Goal: Information Seeking & Learning: Check status

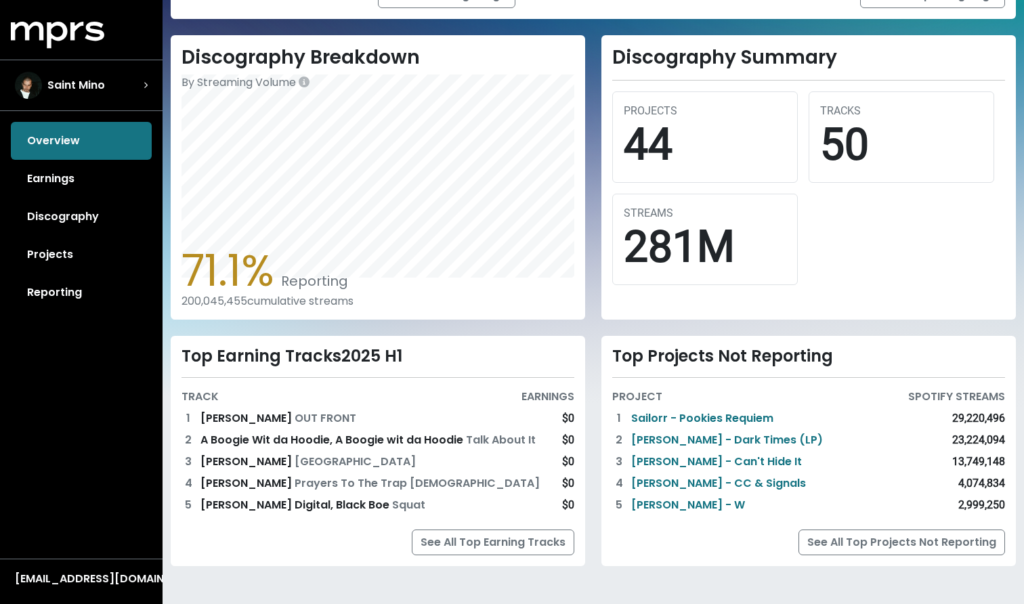
scroll to position [326, 0]
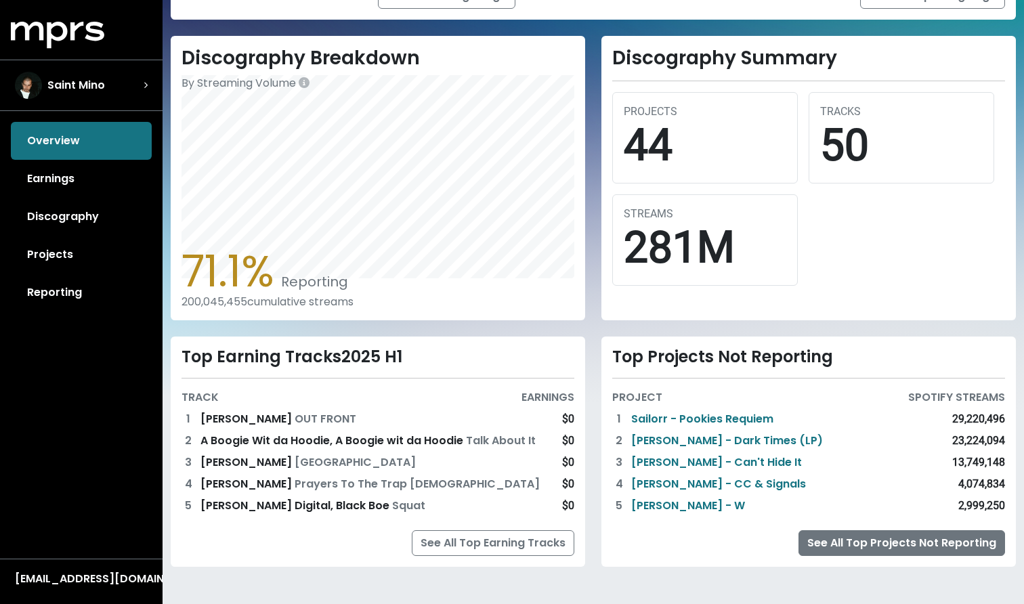
click at [888, 549] on link "See All Top Projects Not Reporting" at bounding box center [902, 543] width 207 height 26
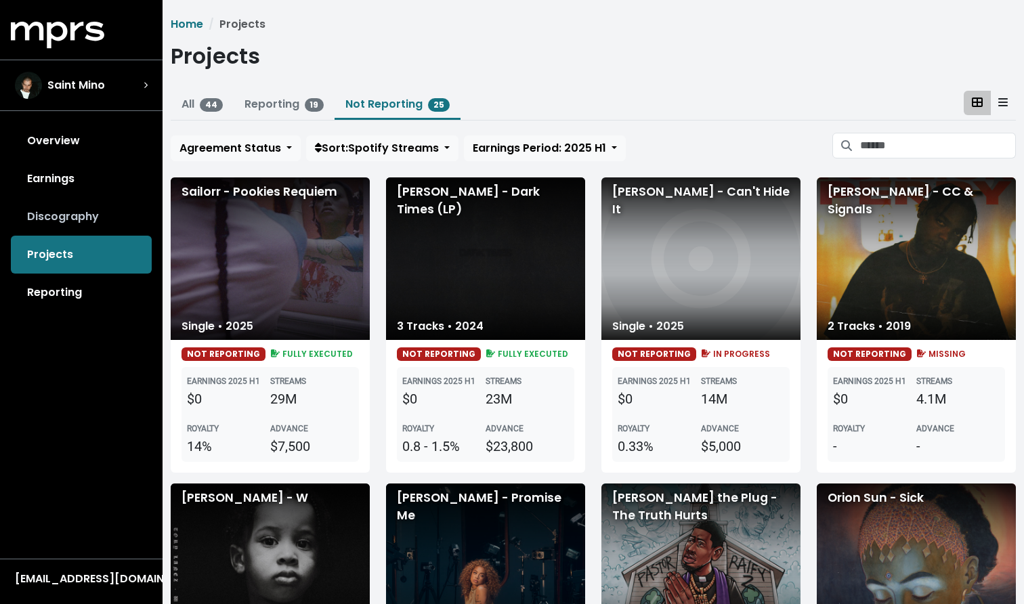
click at [74, 216] on link "Discography" at bounding box center [81, 217] width 141 height 38
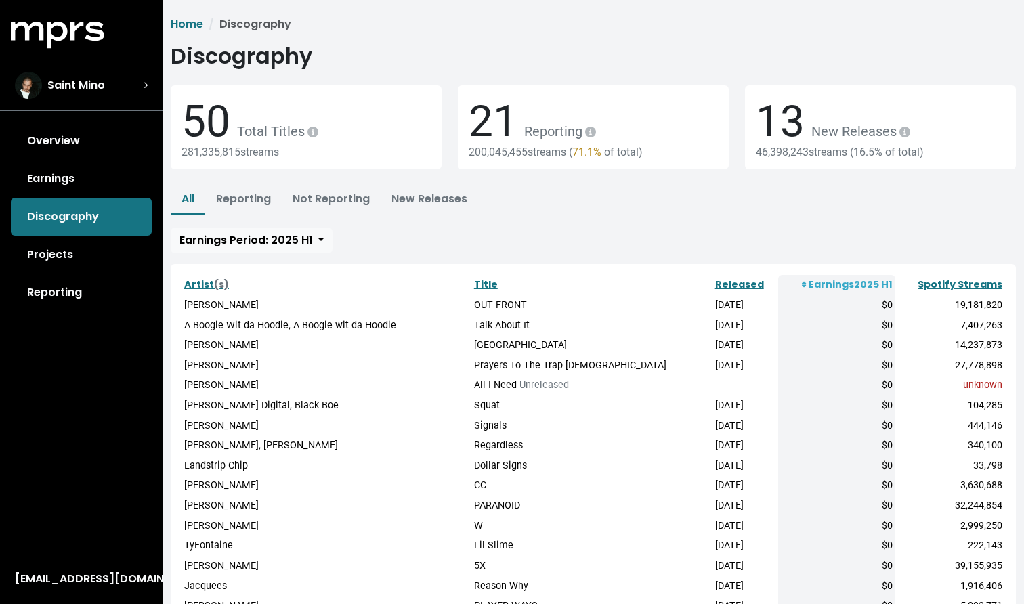
click at [207, 150] on div "281,335,815 streams" at bounding box center [306, 152] width 249 height 13
click at [224, 150] on div "281,335,815 streams" at bounding box center [306, 152] width 249 height 13
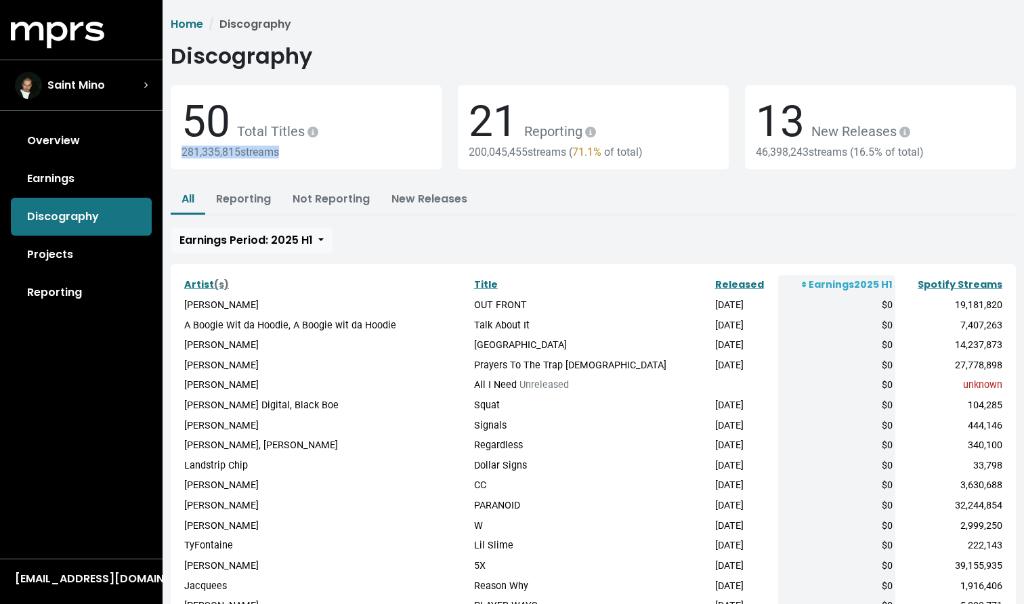
click at [224, 150] on div "281,335,815 streams" at bounding box center [306, 152] width 249 height 13
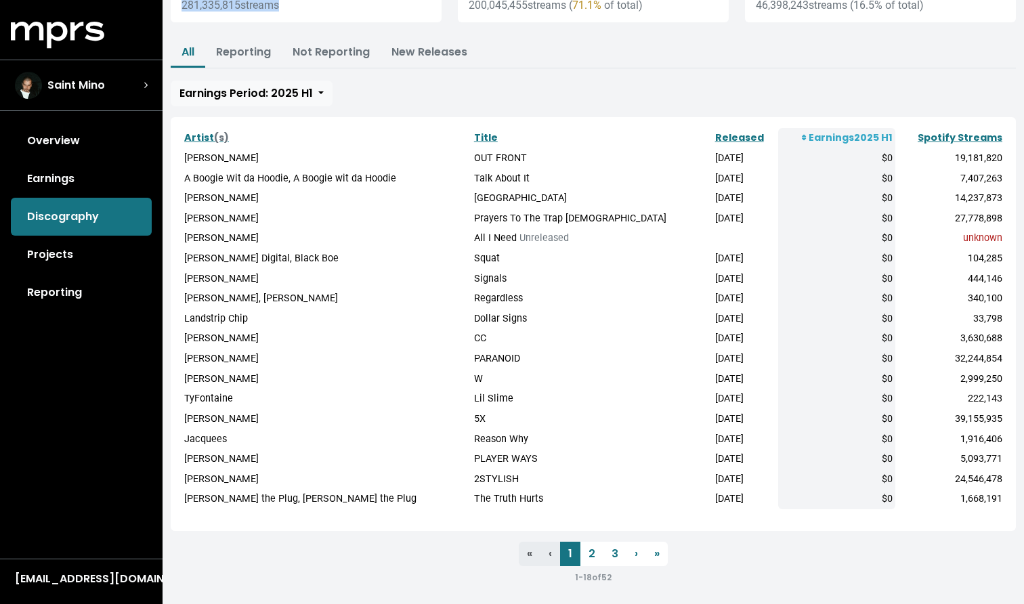
scroll to position [146, 0]
click at [586, 543] on link "2" at bounding box center [592, 555] width 23 height 24
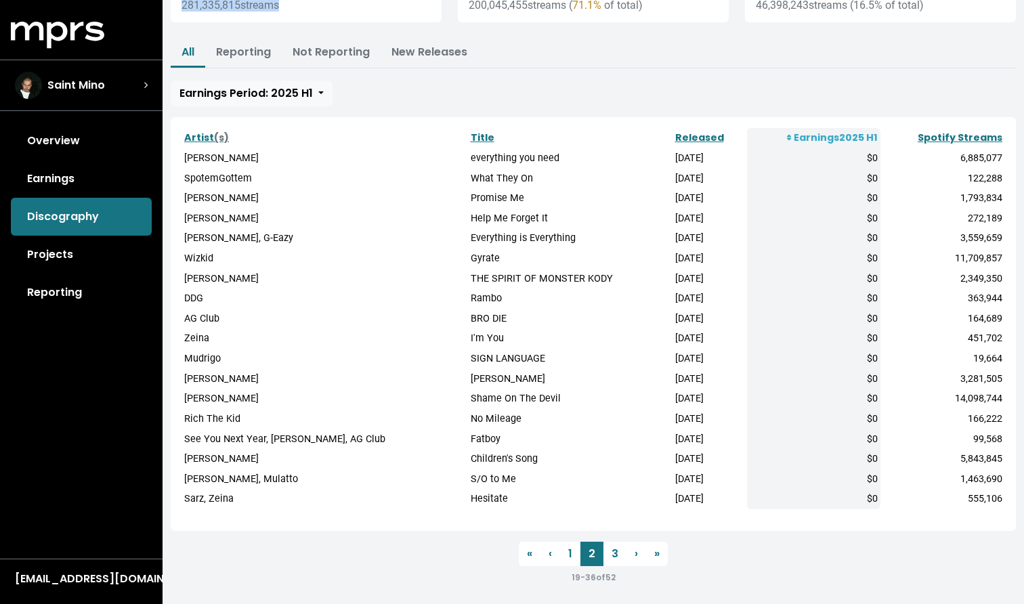
scroll to position [146, 0]
click at [613, 551] on link "3" at bounding box center [615, 555] width 23 height 24
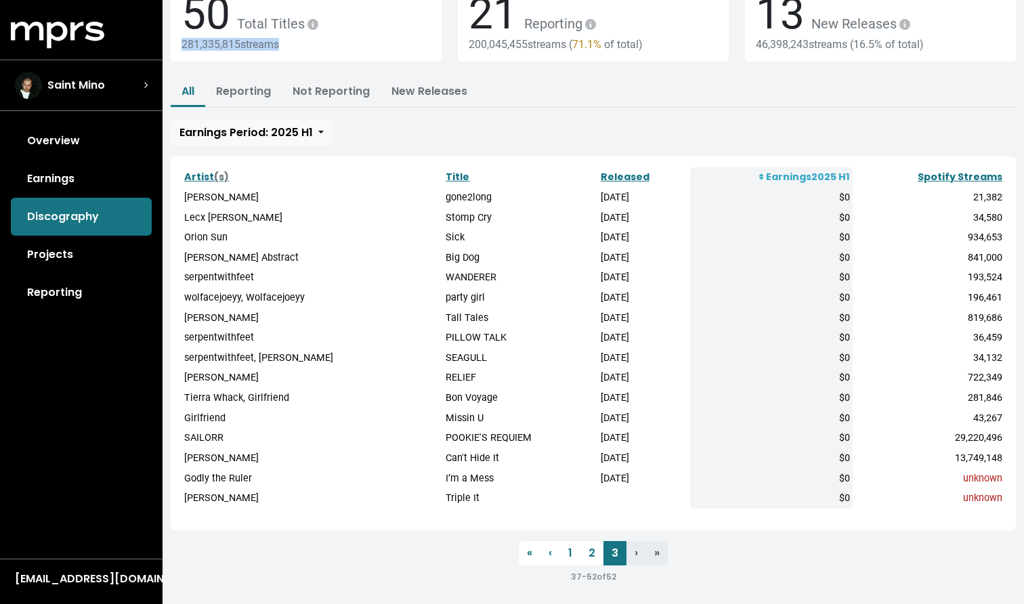
scroll to position [107, 0]
click at [570, 542] on link "1" at bounding box center [570, 554] width 20 height 24
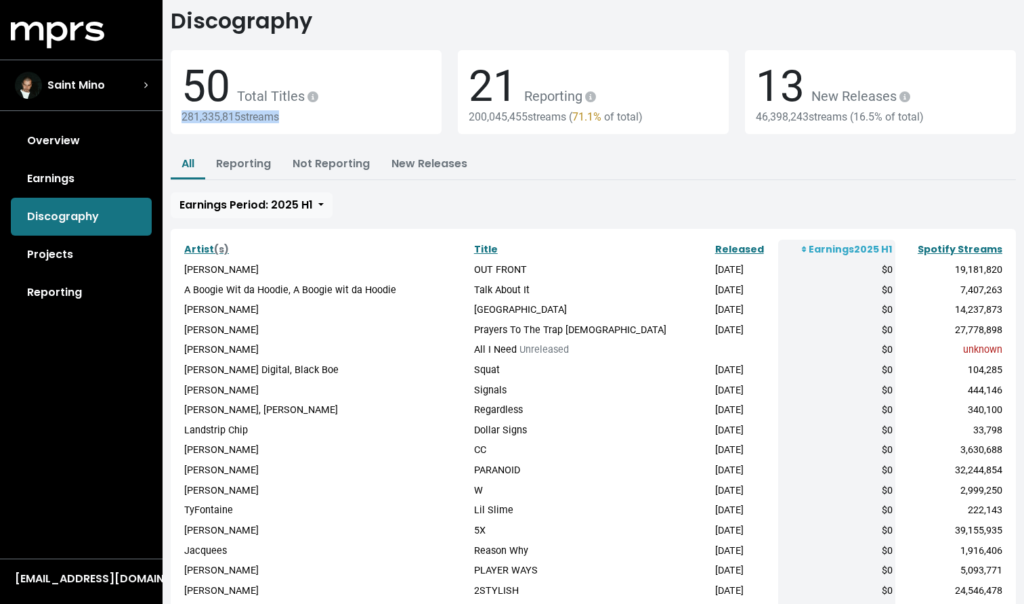
scroll to position [35, 0]
click at [551, 348] on span "Unreleased" at bounding box center [544, 350] width 49 height 12
click at [425, 340] on td "[PERSON_NAME]" at bounding box center [327, 350] width 290 height 20
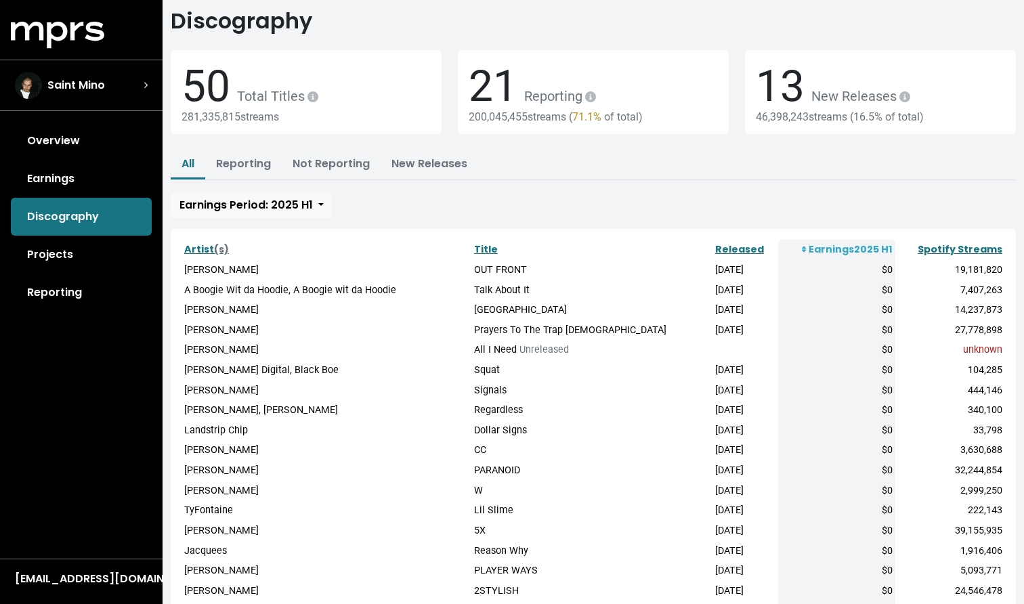
click at [203, 346] on td "[PERSON_NAME]" at bounding box center [327, 350] width 290 height 20
click at [309, 355] on td "[PERSON_NAME]" at bounding box center [327, 350] width 290 height 20
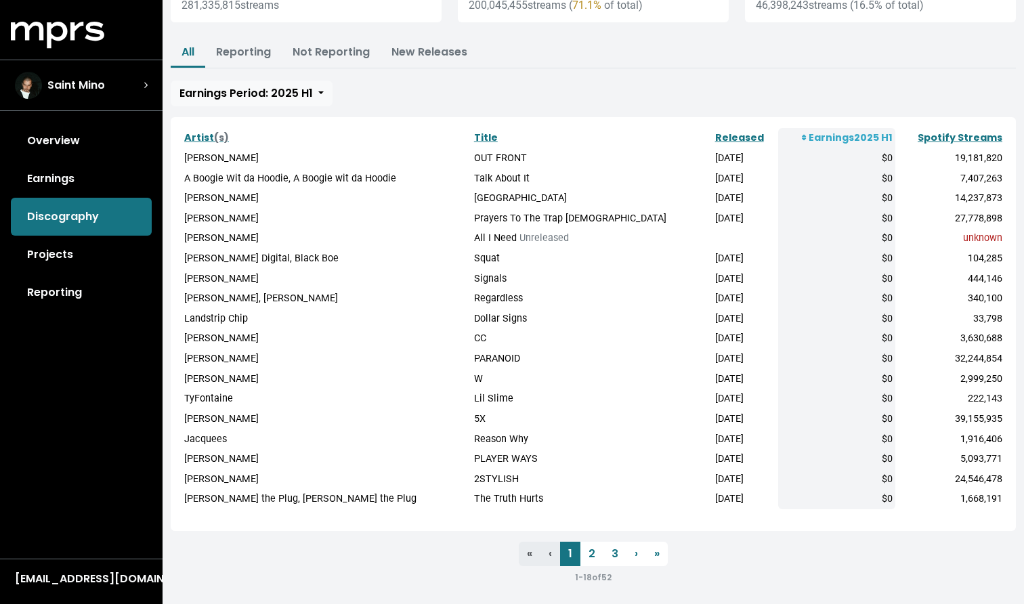
scroll to position [146, 0]
click at [591, 554] on link "2" at bounding box center [592, 555] width 23 height 24
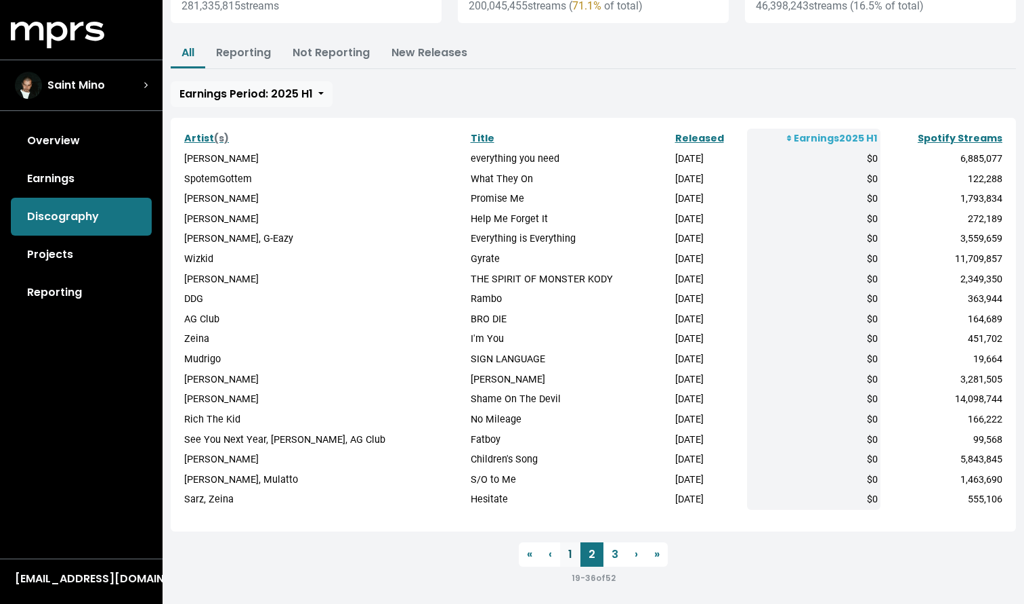
click at [570, 551] on link "1" at bounding box center [570, 555] width 20 height 24
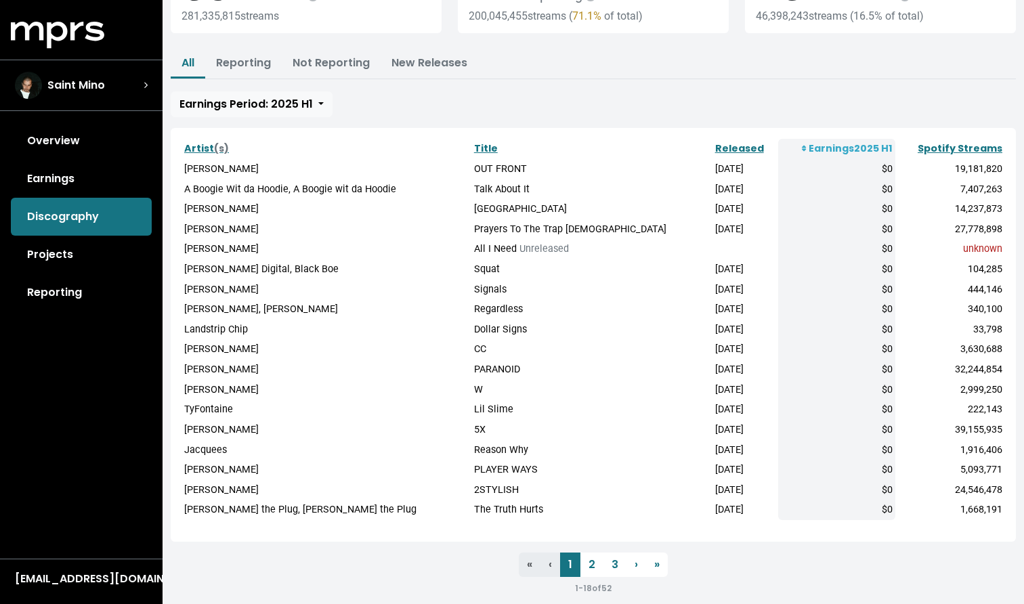
scroll to position [132, 0]
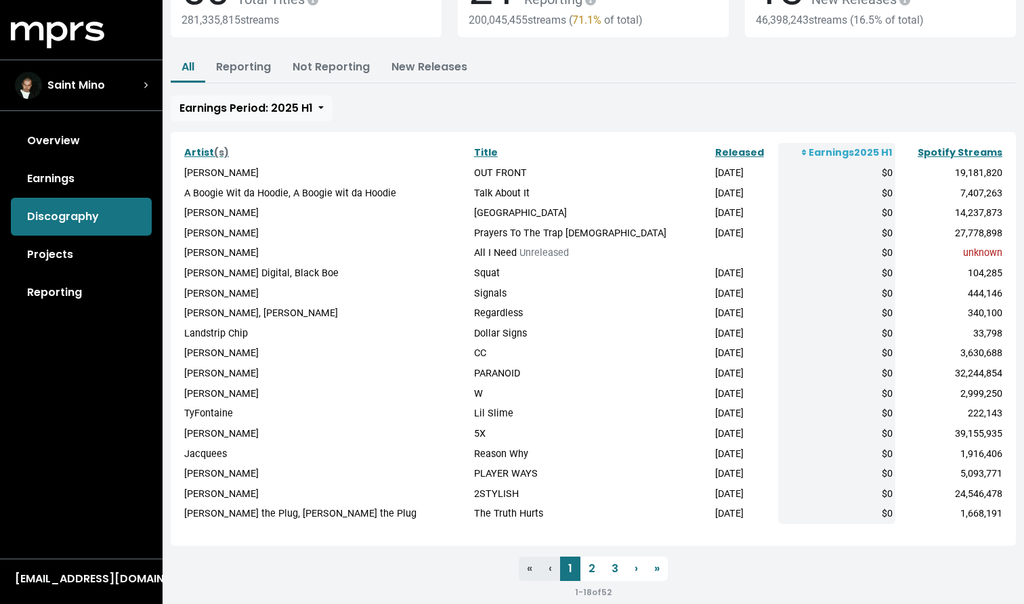
click at [206, 170] on td "[PERSON_NAME]" at bounding box center [327, 173] width 290 height 20
click at [215, 184] on td "A Boogie Wit da Hoodie, A Boogie wit da Hoodie" at bounding box center [327, 194] width 290 height 20
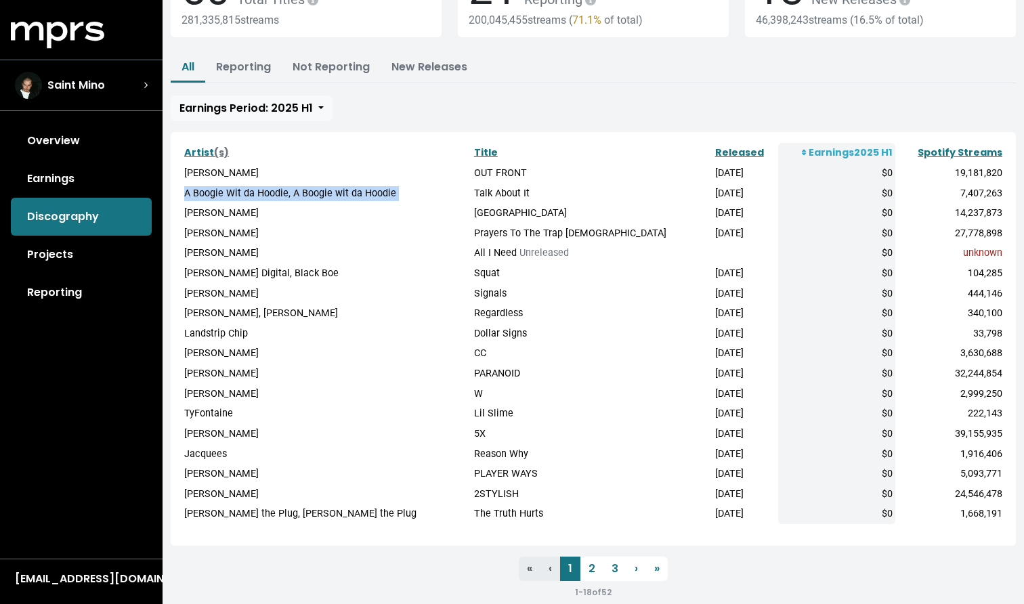
click at [215, 184] on td "A Boogie Wit da Hoodie, A Boogie wit da Hoodie" at bounding box center [327, 194] width 290 height 20
click at [235, 225] on td "[PERSON_NAME]" at bounding box center [327, 234] width 290 height 20
click at [229, 213] on td "[PERSON_NAME]" at bounding box center [327, 213] width 290 height 20
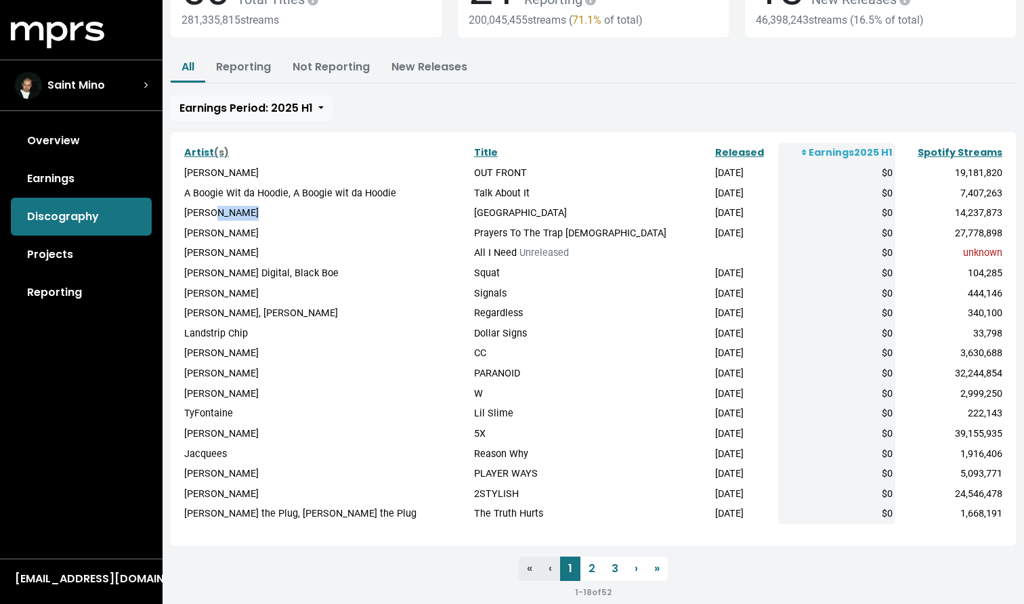
click at [229, 213] on td "[PERSON_NAME]" at bounding box center [327, 213] width 290 height 20
click at [360, 464] on td "[PERSON_NAME]" at bounding box center [327, 474] width 290 height 20
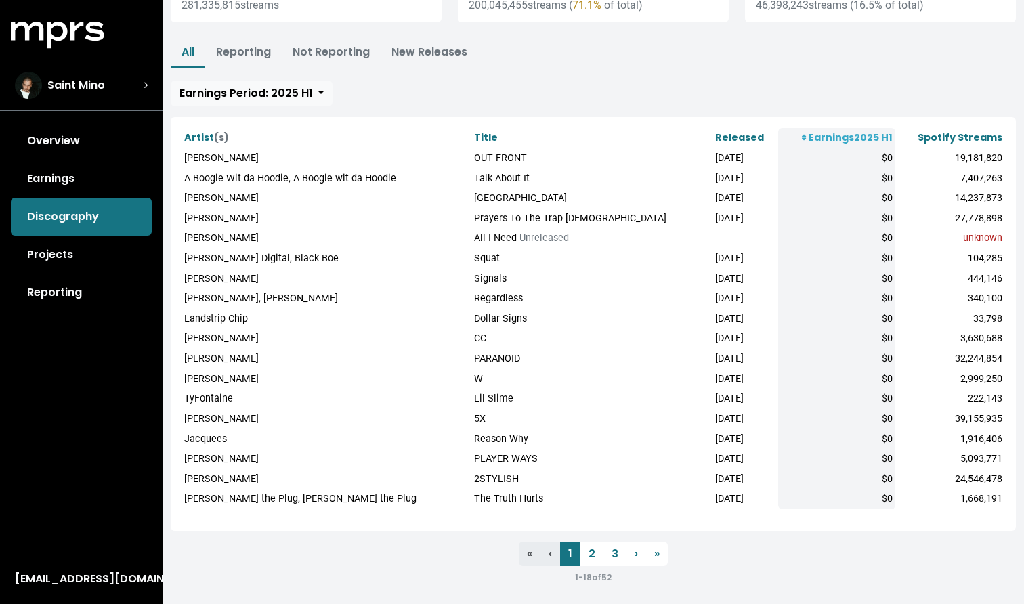
scroll to position [146, 0]
click at [258, 47] on link "Reporting" at bounding box center [243, 53] width 55 height 16
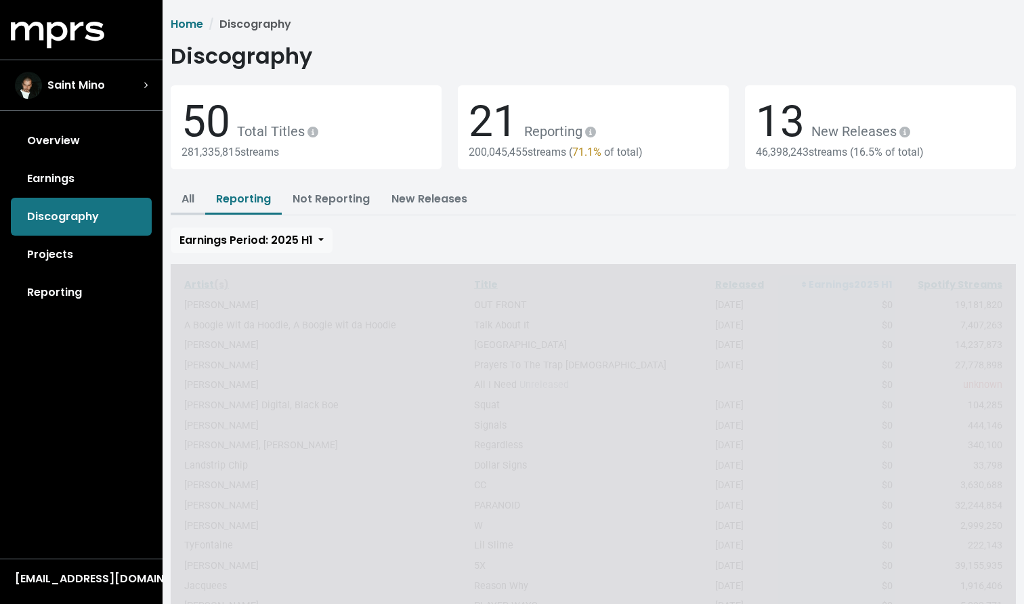
click at [197, 201] on button "All" at bounding box center [188, 200] width 35 height 29
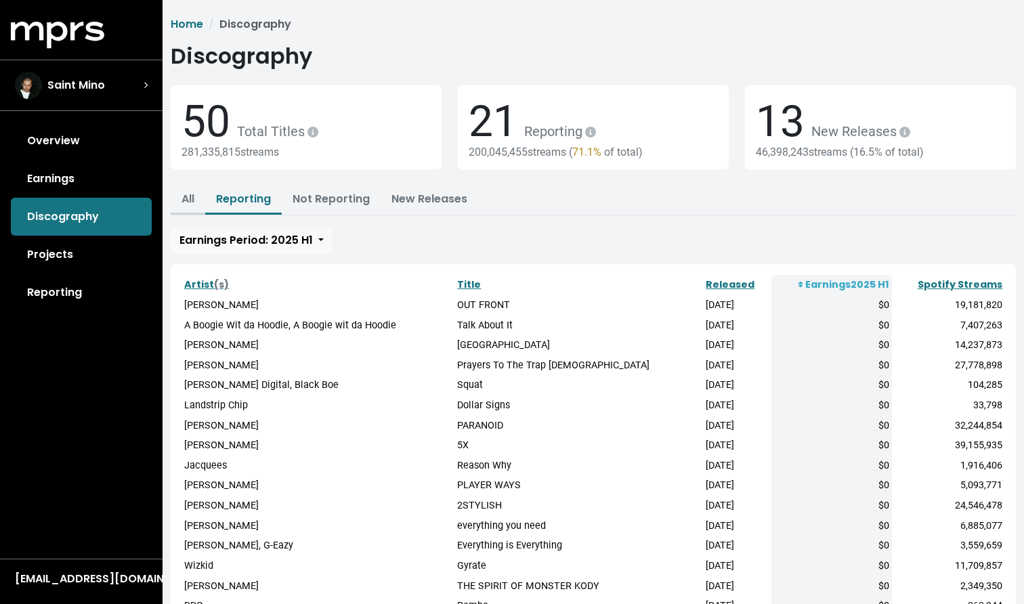
click at [194, 201] on link "All" at bounding box center [188, 199] width 13 height 16
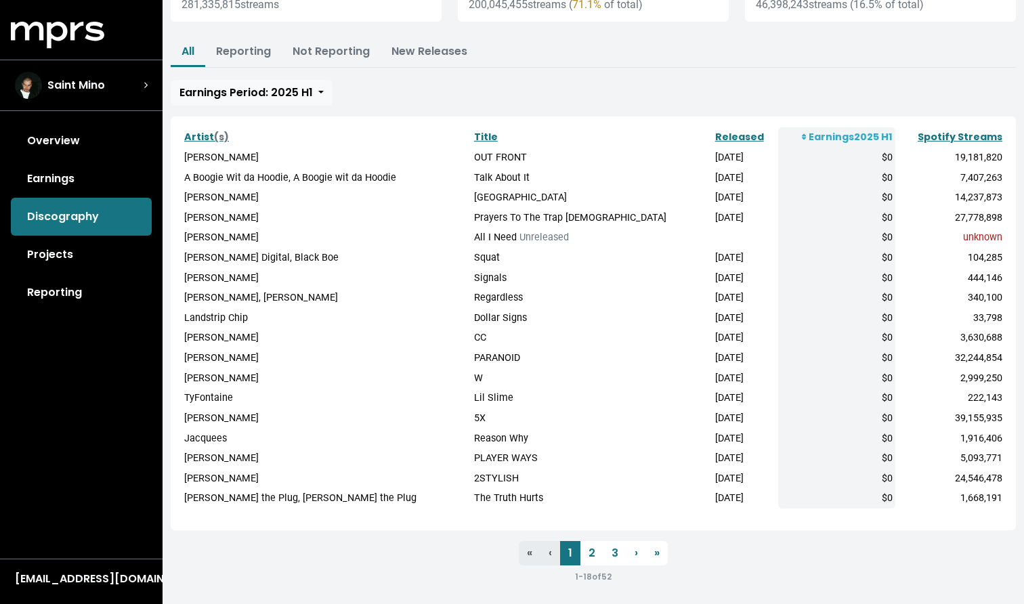
scroll to position [146, 0]
click at [224, 253] on td "[PERSON_NAME] Digital, Black Boe" at bounding box center [327, 259] width 290 height 20
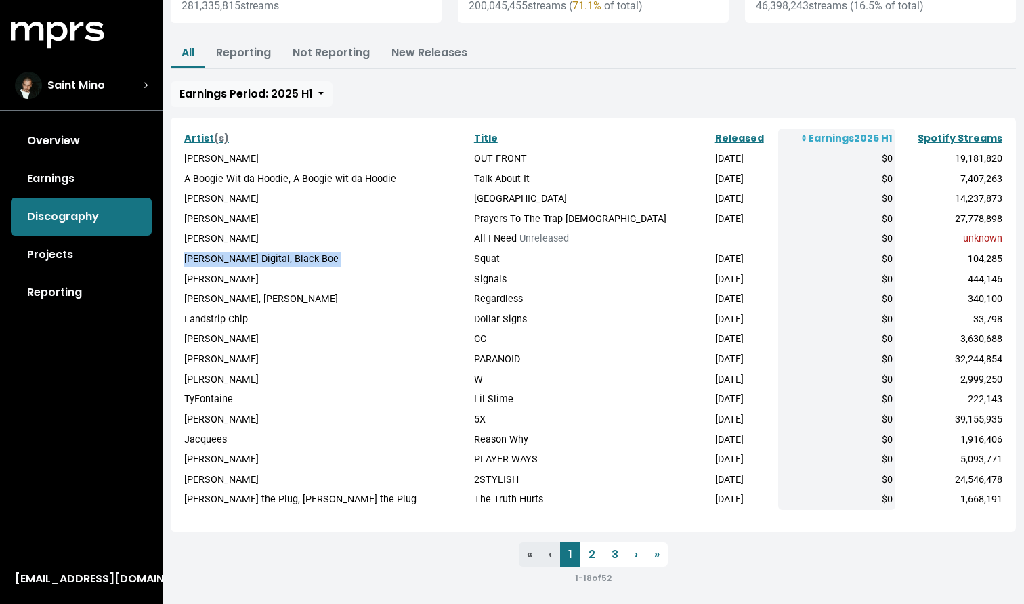
click at [224, 253] on td "[PERSON_NAME] Digital, Black Boe" at bounding box center [327, 259] width 290 height 20
click at [230, 259] on td "[PERSON_NAME] Digital, Black Boe" at bounding box center [327, 259] width 290 height 20
click at [222, 359] on td "[PERSON_NAME]" at bounding box center [327, 360] width 290 height 20
click at [596, 546] on link "2" at bounding box center [592, 555] width 23 height 24
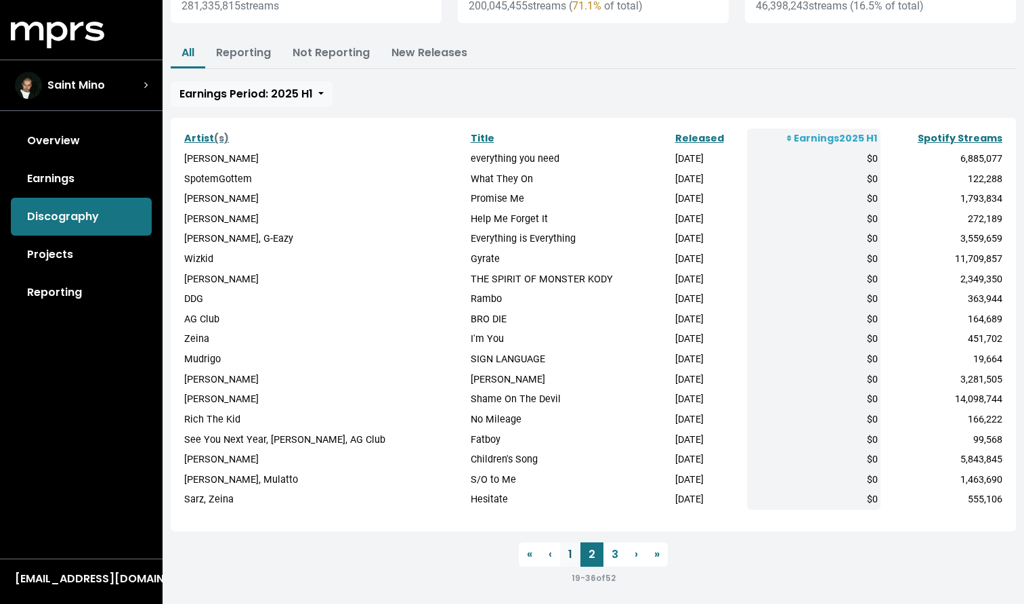
click at [570, 543] on link "1" at bounding box center [570, 555] width 20 height 24
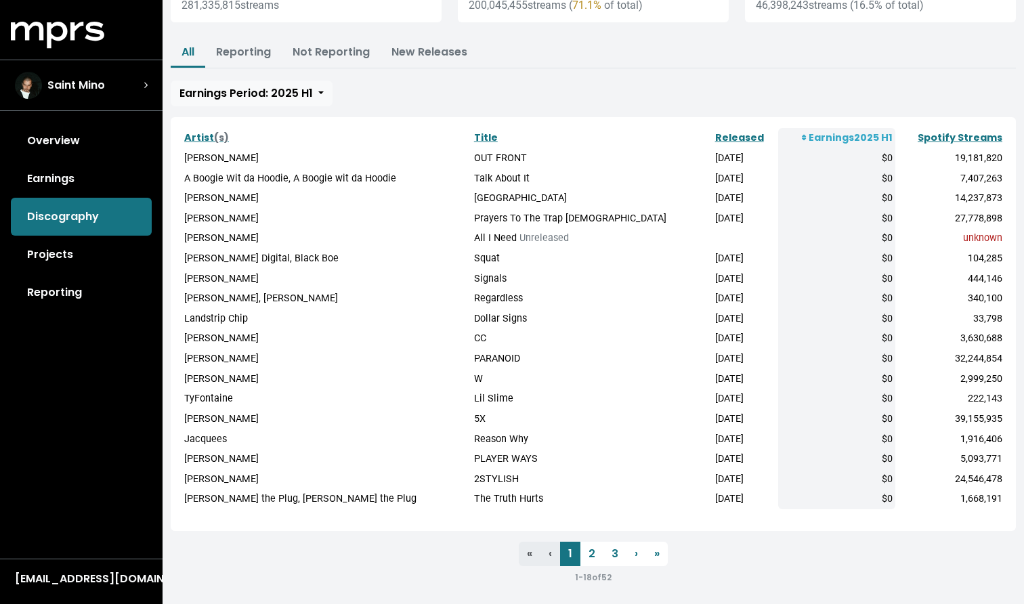
scroll to position [146, 0]
click at [63, 182] on link "Earnings" at bounding box center [81, 179] width 141 height 38
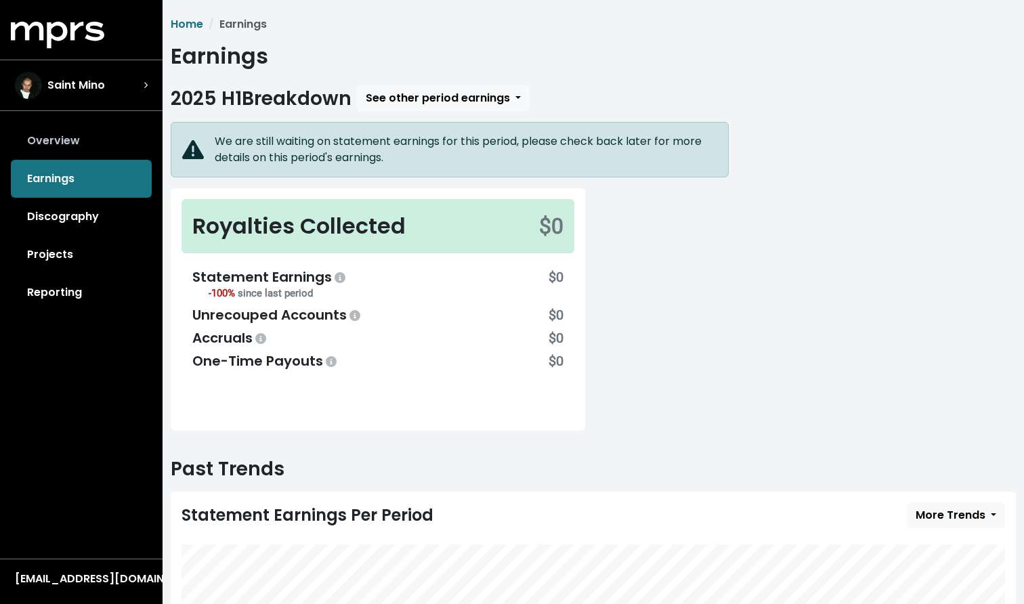
click at [61, 143] on link "Overview" at bounding box center [81, 141] width 141 height 38
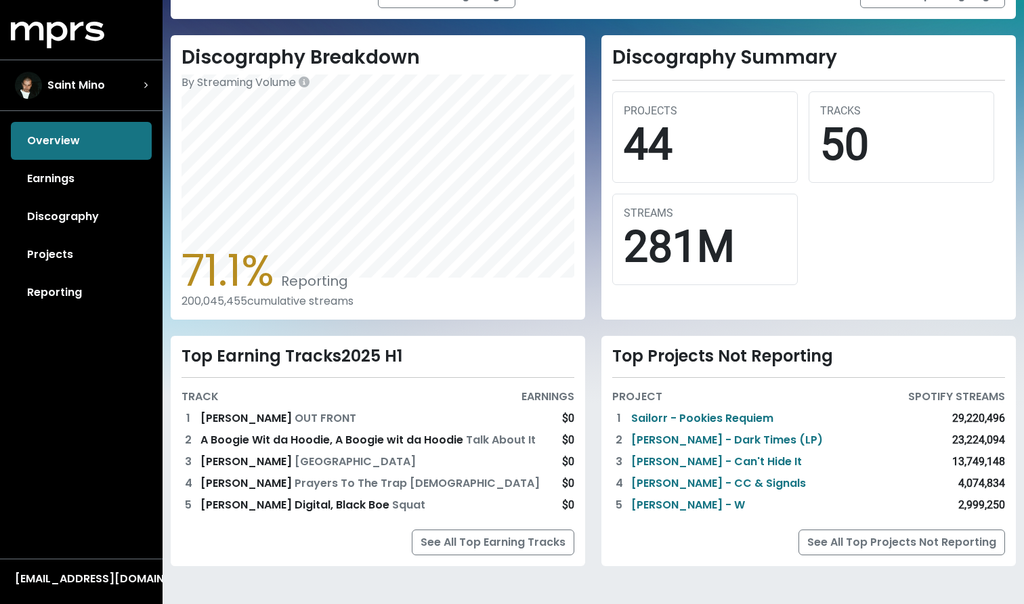
scroll to position [326, 0]
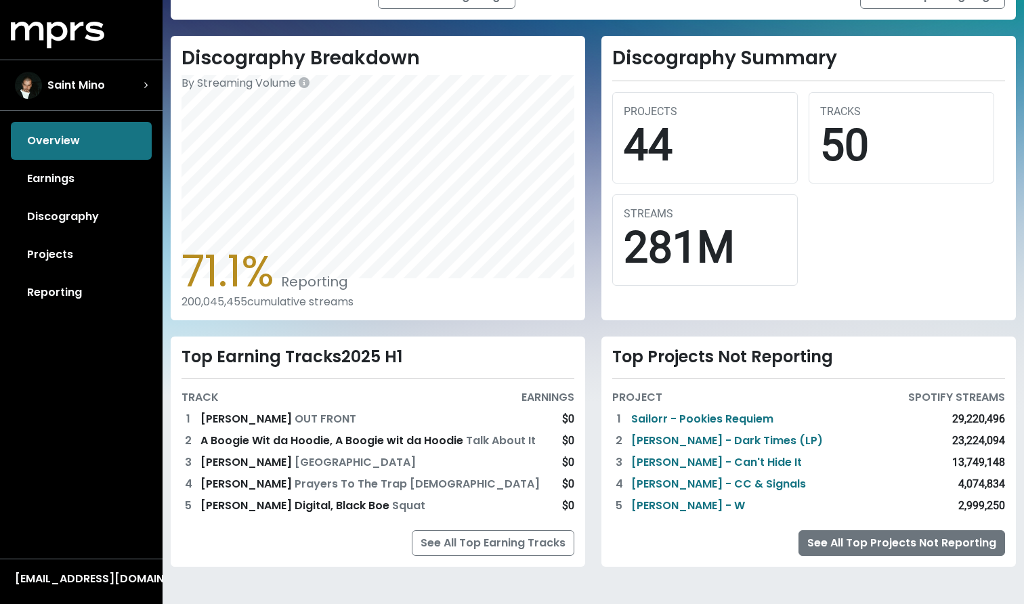
click at [846, 552] on link "See All Top Projects Not Reporting" at bounding box center [902, 543] width 207 height 26
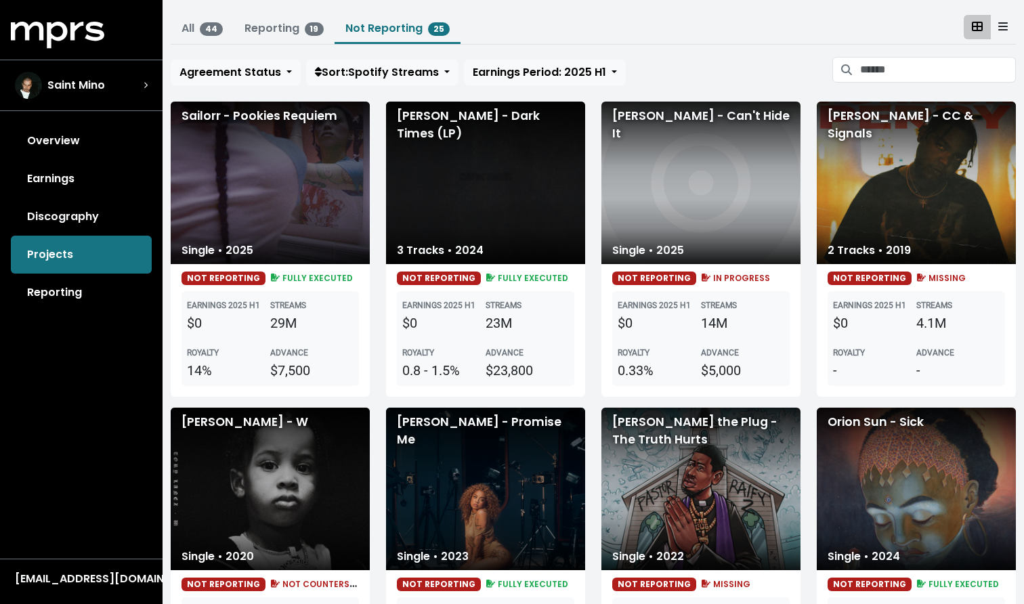
scroll to position [56, 0]
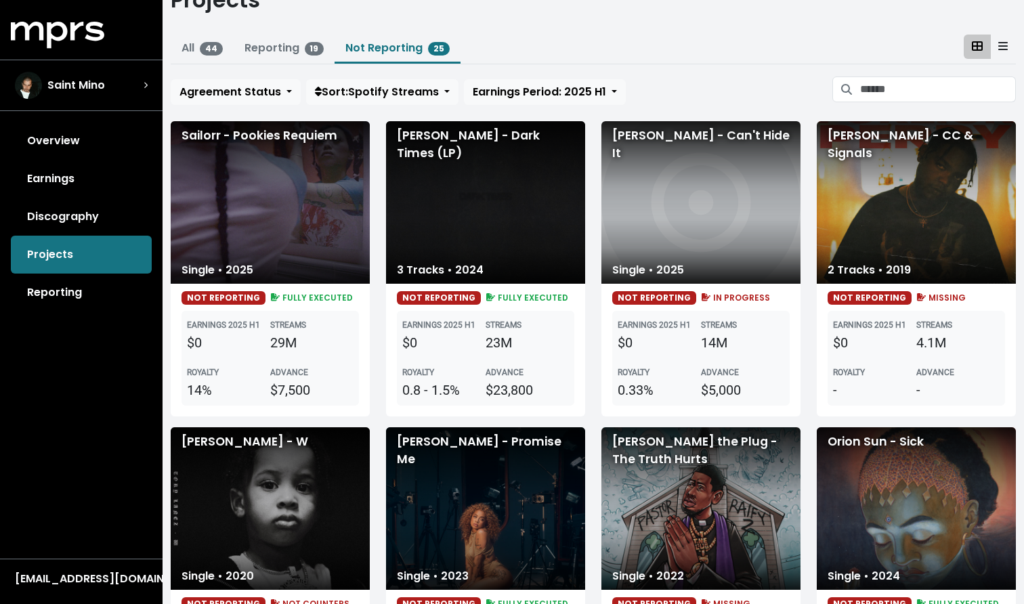
click at [198, 385] on div "14%" at bounding box center [228, 390] width 83 height 20
click at [308, 371] on div "ADVANCE $7,500" at bounding box center [311, 382] width 83 height 37
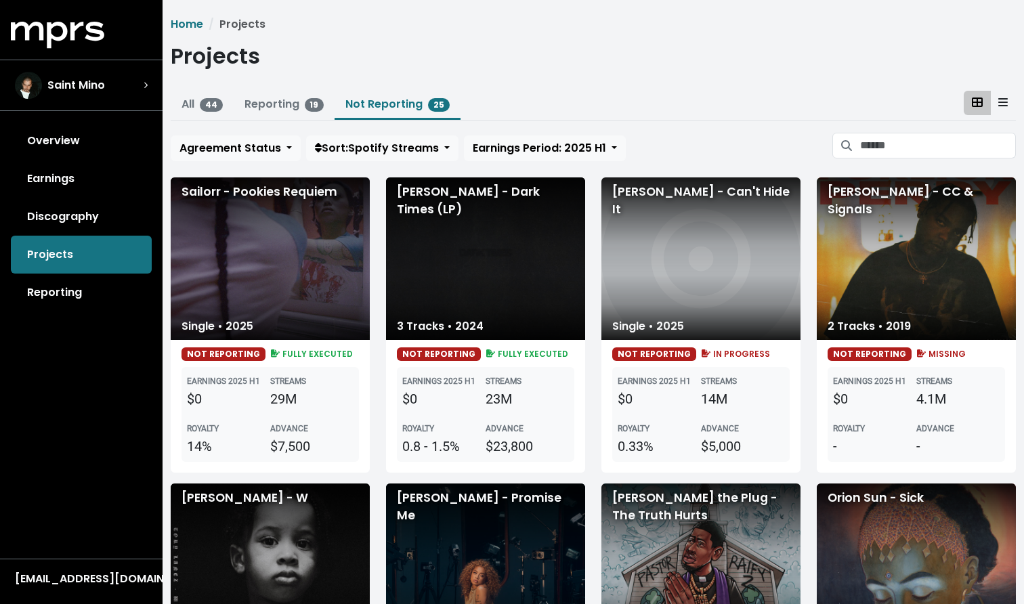
scroll to position [0, 0]
click at [298, 106] on link "Reporting 19" at bounding box center [285, 104] width 80 height 16
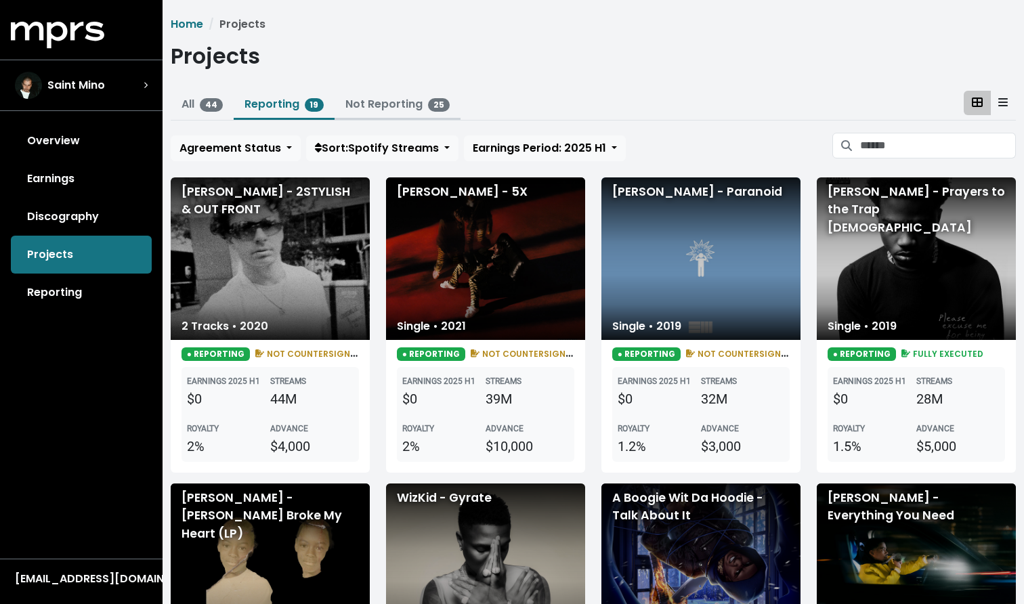
click at [400, 107] on link "Not Reporting 25" at bounding box center [398, 104] width 104 height 16
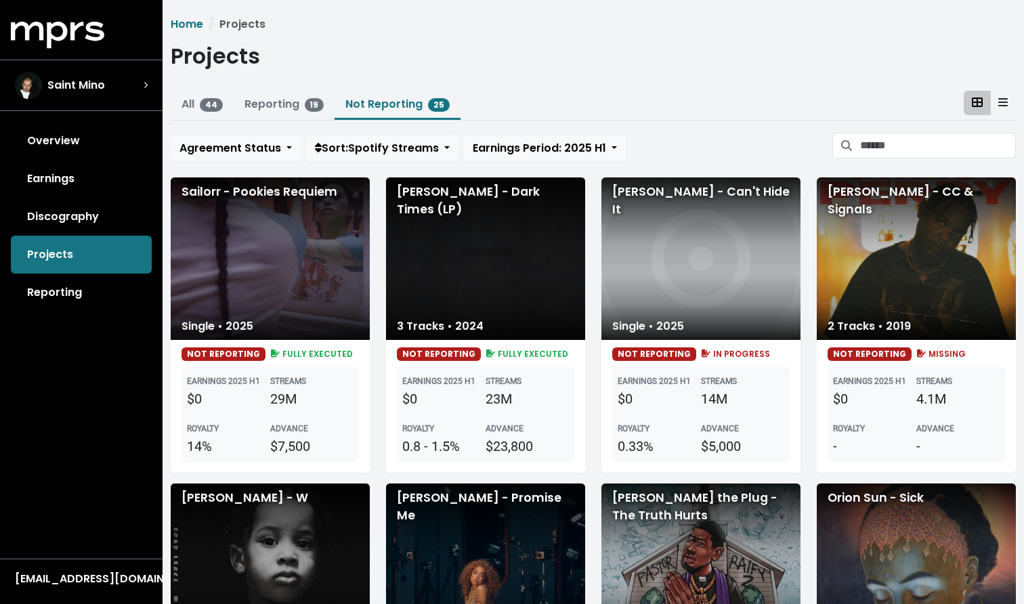
click at [271, 373] on div "STREAMS 29M" at bounding box center [311, 391] width 83 height 37
click at [282, 390] on div "29M" at bounding box center [311, 399] width 83 height 20
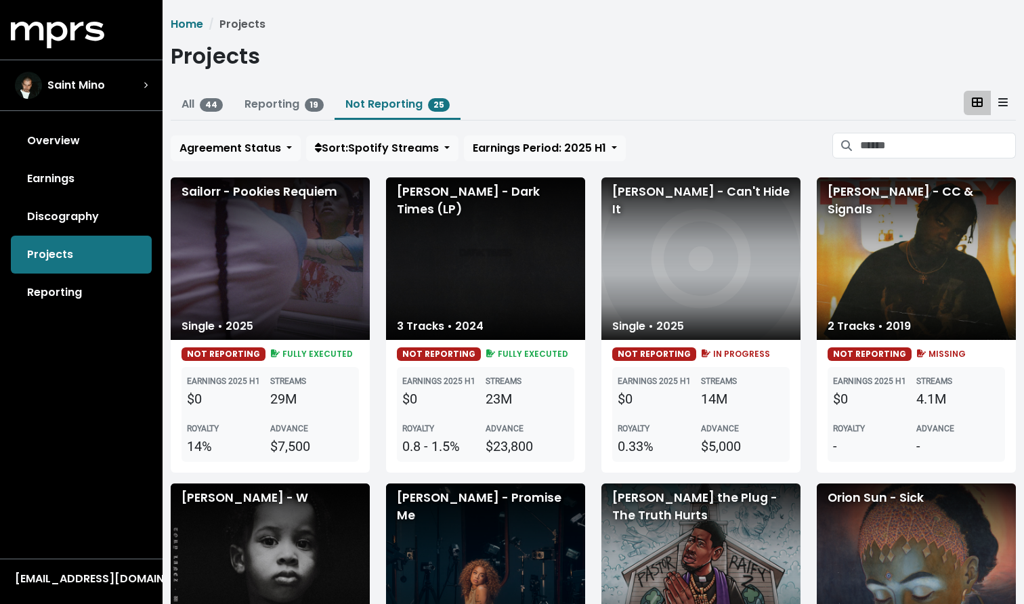
click at [280, 380] on div "STREAMS 29M" at bounding box center [311, 391] width 83 height 37
click at [260, 377] on b "EARNINGS 2025 H1" at bounding box center [223, 381] width 73 height 9
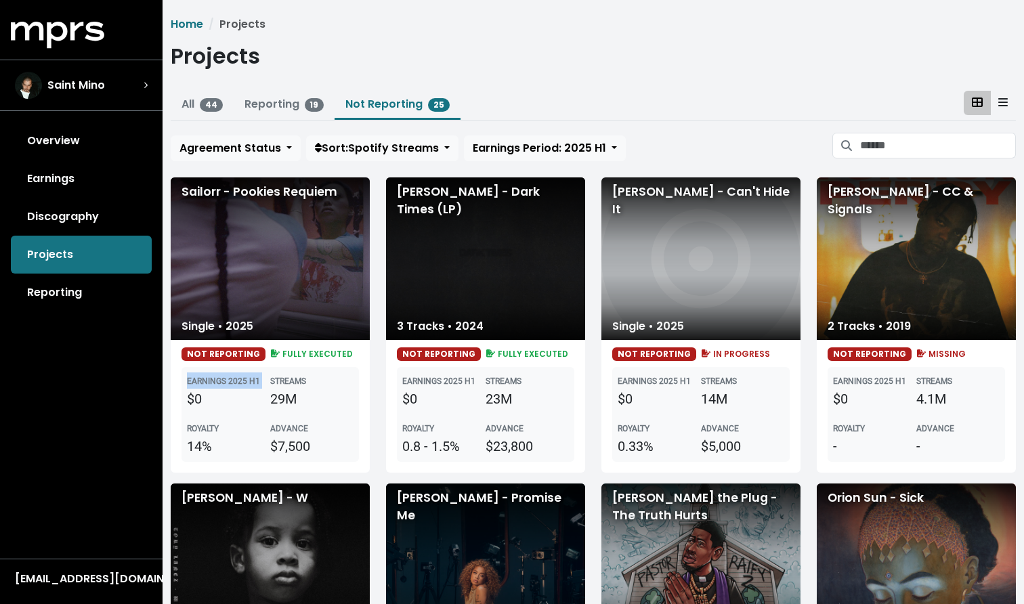
click at [260, 377] on b "EARNINGS 2025 H1" at bounding box center [223, 381] width 73 height 9
click at [316, 377] on div "STREAMS 29M" at bounding box center [311, 391] width 83 height 37
drag, startPoint x: 311, startPoint y: 373, endPoint x: 306, endPoint y: 380, distance: 9.2
click at [306, 380] on div "STREAMS 29M" at bounding box center [311, 391] width 83 height 37
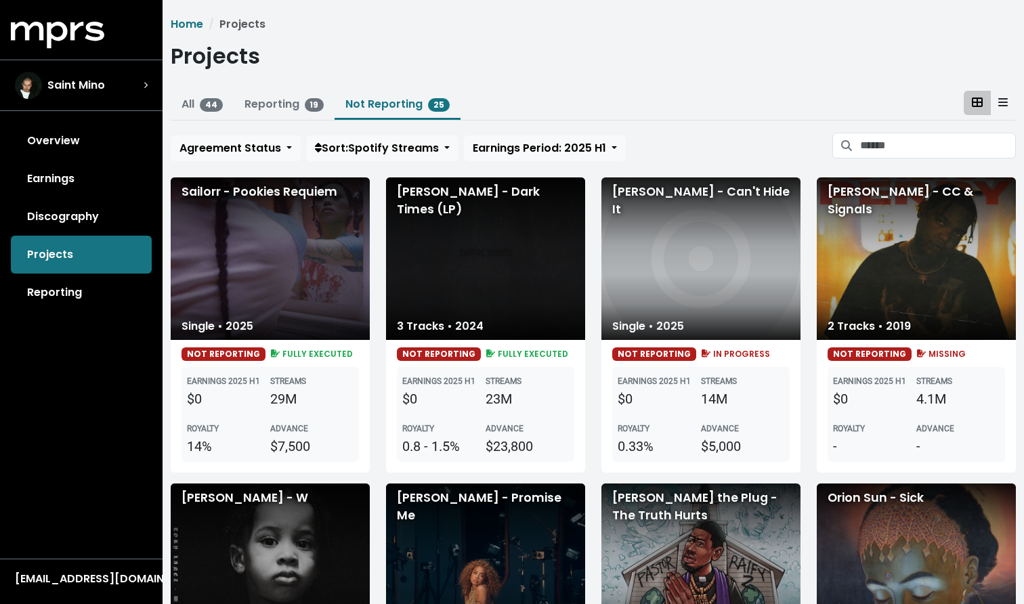
click at [333, 389] on div "29M" at bounding box center [311, 399] width 83 height 20
drag, startPoint x: 311, startPoint y: 375, endPoint x: 189, endPoint y: 375, distance: 121.9
click at [189, 375] on div "EARNINGS 2025 H1 $0 STREAMS 29M" at bounding box center [270, 391] width 167 height 37
click at [244, 412] on div "EARNINGS 2025 H1 $0 STREAMS 29M ROYALTY 14% ADVANCE $7,500" at bounding box center [271, 414] width 178 height 95
click at [287, 390] on div "29M" at bounding box center [311, 399] width 83 height 20
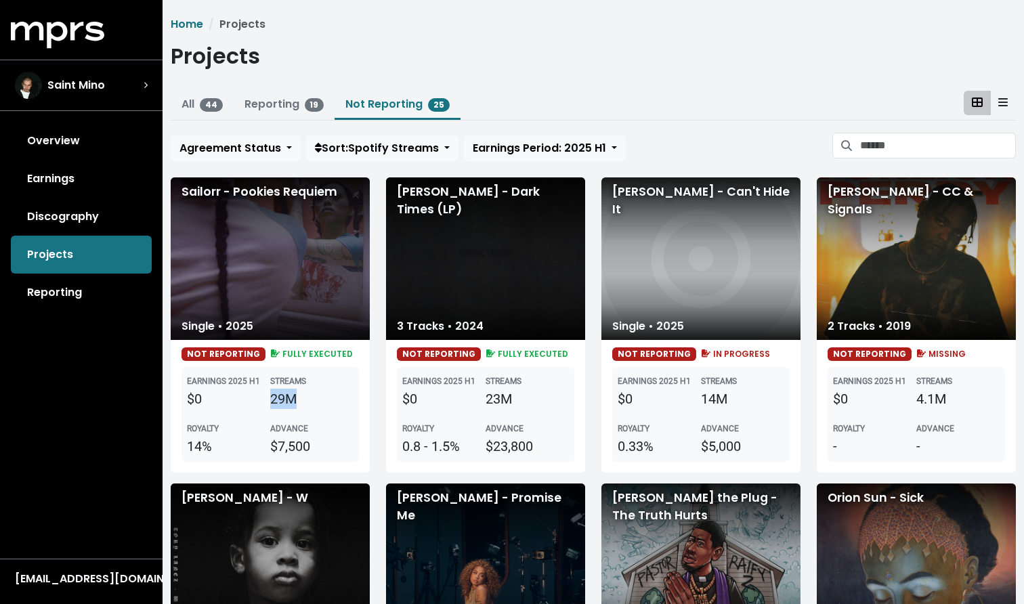
click at [287, 390] on div "29M" at bounding box center [311, 399] width 83 height 20
click at [259, 377] on b "EARNINGS 2025 H1" at bounding box center [223, 381] width 73 height 9
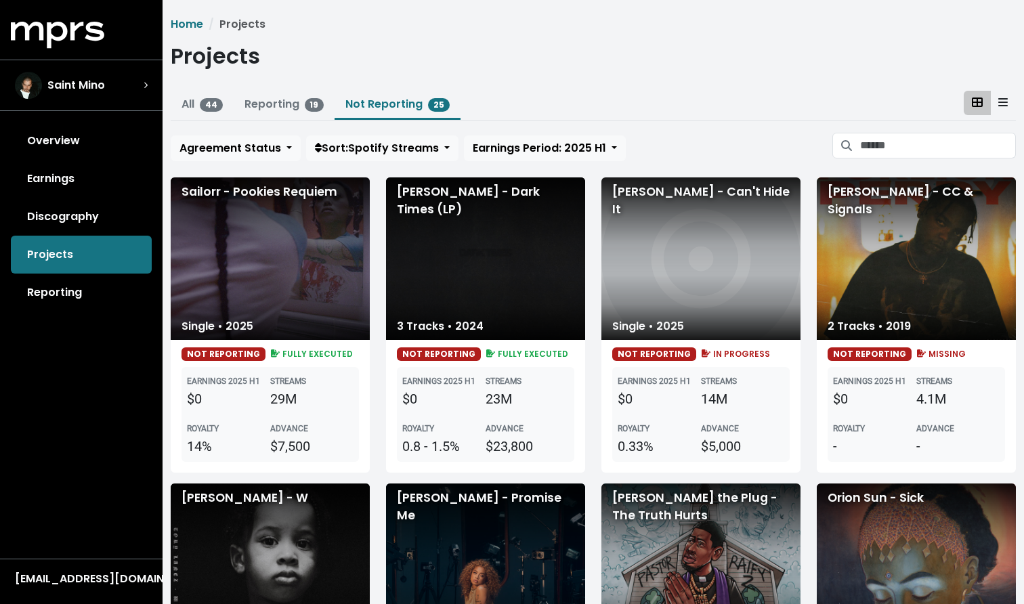
click at [294, 396] on div "29M" at bounding box center [311, 399] width 83 height 20
click at [187, 390] on div "$0" at bounding box center [228, 399] width 83 height 20
click at [188, 390] on div "$0" at bounding box center [228, 399] width 83 height 20
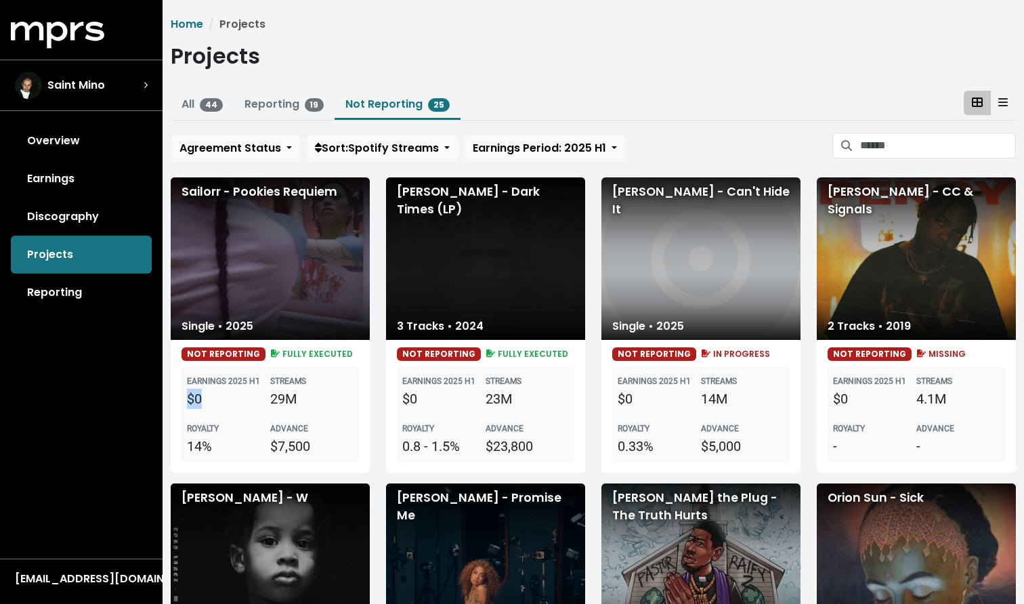
click at [188, 390] on div "$0" at bounding box center [228, 399] width 83 height 20
click at [286, 392] on div "29M" at bounding box center [311, 399] width 83 height 20
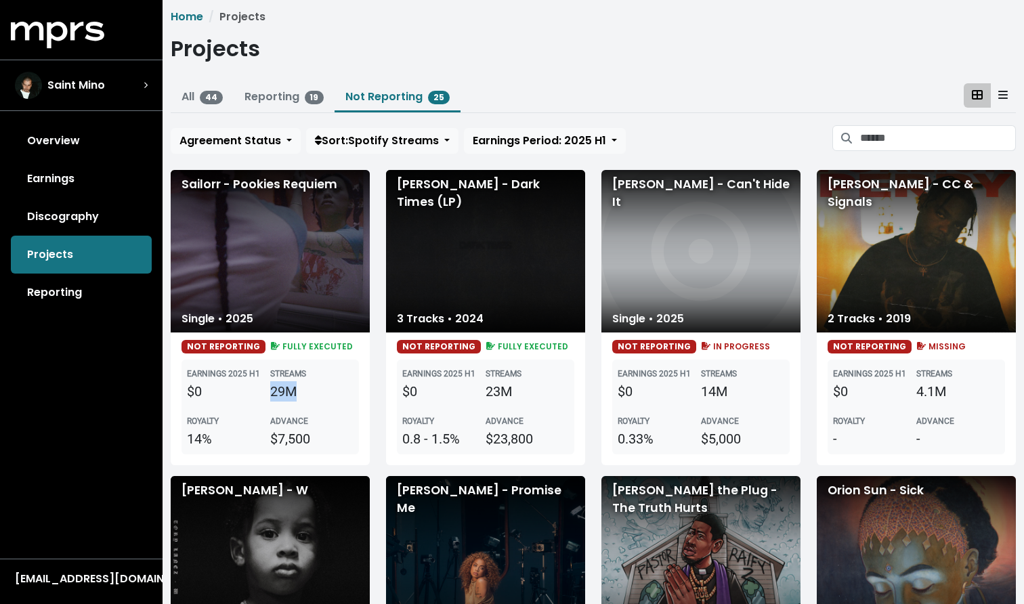
scroll to position [3, 0]
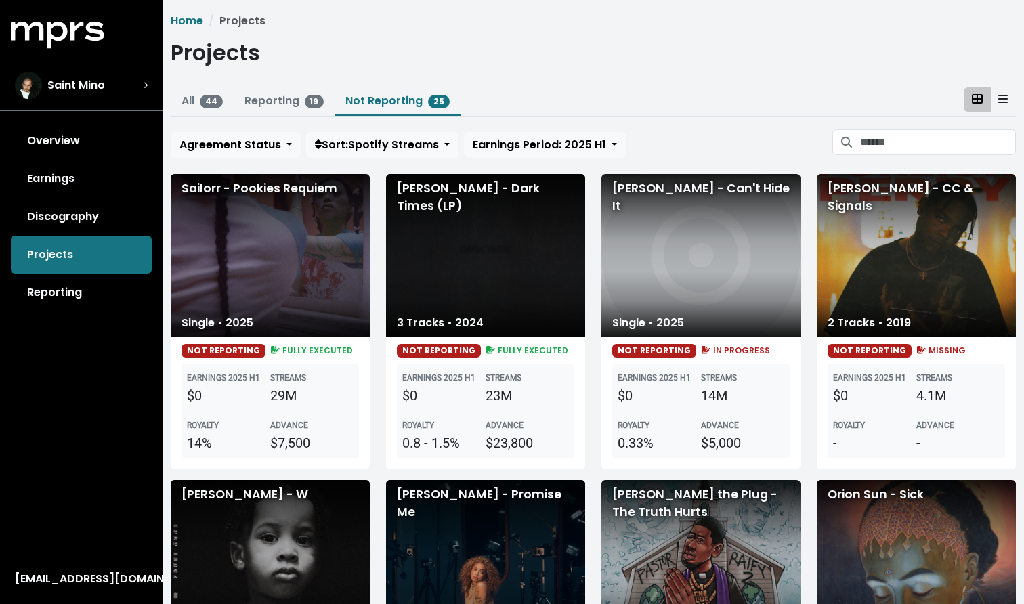
click at [255, 388] on div "$0" at bounding box center [228, 395] width 83 height 20
click at [291, 388] on div "29M" at bounding box center [311, 395] width 83 height 20
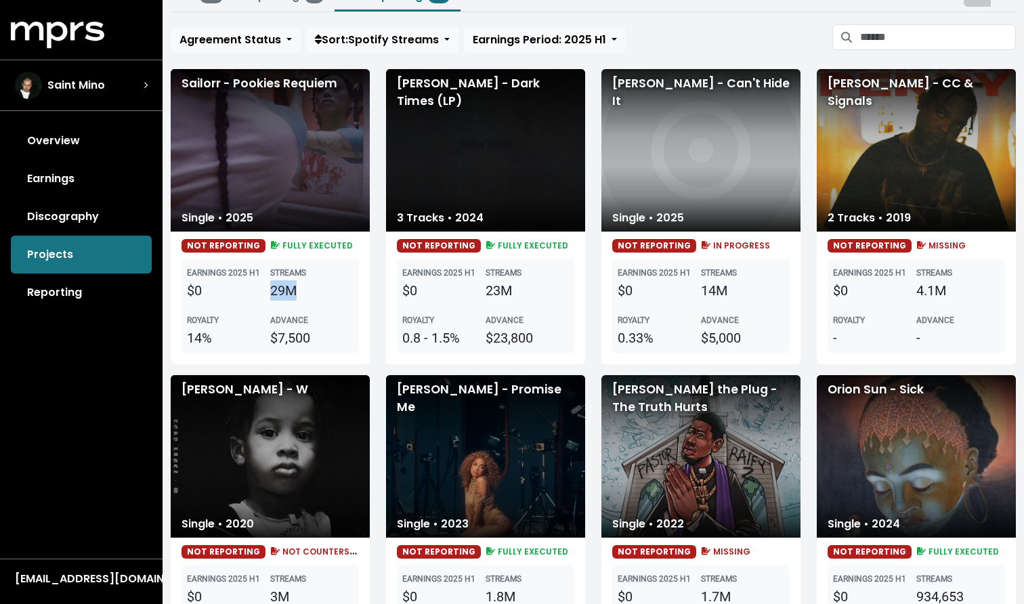
scroll to position [116, 0]
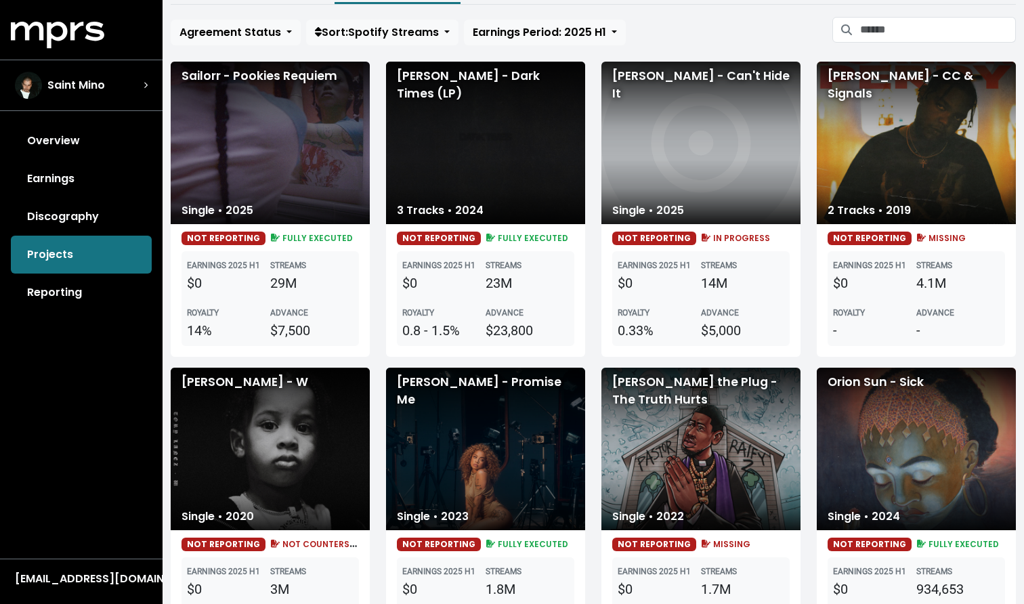
click at [252, 280] on div "$0" at bounding box center [228, 283] width 83 height 20
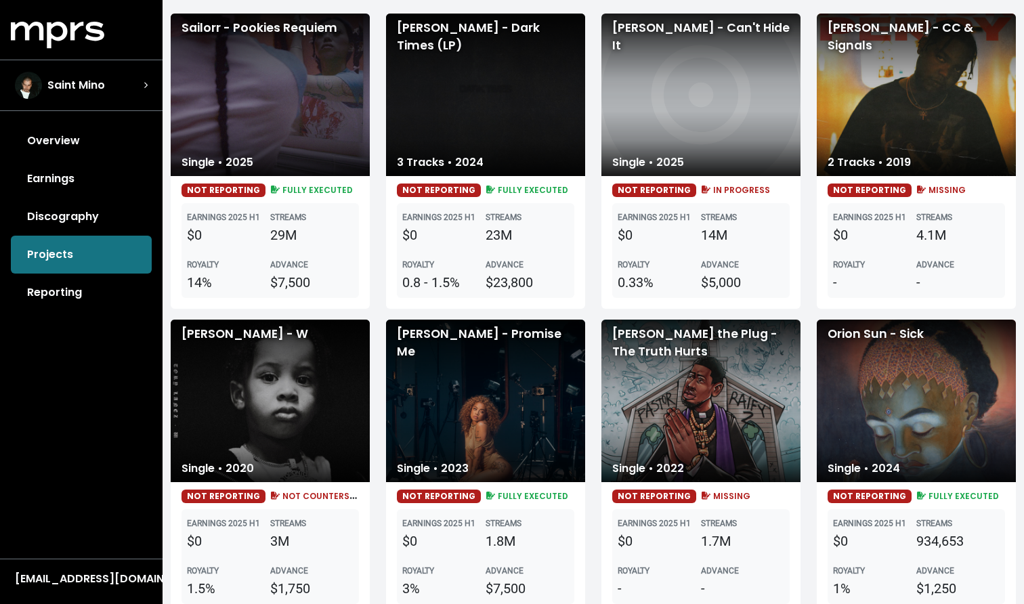
scroll to position [169, 0]
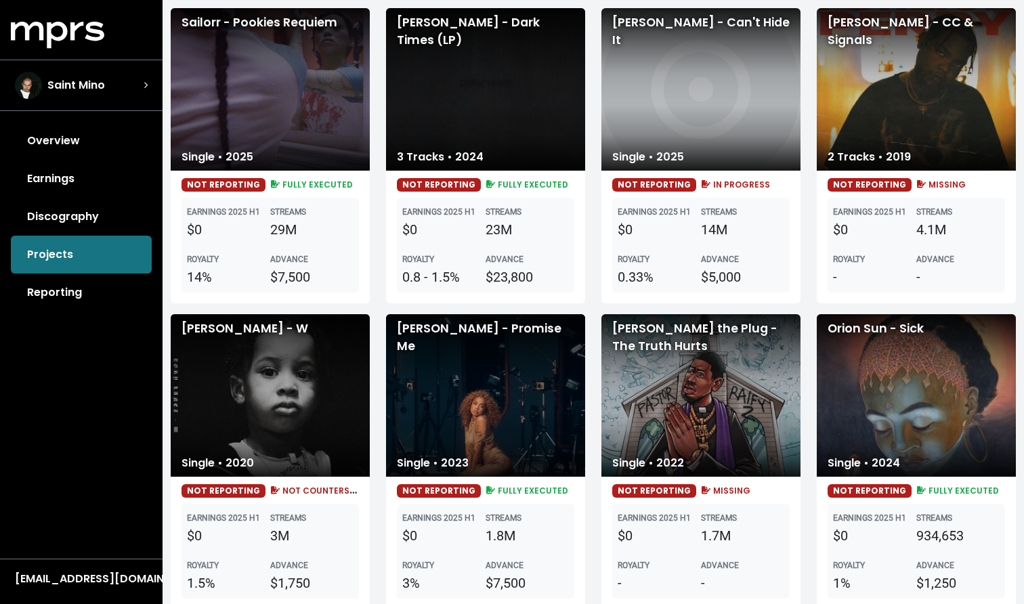
click at [497, 226] on div "23M" at bounding box center [527, 230] width 83 height 20
click at [576, 229] on div "NOT REPORTING FULLY EXECUTED EARNINGS 2025 H1 $0 STREAMS 23M ROYALTY 0.8 - 1.5%…" at bounding box center [485, 237] width 199 height 133
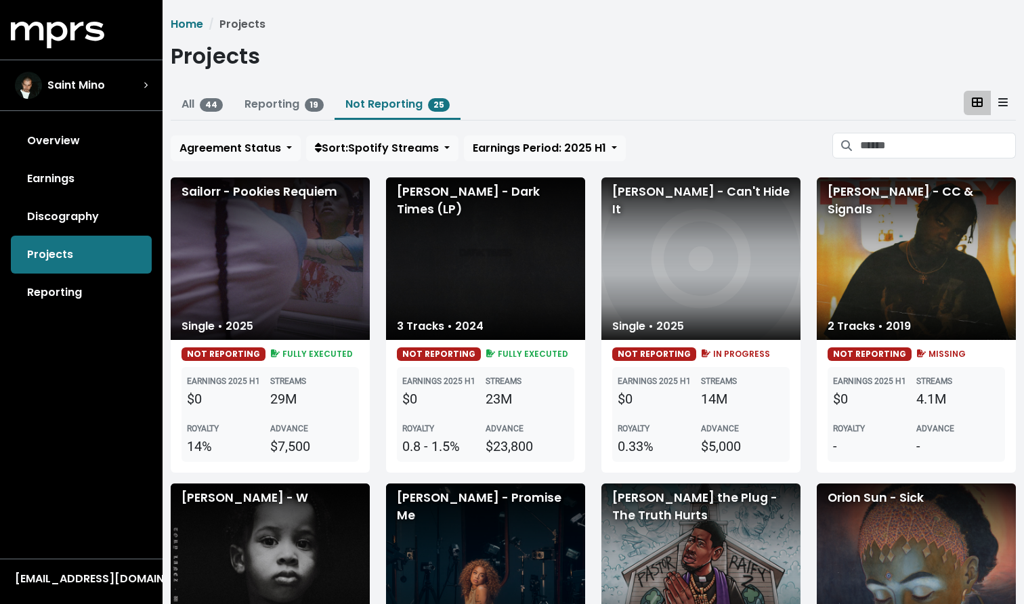
scroll to position [0, 0]
click at [283, 118] on button "Reporting 19" at bounding box center [285, 105] width 102 height 29
click at [297, 99] on link "Reporting 19" at bounding box center [285, 104] width 80 height 16
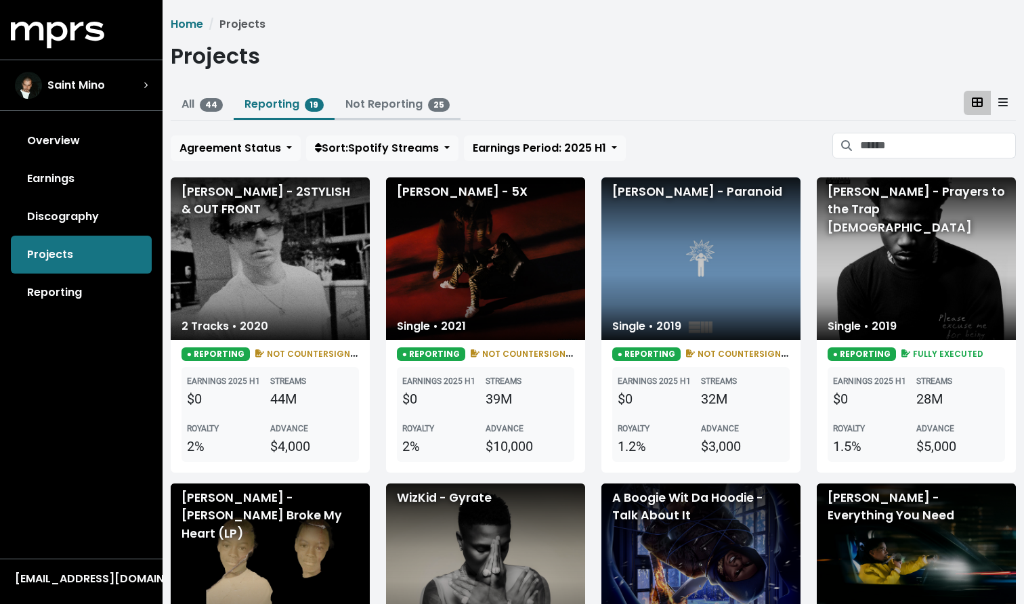
click at [371, 94] on button "Not Reporting 25" at bounding box center [398, 105] width 126 height 29
click at [371, 111] on link "Not Reporting 25" at bounding box center [398, 104] width 104 height 16
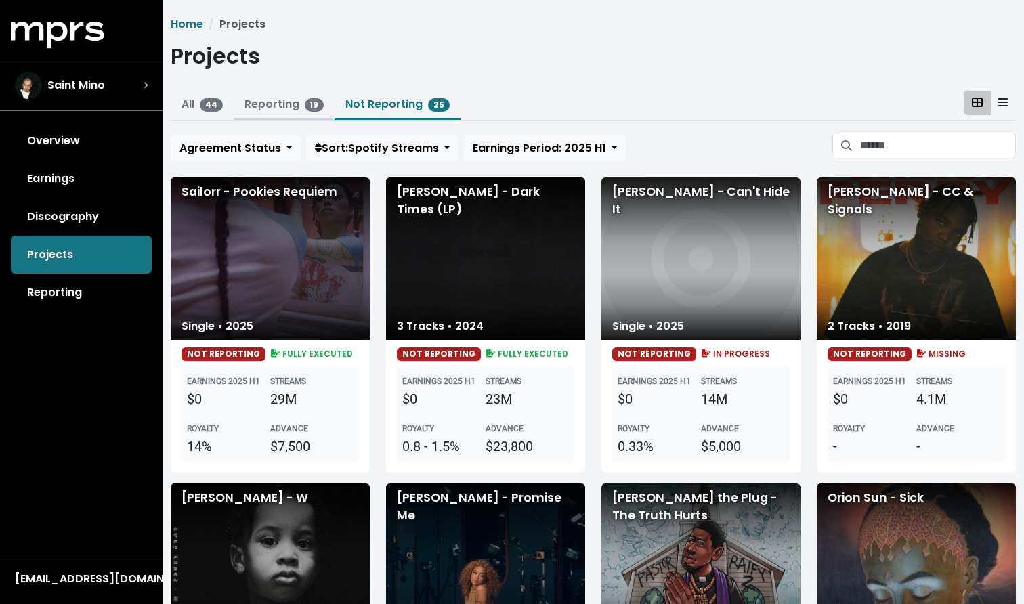
click at [241, 109] on button "Reporting 19" at bounding box center [285, 105] width 102 height 29
click at [59, 173] on link "Earnings" at bounding box center [81, 179] width 141 height 38
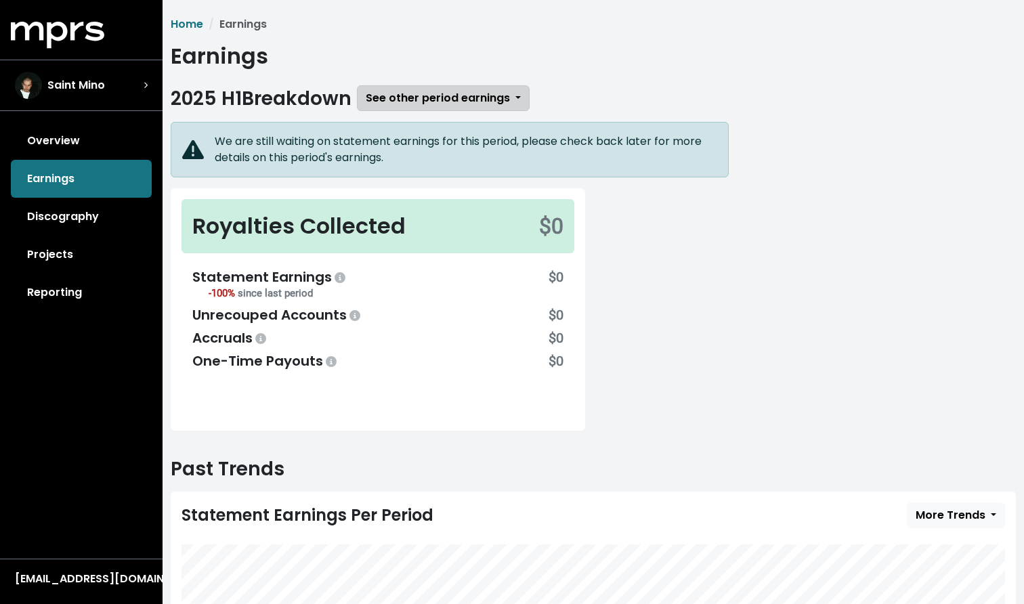
click at [411, 103] on span "See other period earnings" at bounding box center [438, 98] width 144 height 16
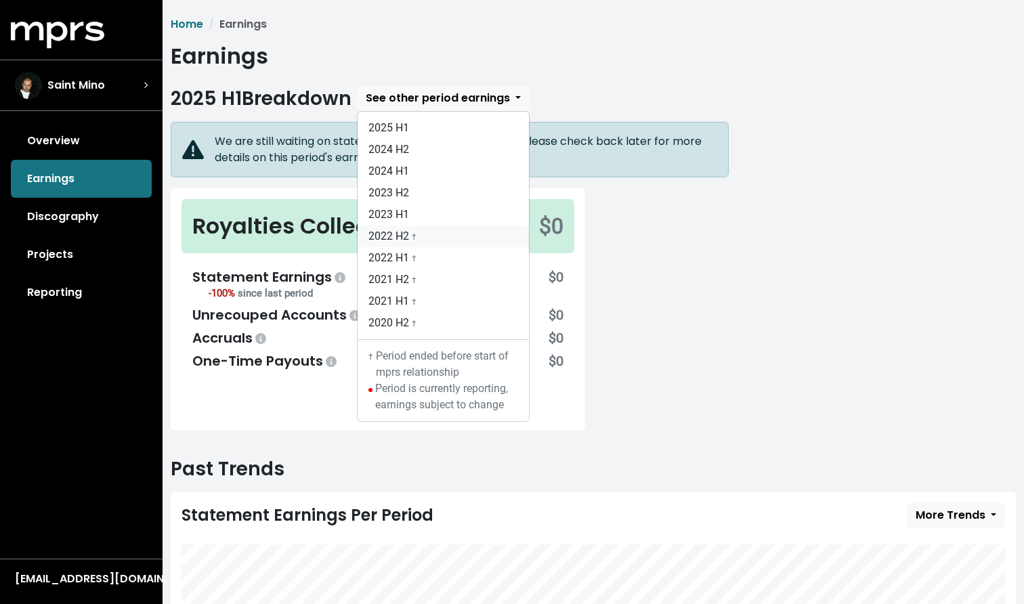
click at [400, 235] on link "2022 H2 †" at bounding box center [443, 237] width 171 height 22
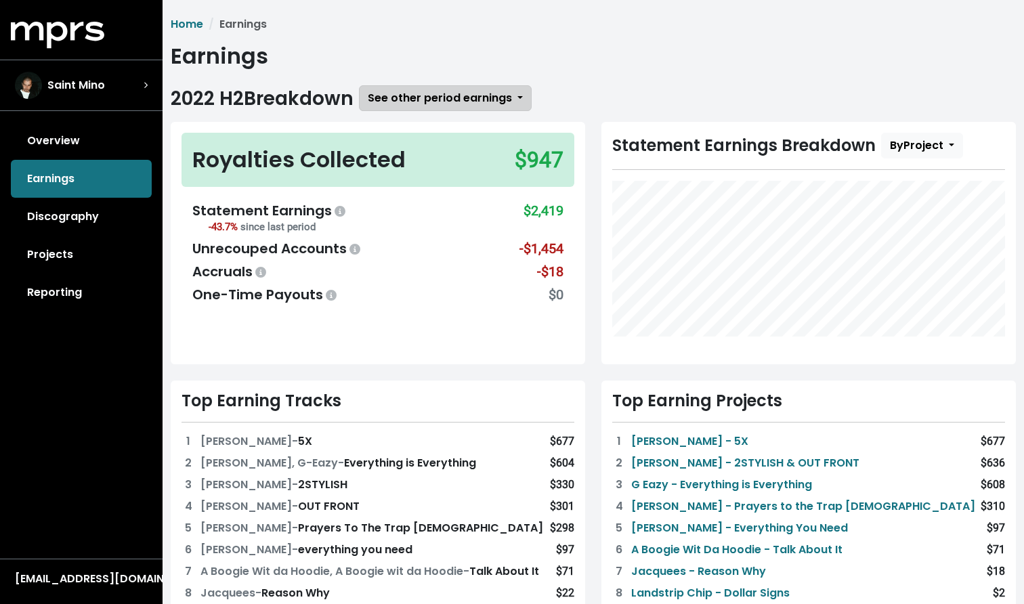
click at [379, 92] on span "See other period earnings" at bounding box center [440, 98] width 144 height 16
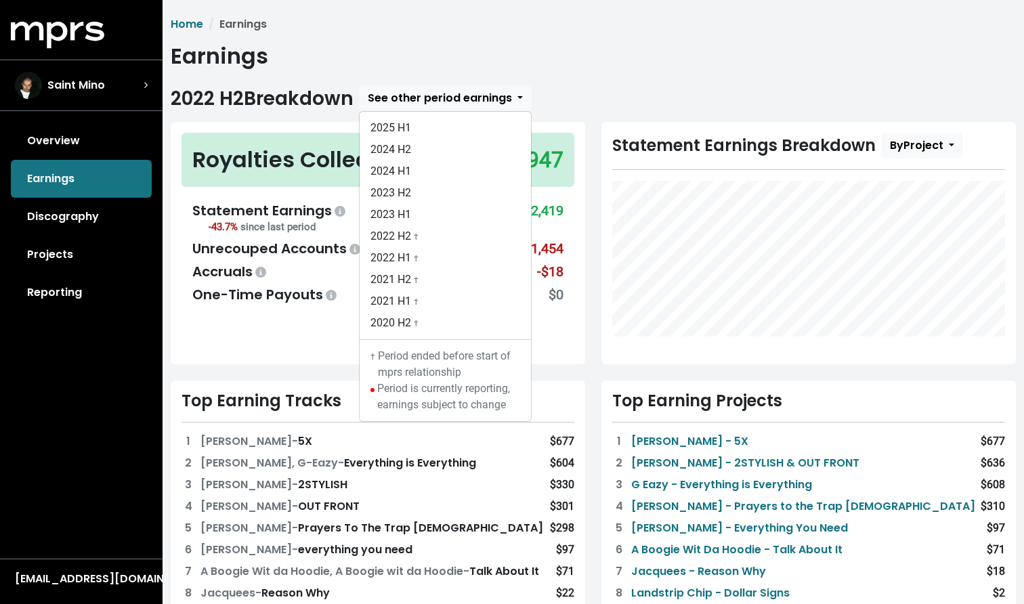
click at [192, 175] on div "Royalties Collected $947" at bounding box center [378, 160] width 393 height 54
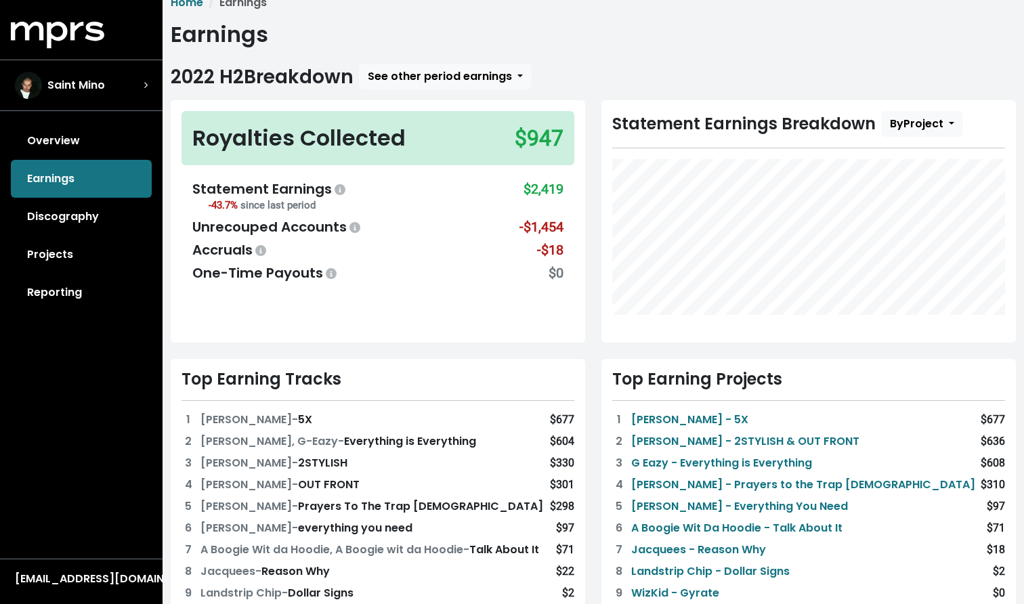
scroll to position [22, 0]
click at [398, 81] on span "See other period earnings" at bounding box center [440, 76] width 144 height 16
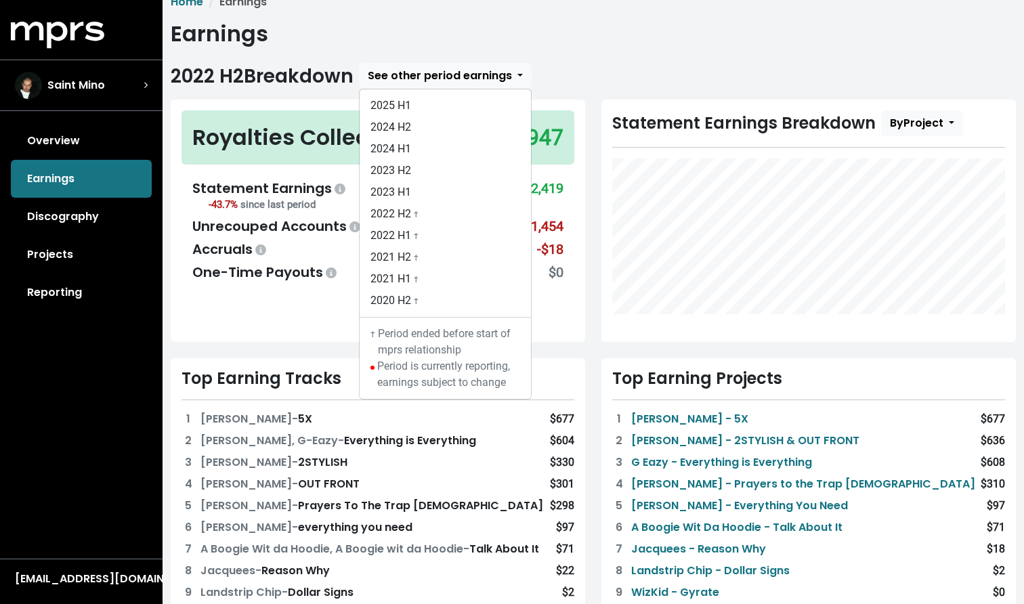
click at [278, 123] on div "Royalties Collected" at bounding box center [298, 137] width 213 height 33
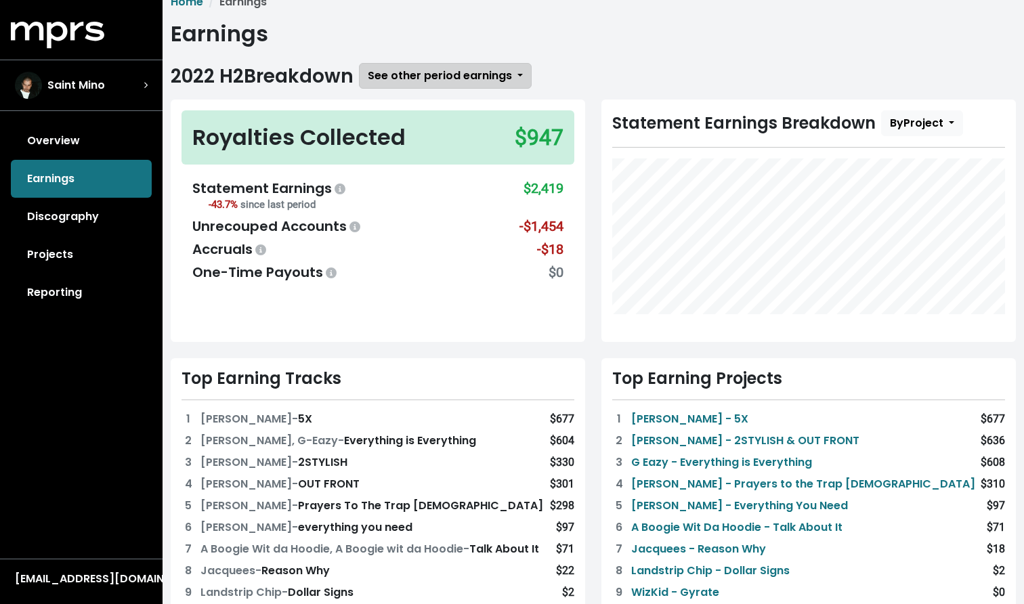
click at [413, 82] on span "See other period earnings" at bounding box center [440, 76] width 144 height 16
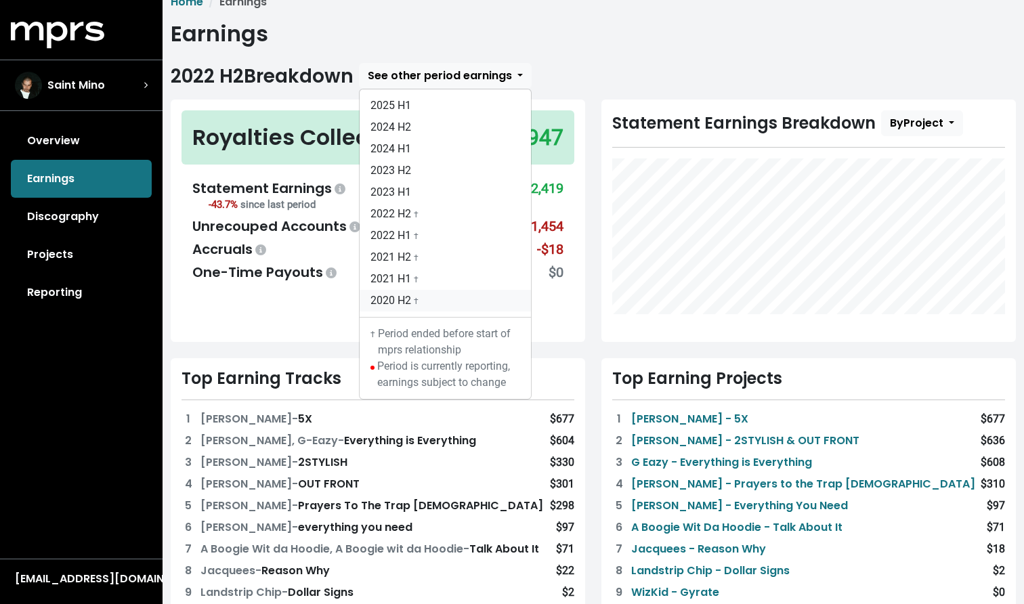
click at [401, 301] on link "2020 H2 †" at bounding box center [445, 301] width 171 height 22
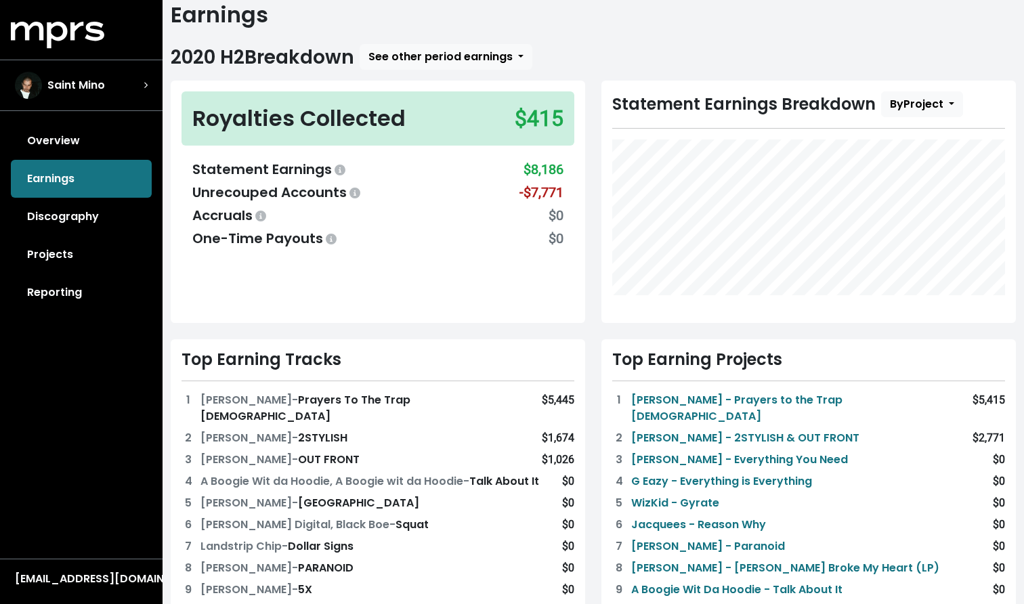
scroll to position [43, 0]
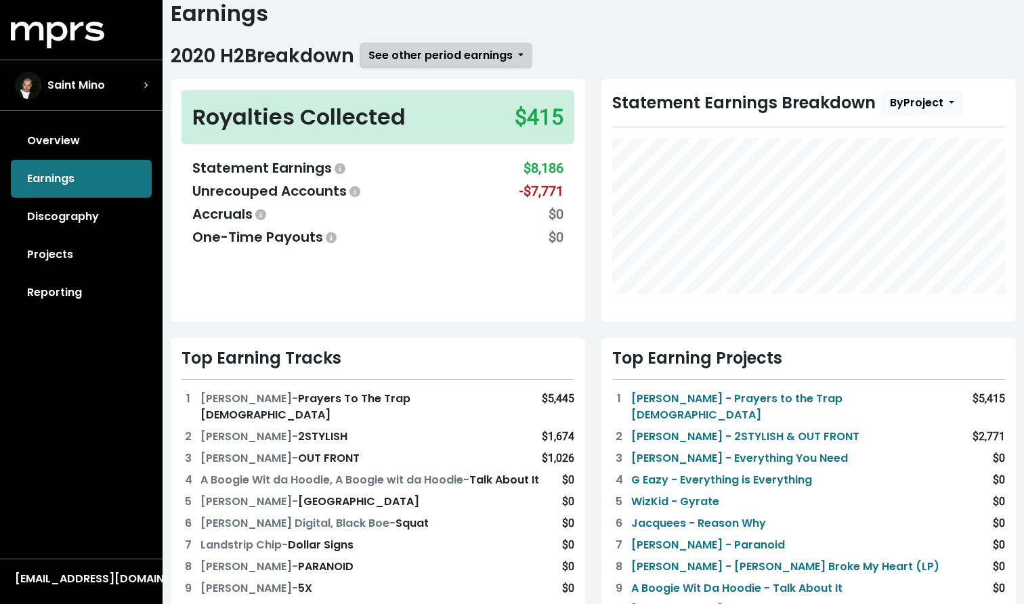
click at [400, 52] on span "See other period earnings" at bounding box center [441, 55] width 144 height 16
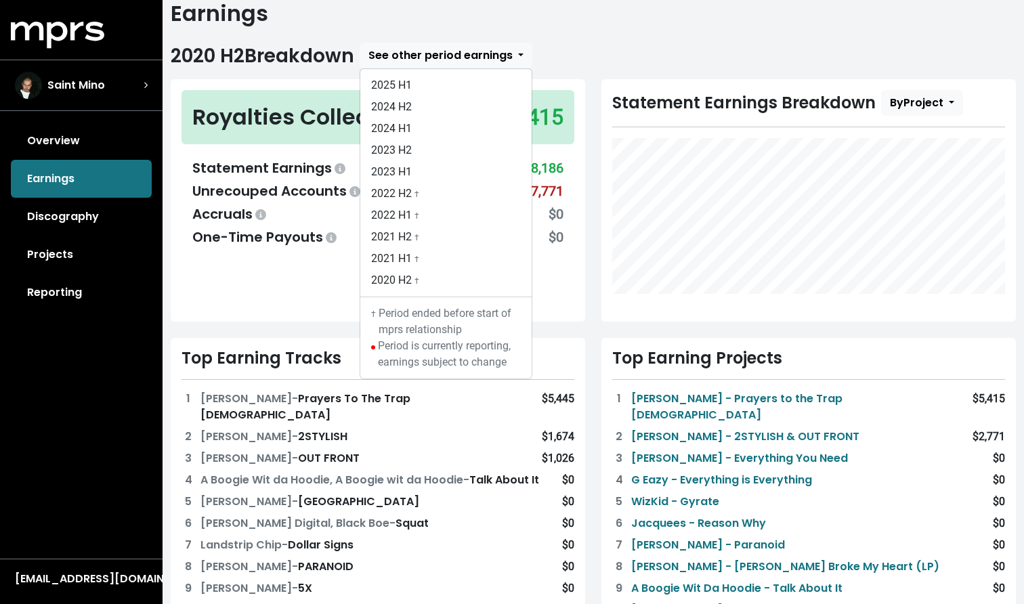
click at [226, 283] on div "Royalties Collected $415 Statement Earnings $8,186 Unrecouped Accounts -$7,771 …" at bounding box center [378, 200] width 415 height 243
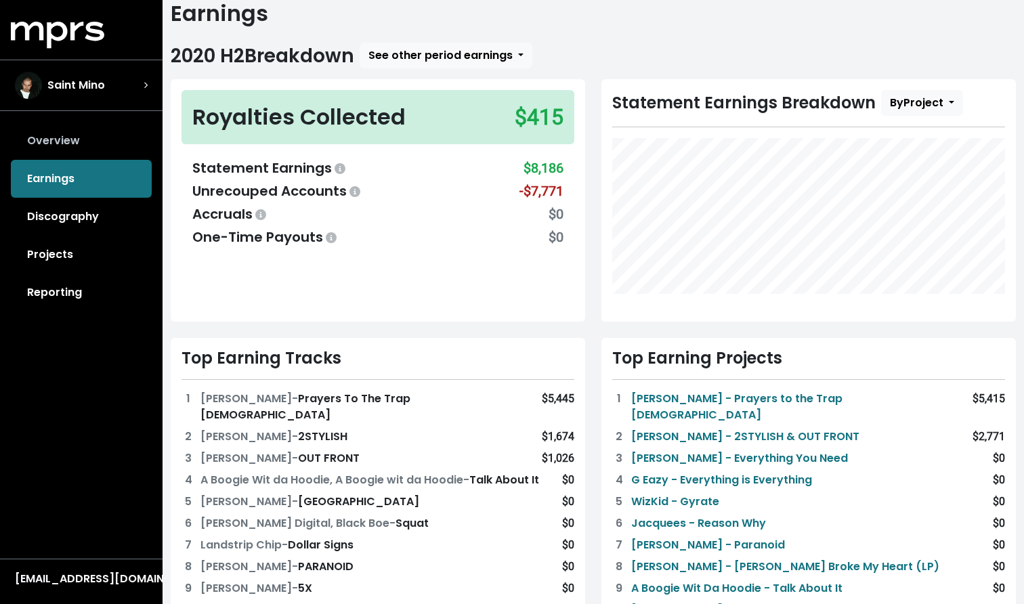
click at [62, 149] on link "Overview" at bounding box center [81, 141] width 141 height 38
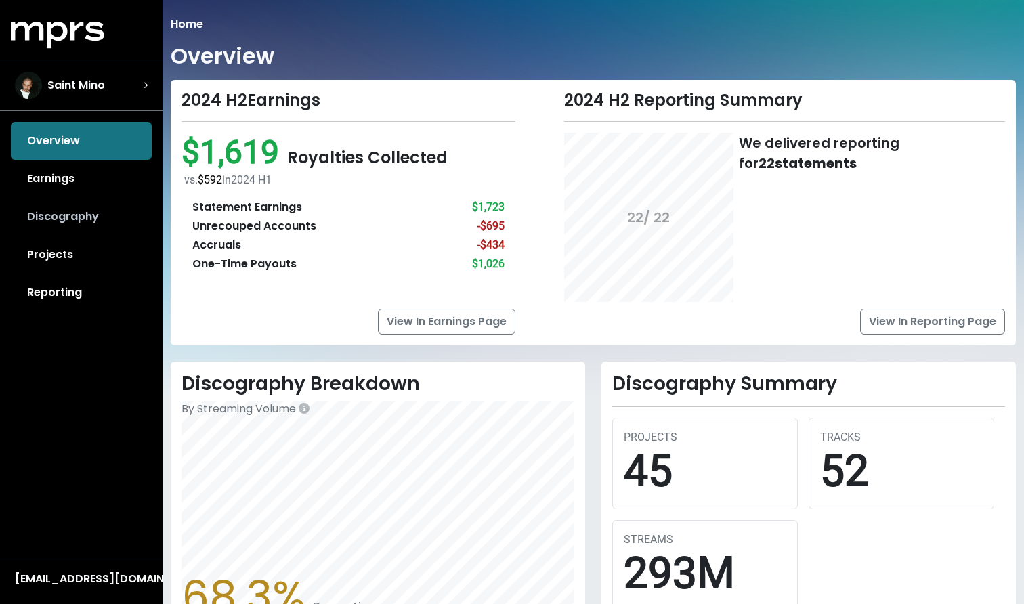
click at [71, 219] on link "Discography" at bounding box center [81, 217] width 141 height 38
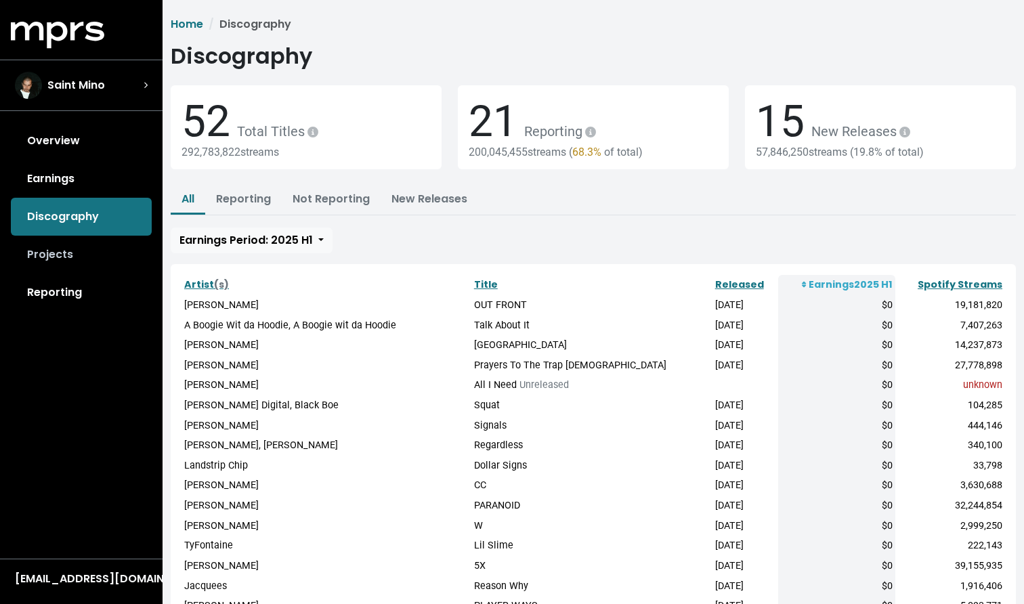
click at [51, 248] on link "Projects" at bounding box center [81, 255] width 141 height 38
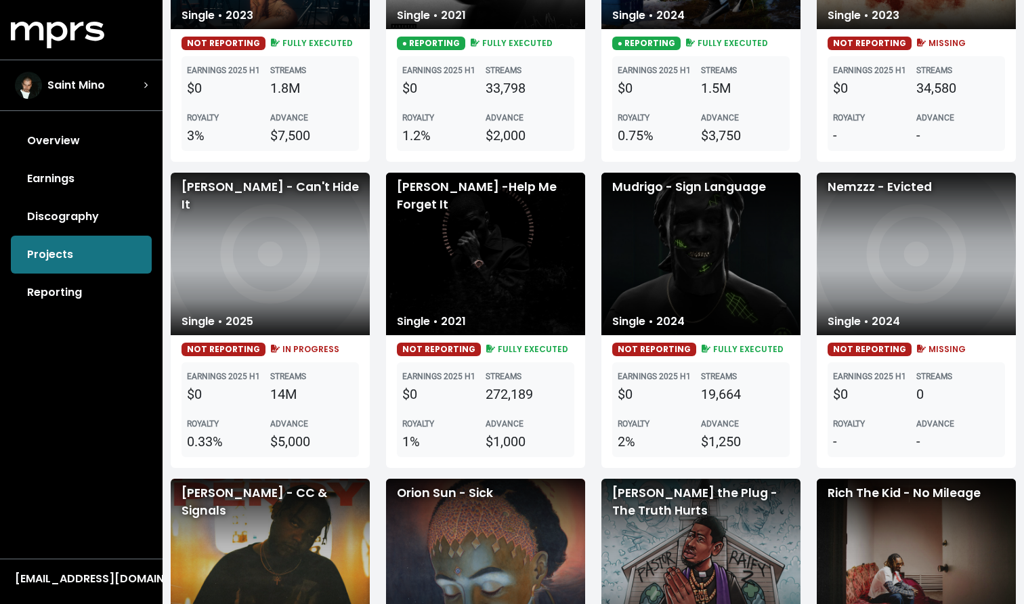
scroll to position [1221, 0]
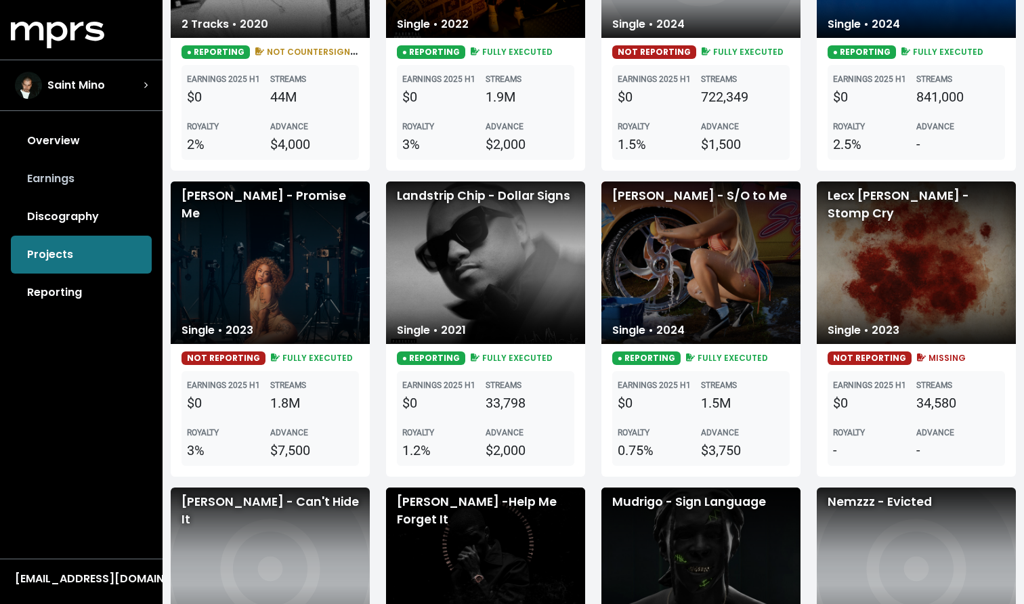
click at [70, 175] on link "Earnings" at bounding box center [81, 179] width 141 height 38
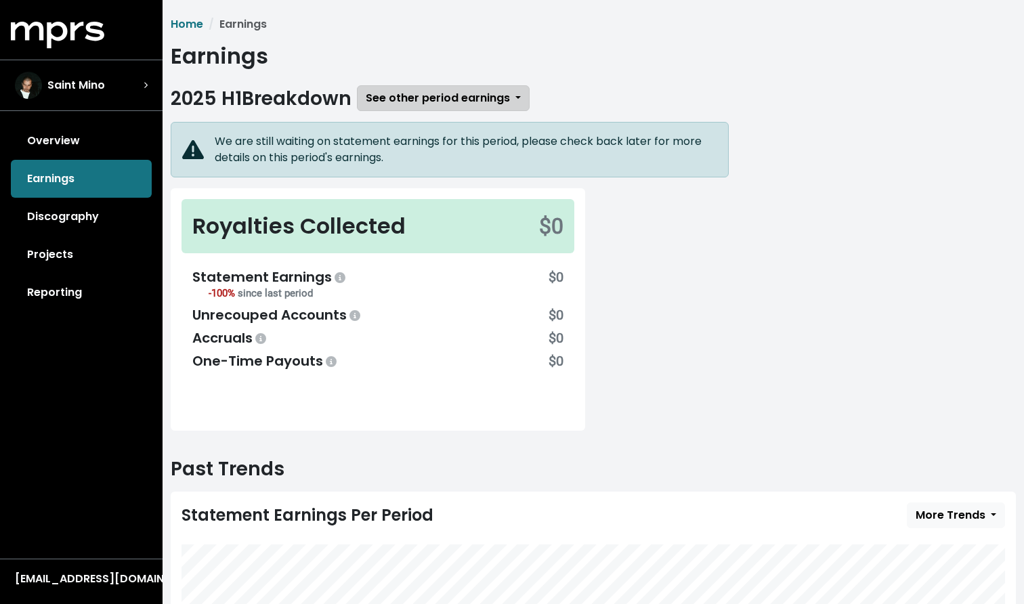
click at [422, 93] on span "See other period earnings" at bounding box center [438, 98] width 144 height 16
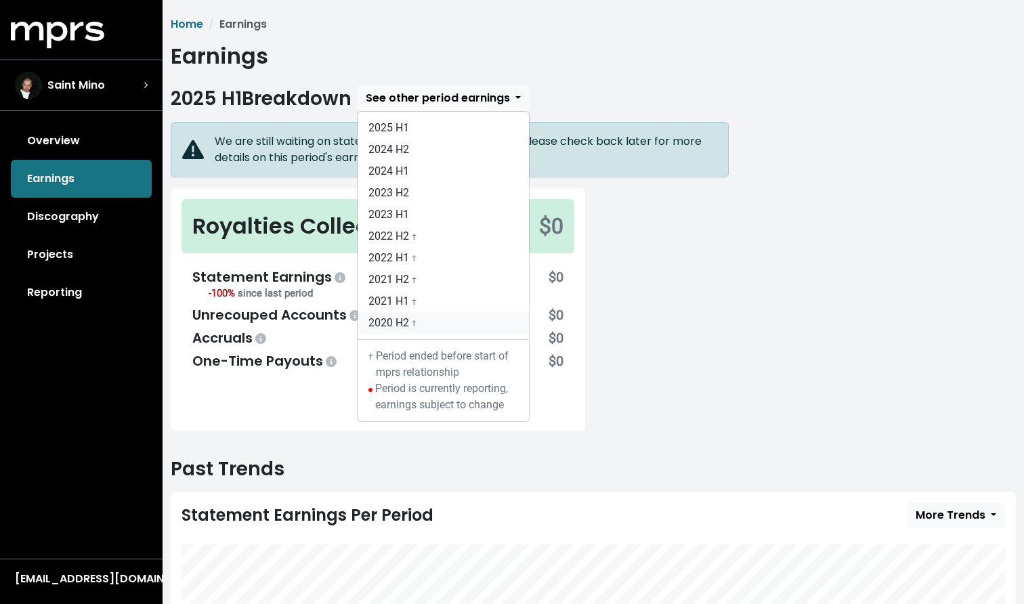
drag, startPoint x: 388, startPoint y: 309, endPoint x: 386, endPoint y: 316, distance: 7.6
click at [404, 318] on link "2020 H2 †" at bounding box center [443, 323] width 171 height 22
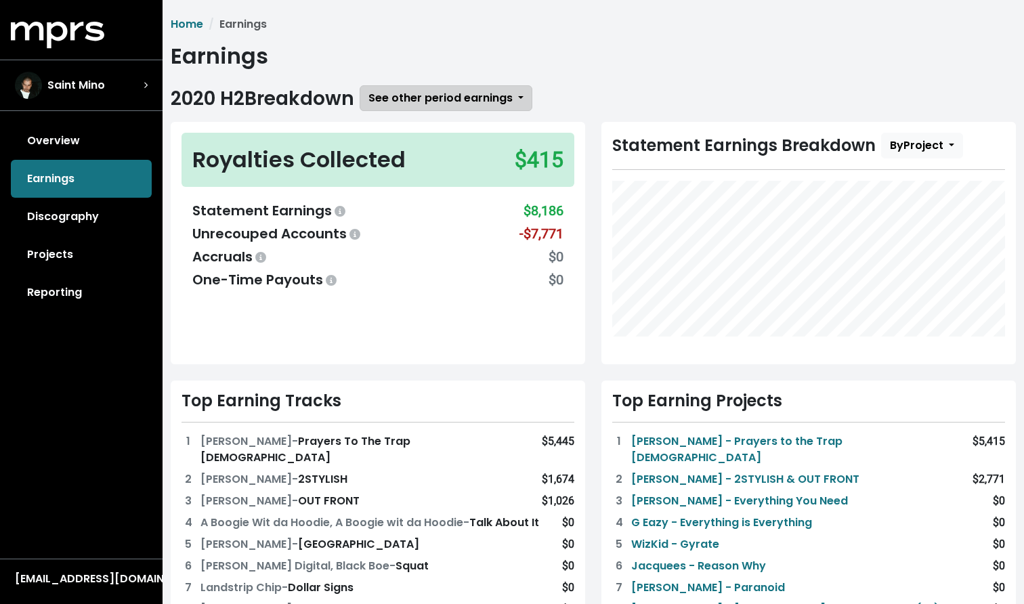
click at [455, 91] on span "See other period earnings" at bounding box center [441, 98] width 144 height 16
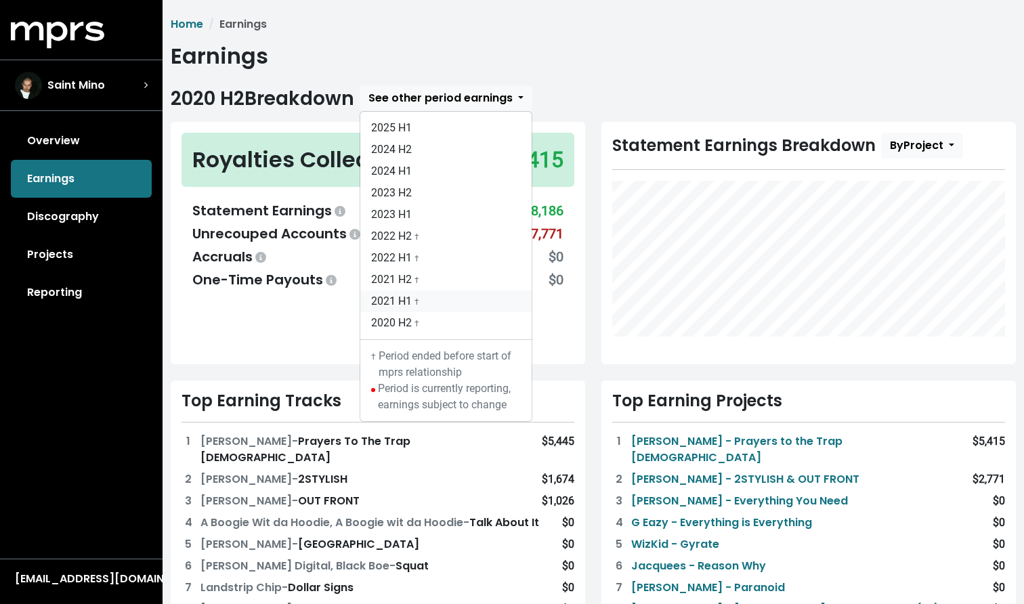
click at [446, 295] on link "2021 H1 †" at bounding box center [445, 302] width 171 height 22
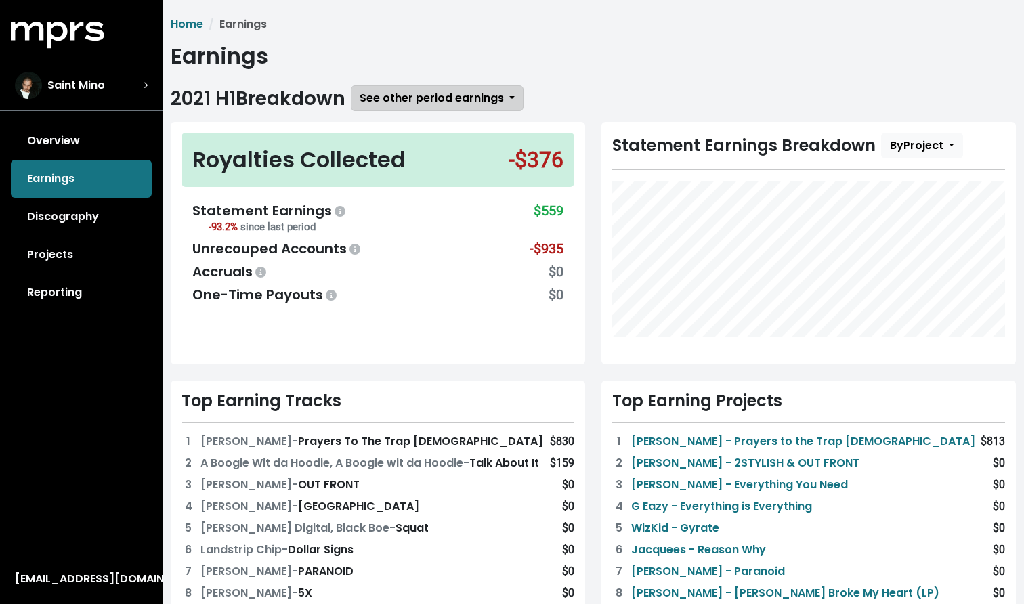
click at [404, 93] on span "See other period earnings" at bounding box center [432, 98] width 144 height 16
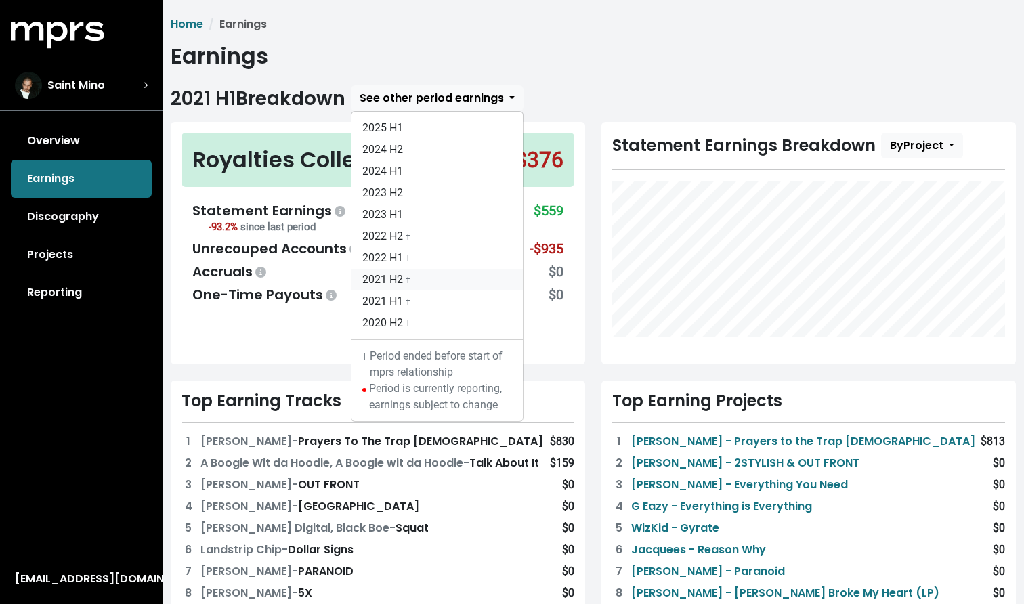
click at [395, 283] on link "2021 H2 †" at bounding box center [437, 280] width 171 height 22
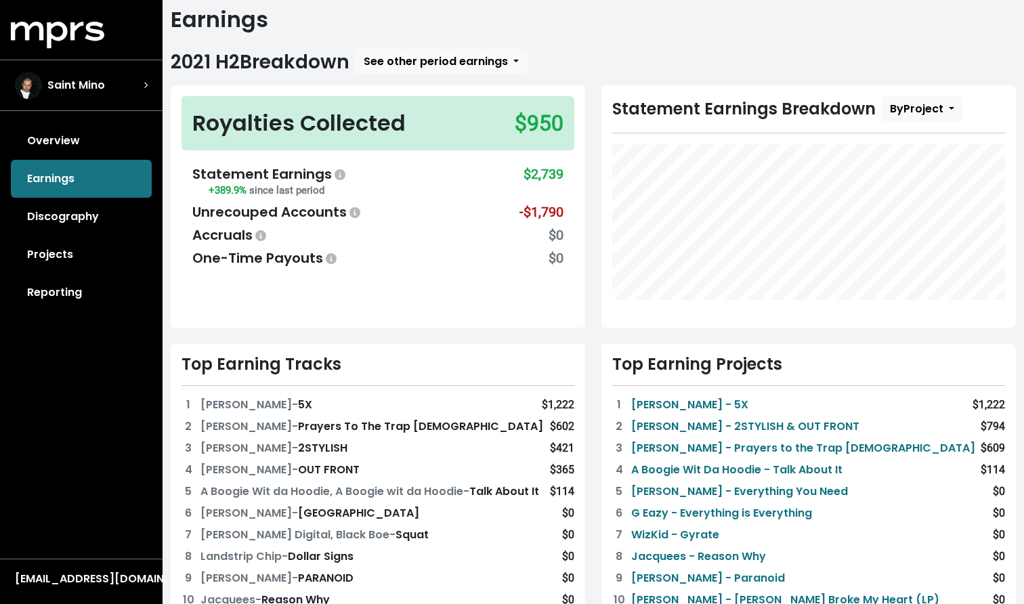
scroll to position [49, 0]
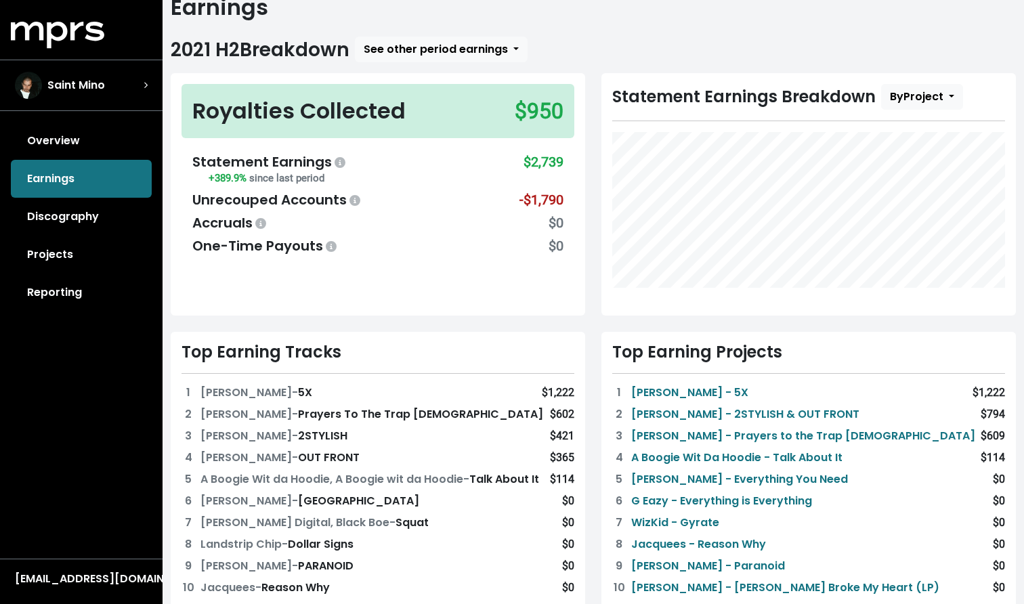
click at [561, 414] on div "$602" at bounding box center [562, 414] width 24 height 16
click at [483, 381] on div "Top Earning Tracks 1 Don Toliver - 5X $1,222 2 Roddy Ricch - Prayers To The Tra…" at bounding box center [378, 490] width 415 height 317
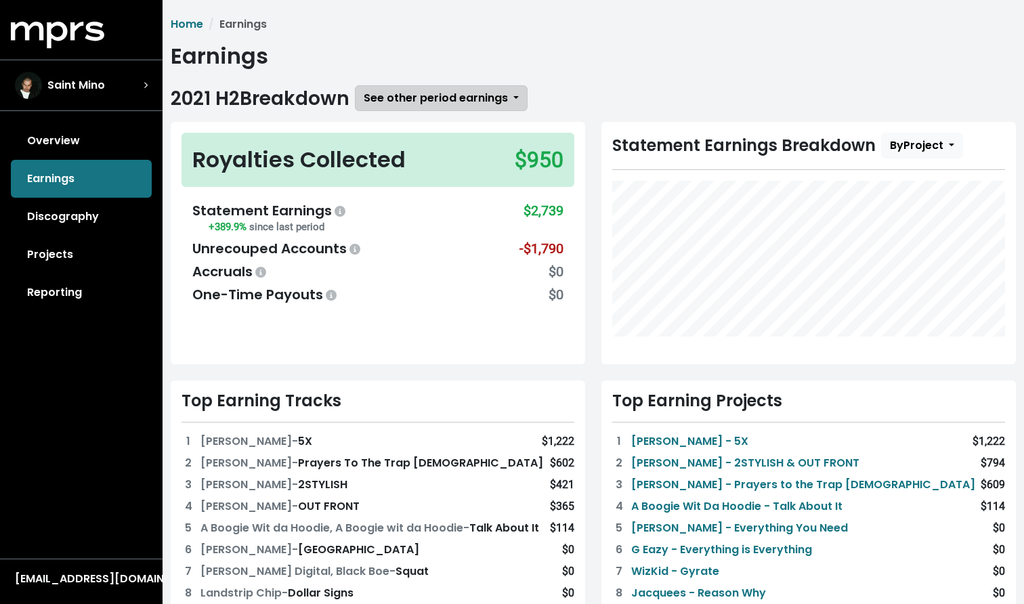
scroll to position [0, 0]
click at [432, 106] on button "See other period earnings" at bounding box center [441, 98] width 173 height 26
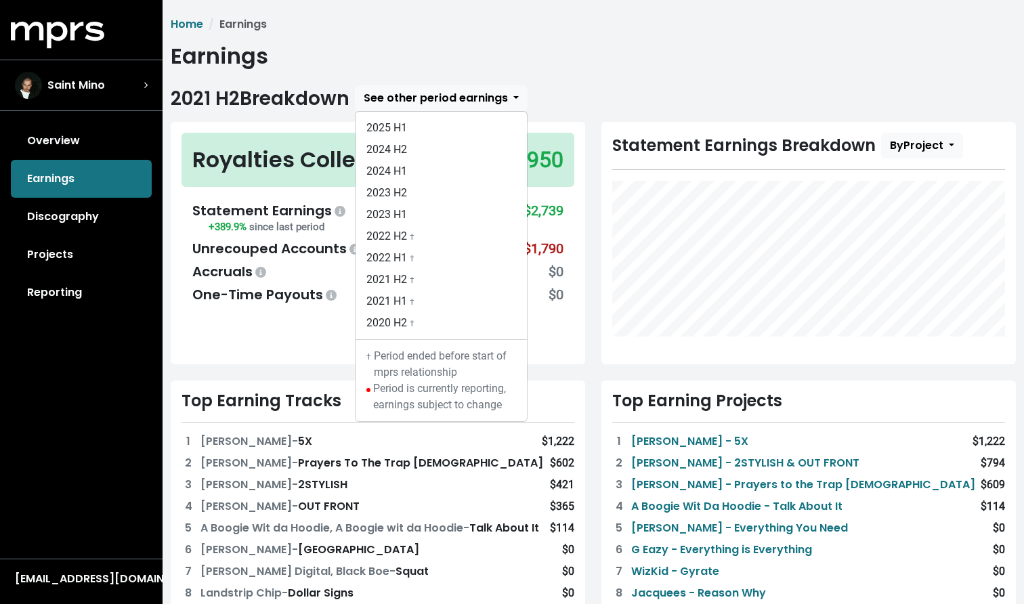
click at [279, 96] on h2 "2021 H2 Breakdown" at bounding box center [260, 98] width 179 height 23
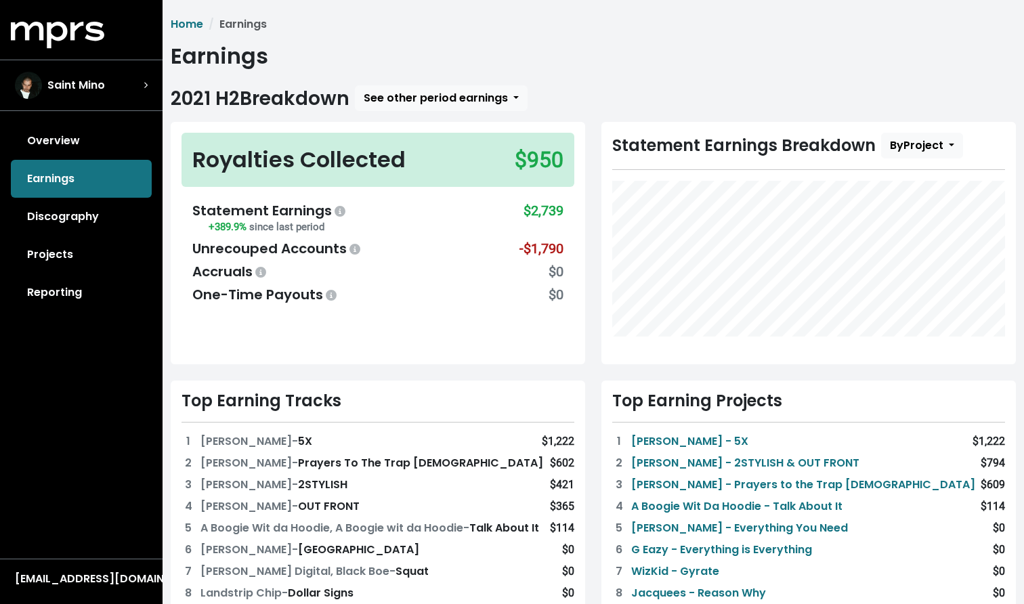
click at [241, 54] on h1 "Earnings" at bounding box center [594, 56] width 846 height 26
click at [241, 20] on li "Earnings" at bounding box center [235, 24] width 64 height 16
click at [240, 68] on h1 "Earnings" at bounding box center [594, 56] width 846 height 26
click at [286, 95] on h2 "2021 H2 Breakdown" at bounding box center [260, 98] width 179 height 23
click at [386, 94] on span "See other period earnings" at bounding box center [436, 98] width 144 height 16
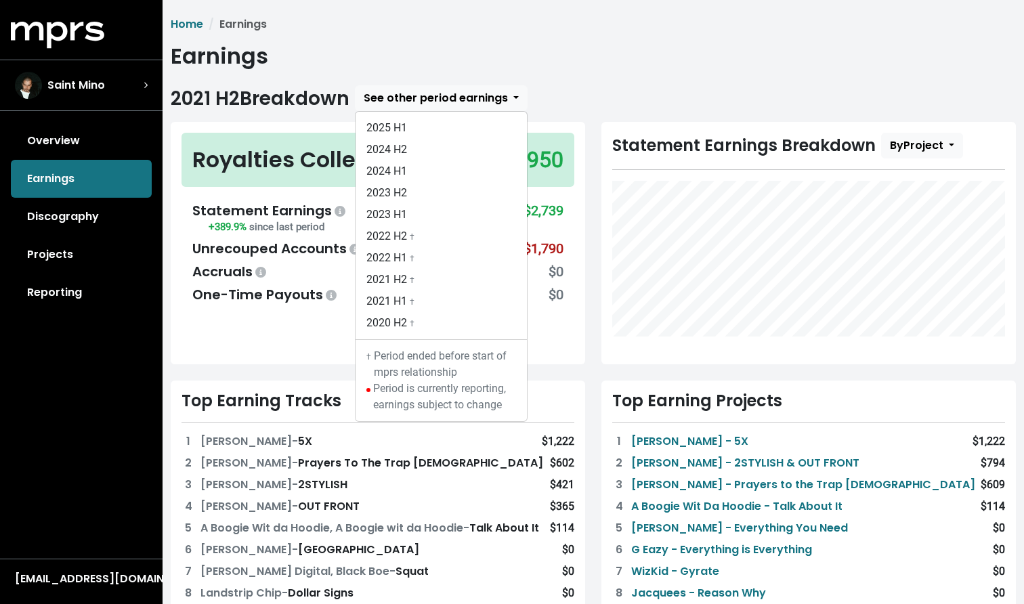
click at [417, 356] on div "† Period ended before start of mprs relationship" at bounding box center [442, 364] width 150 height 33
click at [416, 356] on div "† Period ended before start of mprs relationship" at bounding box center [442, 364] width 150 height 33
click at [406, 321] on link "2020 H2 †" at bounding box center [441, 323] width 171 height 22
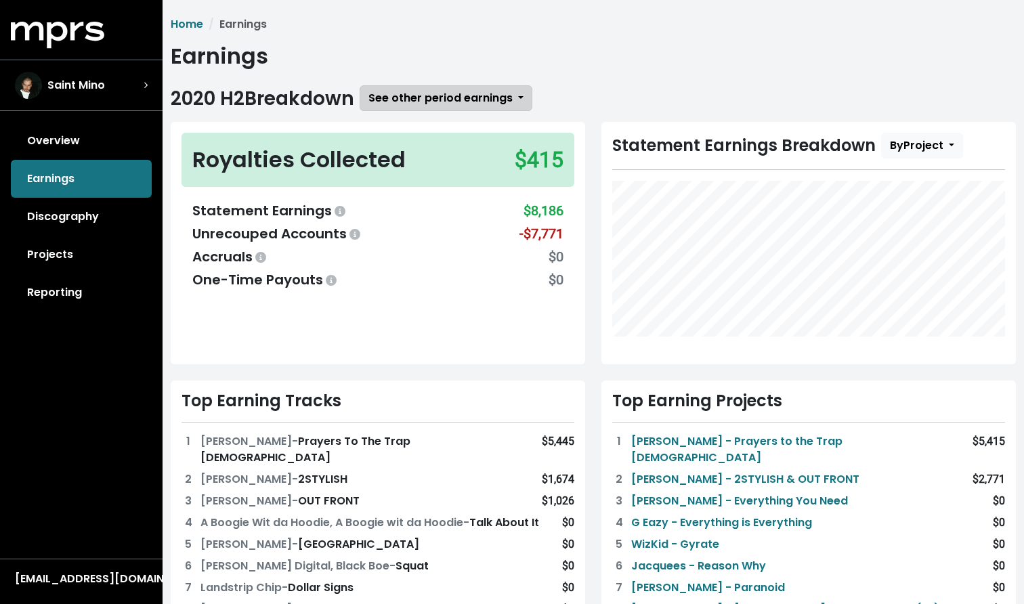
click at [387, 102] on span "See other period earnings" at bounding box center [441, 98] width 144 height 16
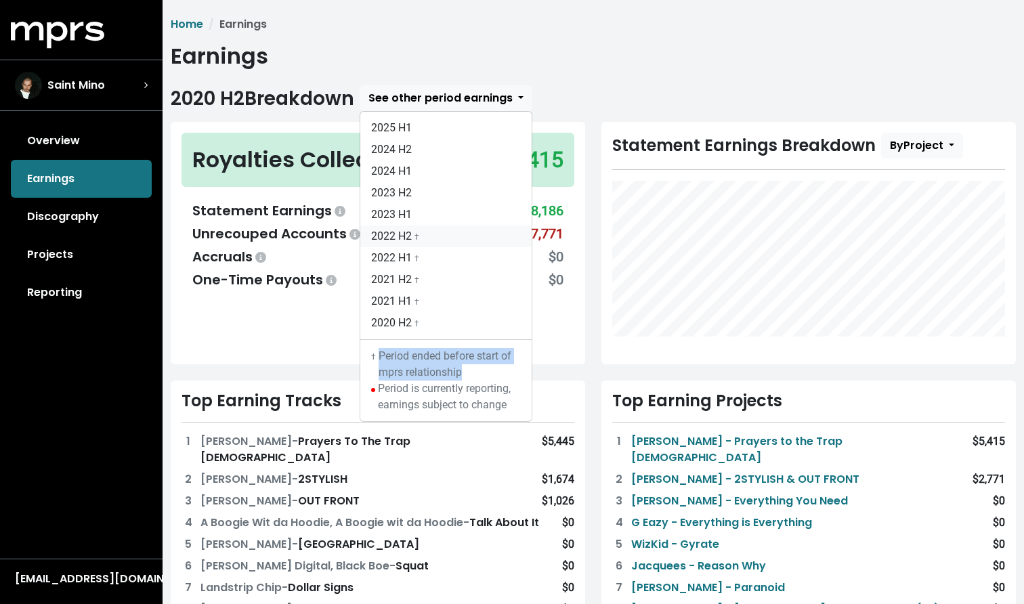
click at [417, 243] on link "2022 H2 †" at bounding box center [445, 237] width 171 height 22
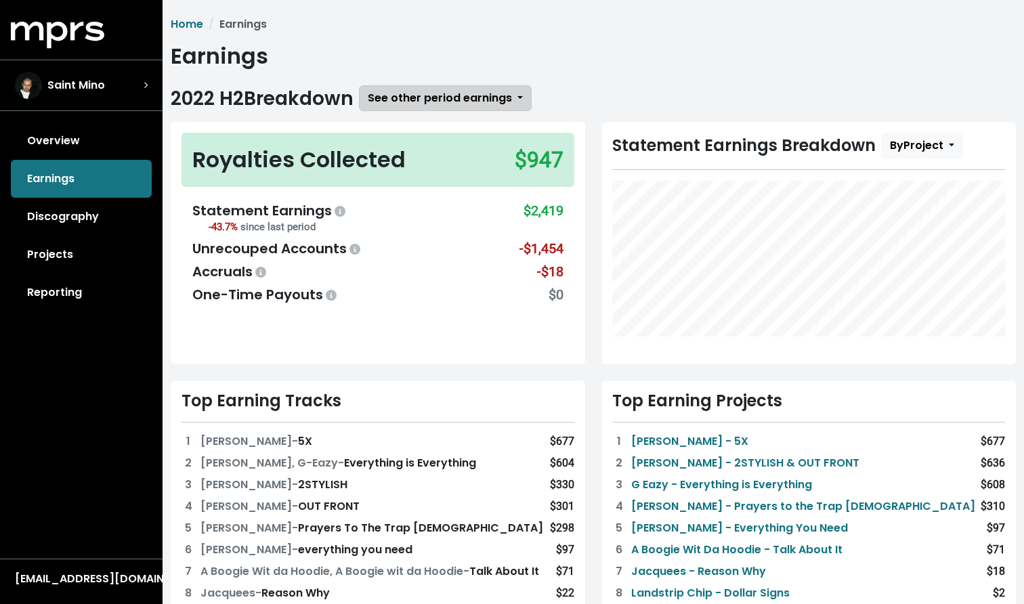
click at [417, 106] on button "See other period earnings" at bounding box center [445, 98] width 173 height 26
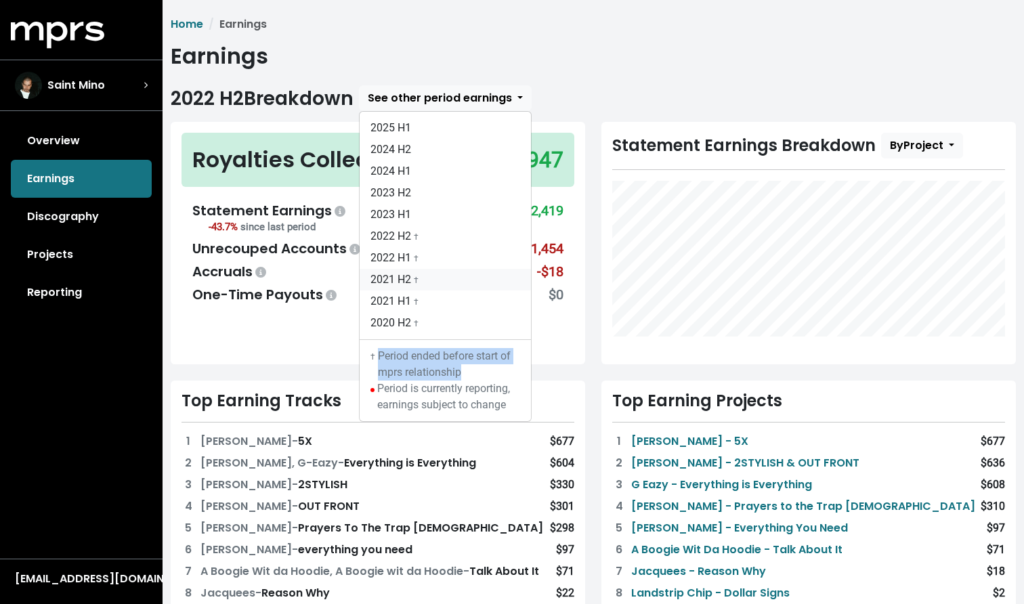
click at [453, 276] on link "2021 H2 †" at bounding box center [445, 280] width 171 height 22
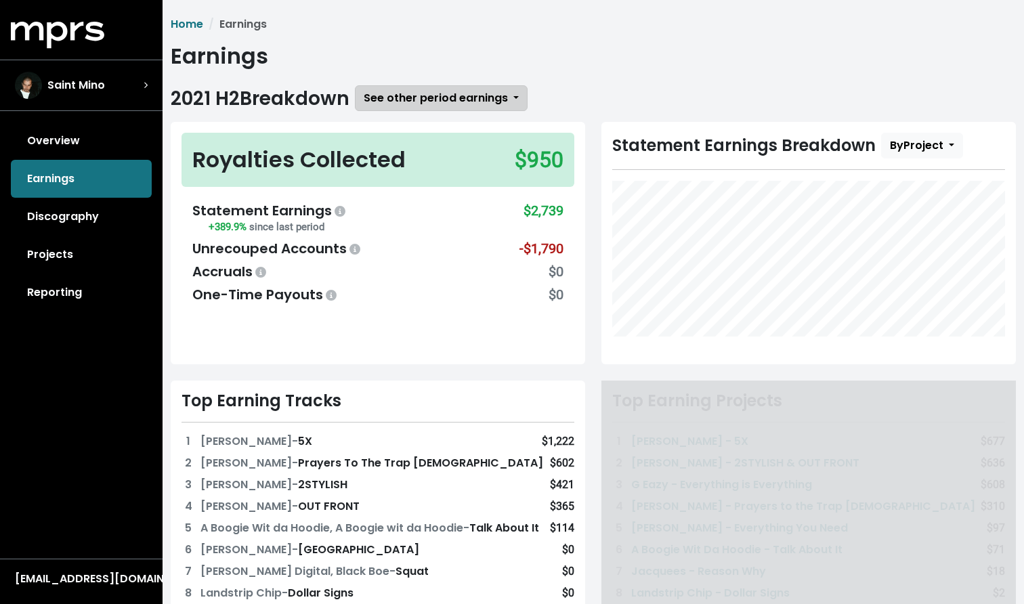
click at [411, 106] on span "See other period earnings" at bounding box center [436, 98] width 144 height 16
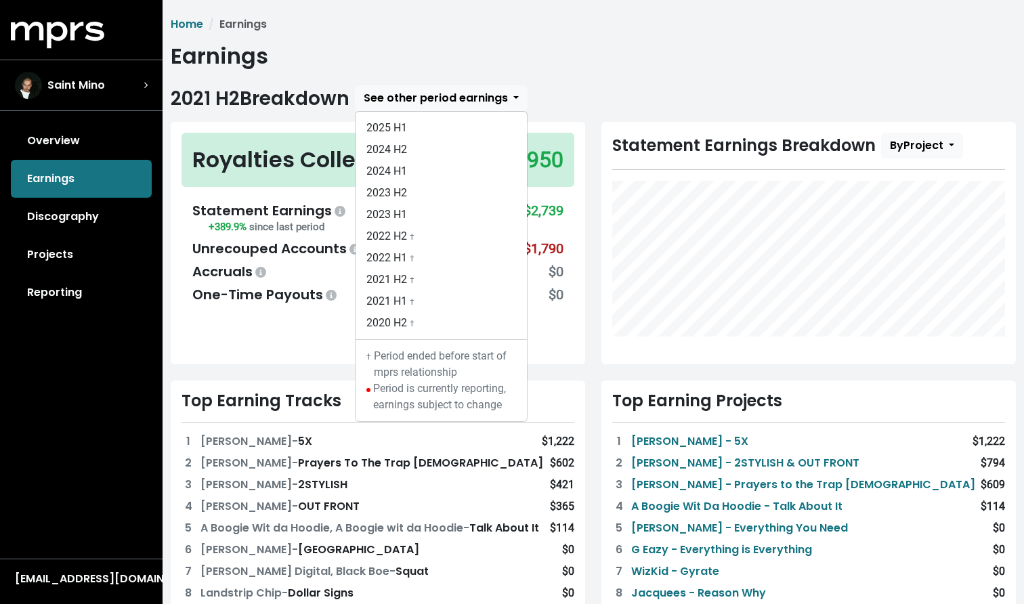
click at [268, 313] on div "Statement Earnings +389.9% since last period $2,739 Unrecouped Accounts -$1,790…" at bounding box center [378, 253] width 393 height 126
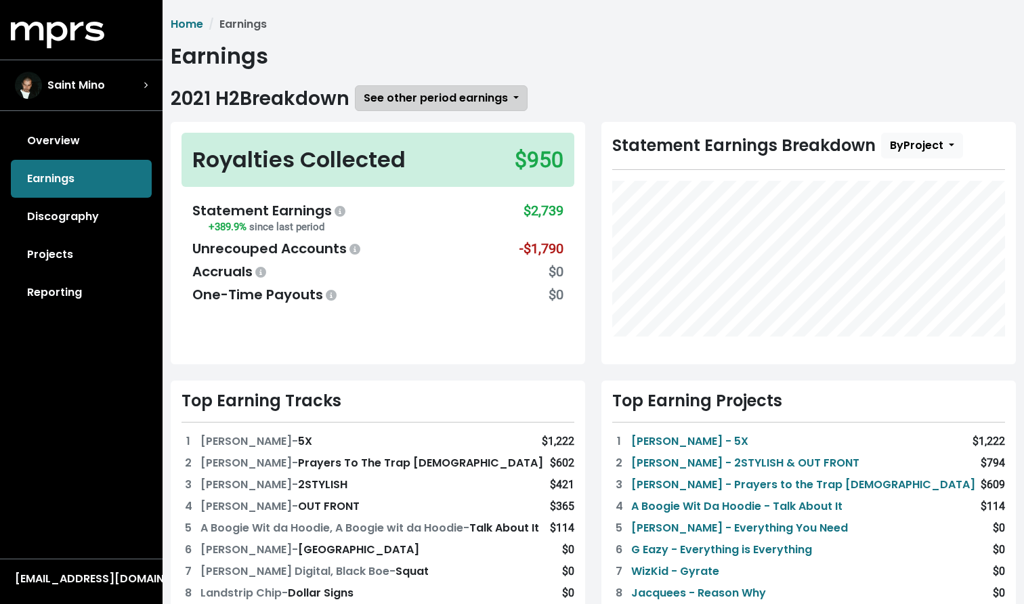
click at [446, 100] on span "See other period earnings" at bounding box center [436, 98] width 144 height 16
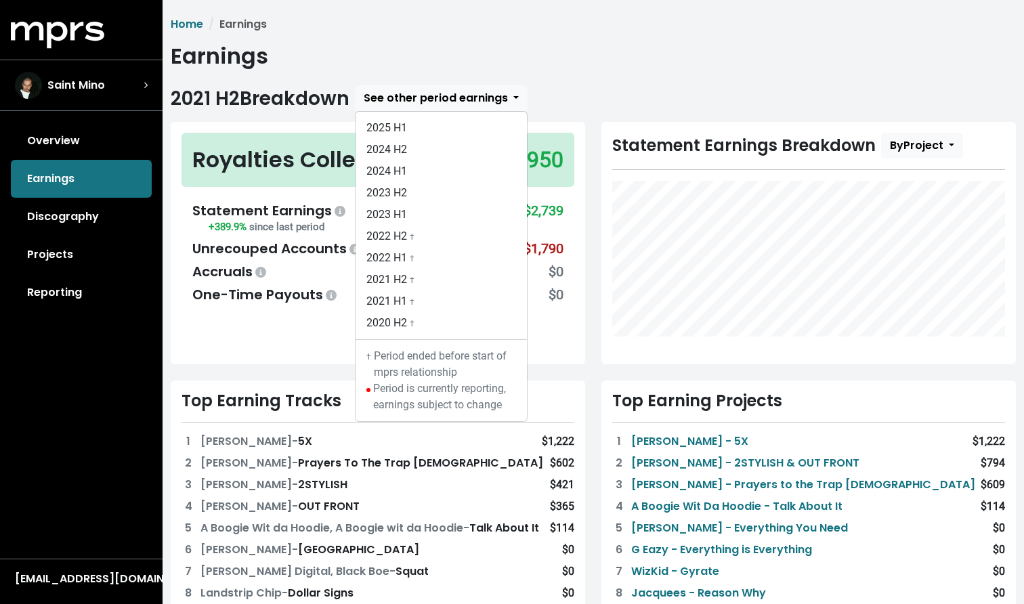
click at [299, 326] on div "Royalties Collected $950 Statement Earnings +389.9% since last period $2,739 Un…" at bounding box center [378, 243] width 415 height 243
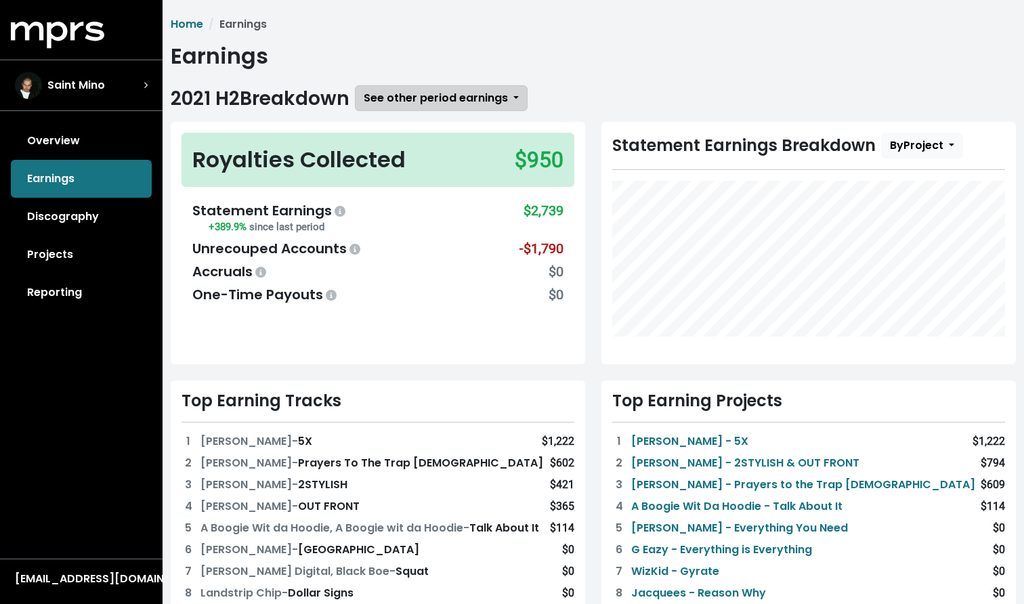
click at [431, 91] on span "See other period earnings" at bounding box center [436, 98] width 144 height 16
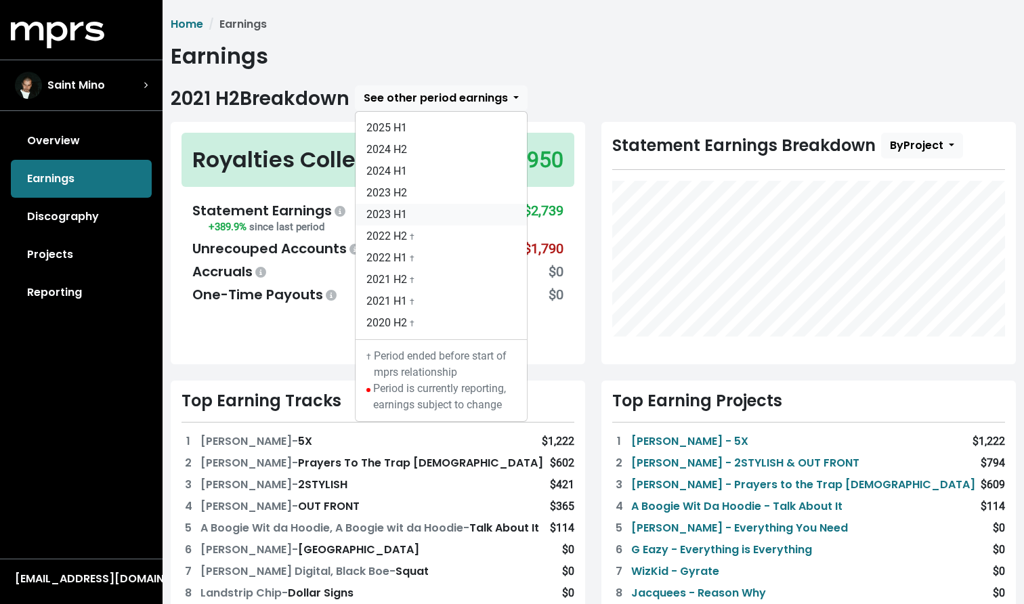
click at [402, 224] on link "2023 H1" at bounding box center [441, 215] width 171 height 22
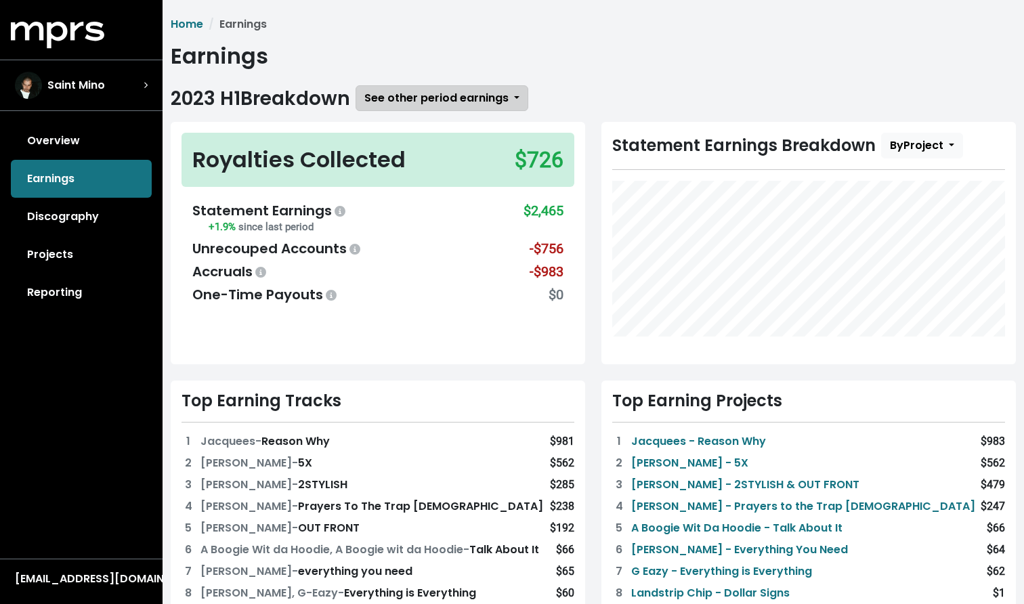
click at [406, 98] on span "See other period earnings" at bounding box center [436, 98] width 144 height 16
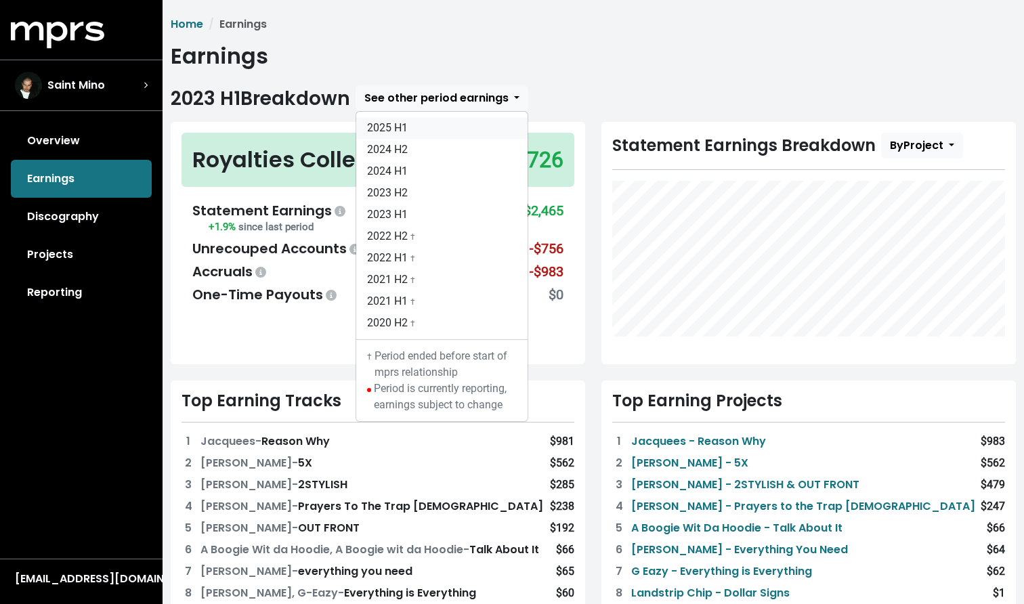
click at [417, 130] on link "2025 H1" at bounding box center [441, 128] width 171 height 22
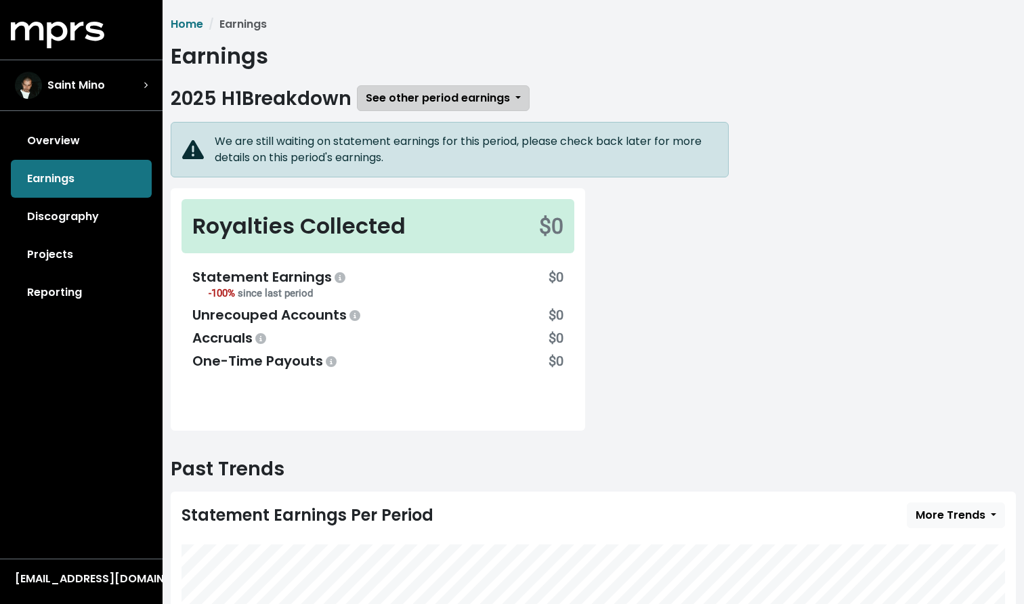
click at [421, 107] on button "See other period earnings" at bounding box center [443, 98] width 173 height 26
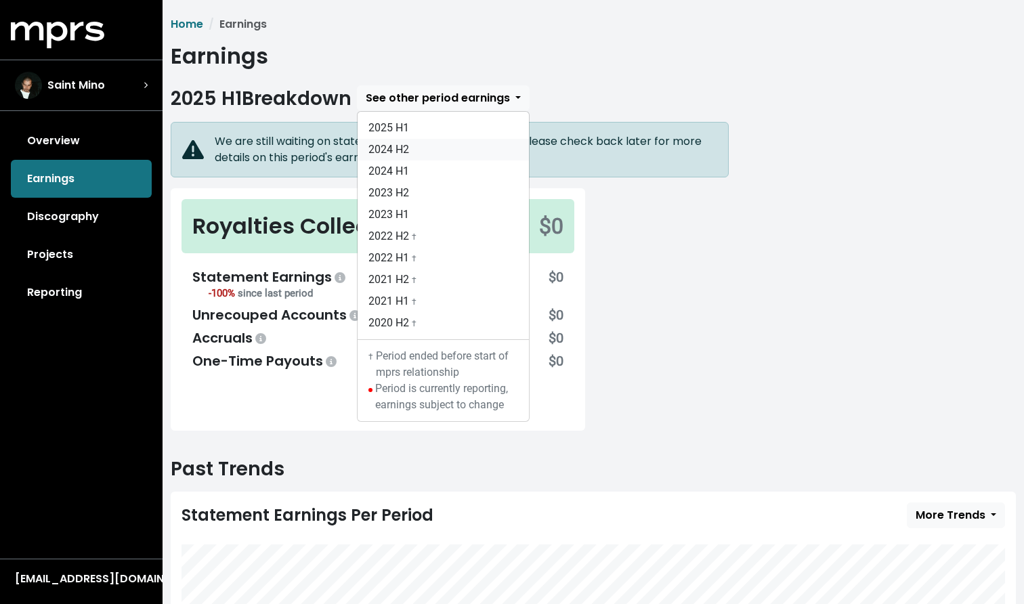
click at [435, 142] on link "2024 H2" at bounding box center [443, 150] width 171 height 22
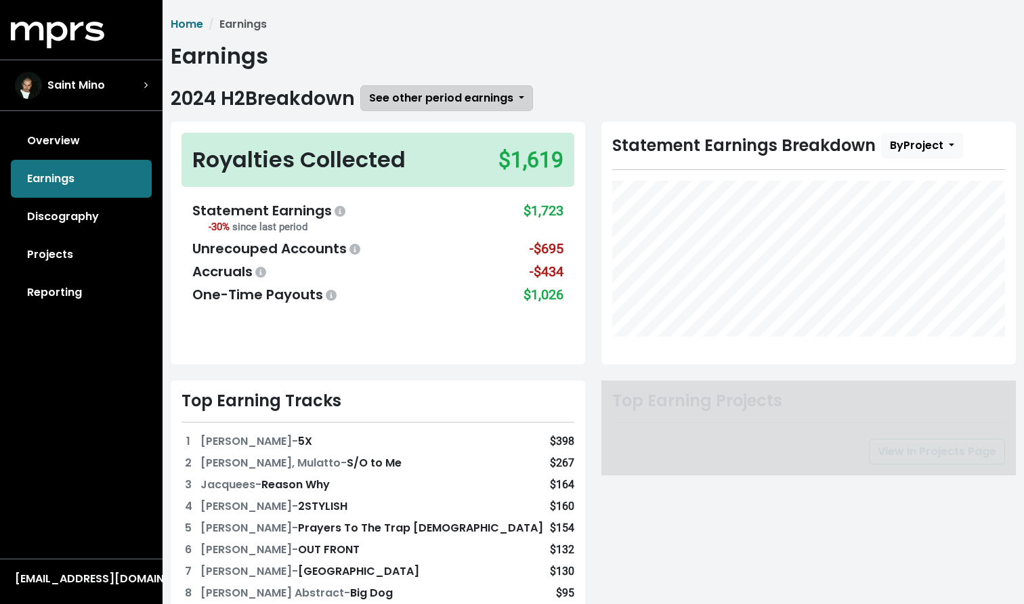
click at [430, 109] on button "See other period earnings" at bounding box center [446, 98] width 173 height 26
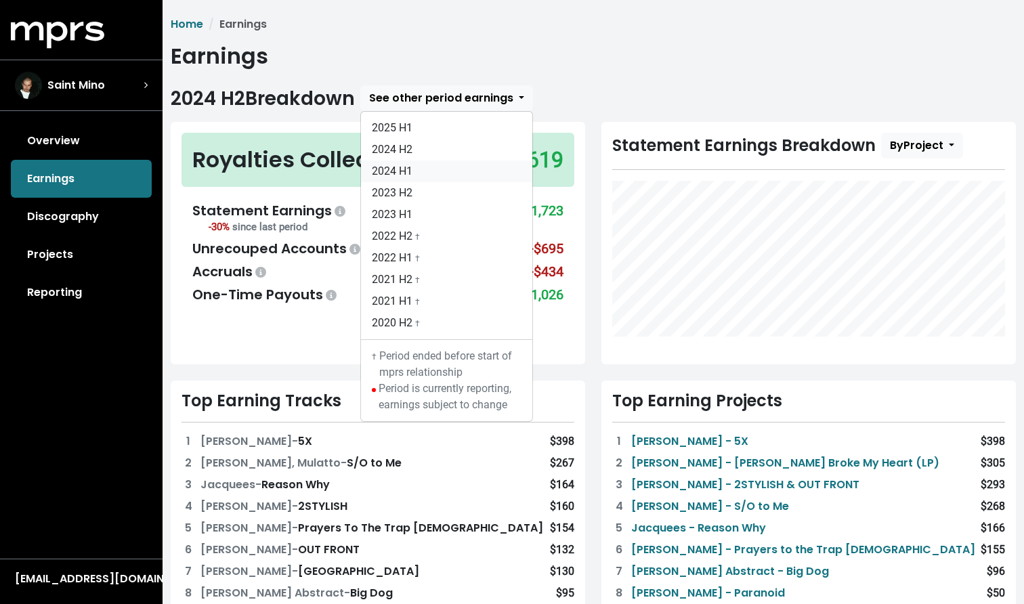
click at [427, 168] on link "2024 H1" at bounding box center [446, 172] width 171 height 22
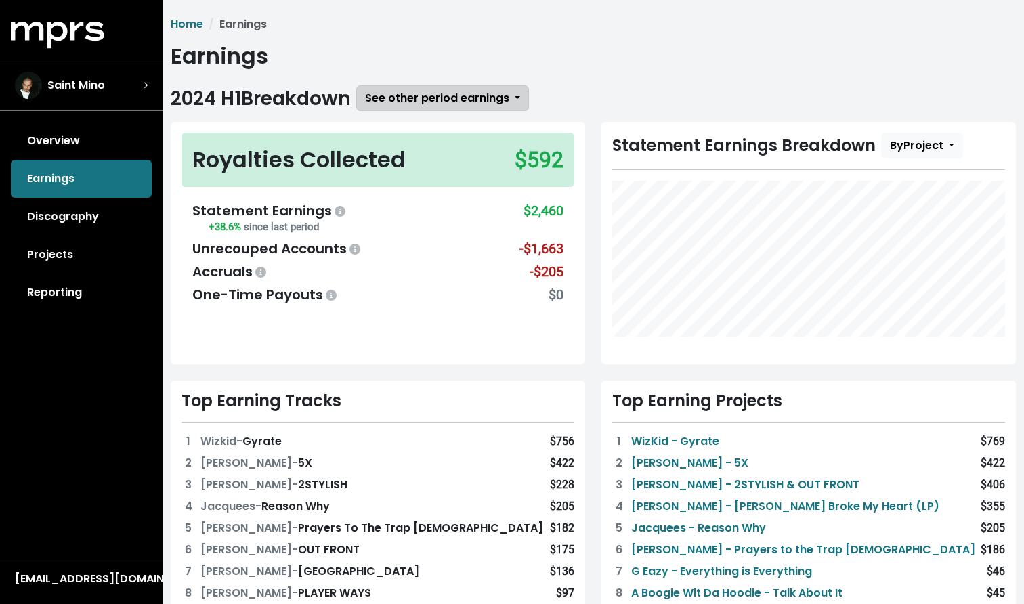
click at [427, 109] on button "See other period earnings" at bounding box center [442, 98] width 173 height 26
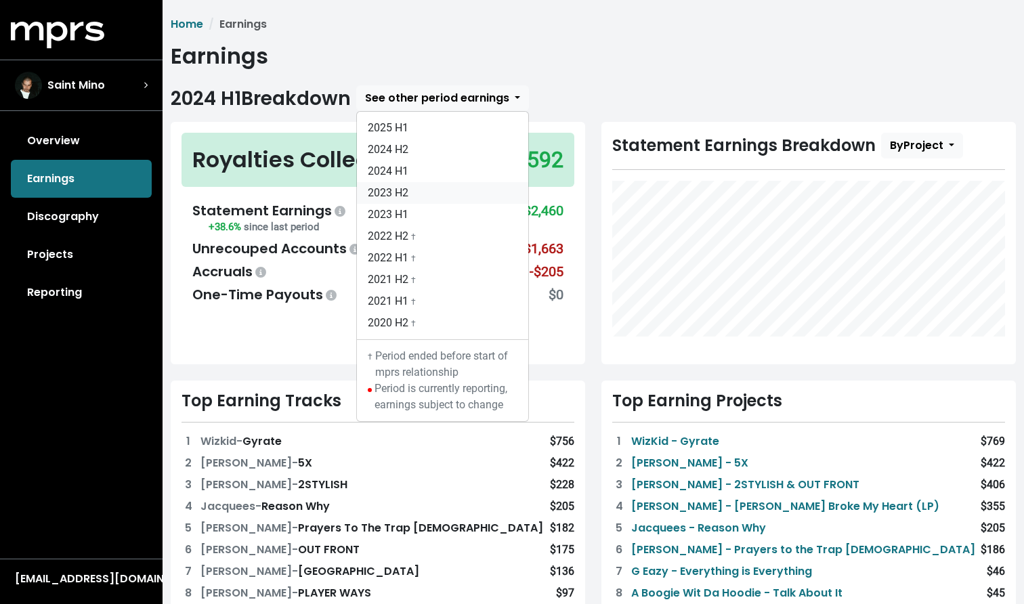
click at [407, 185] on link "2023 H2" at bounding box center [442, 193] width 171 height 22
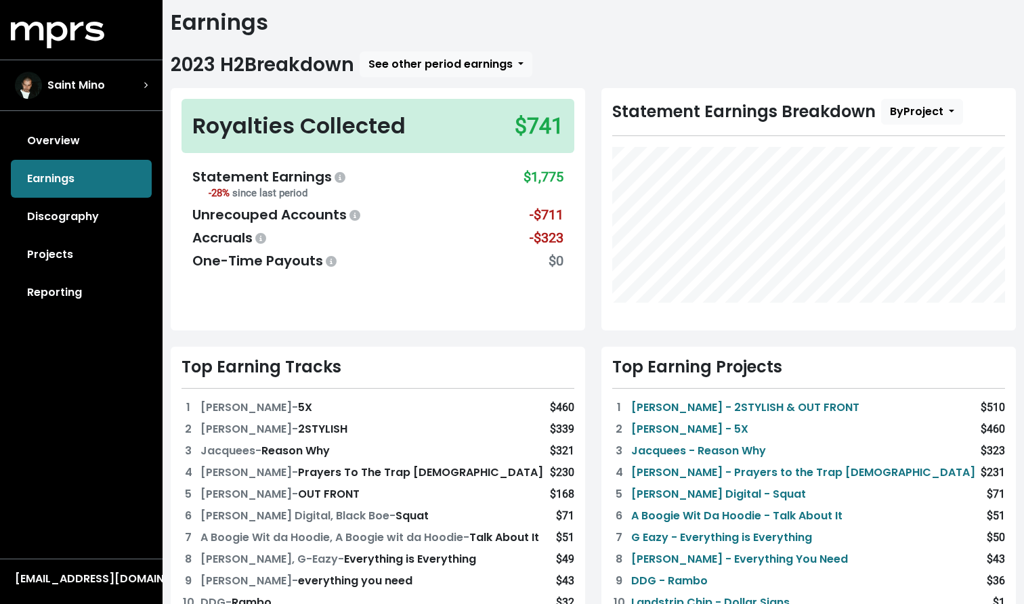
scroll to position [40, 0]
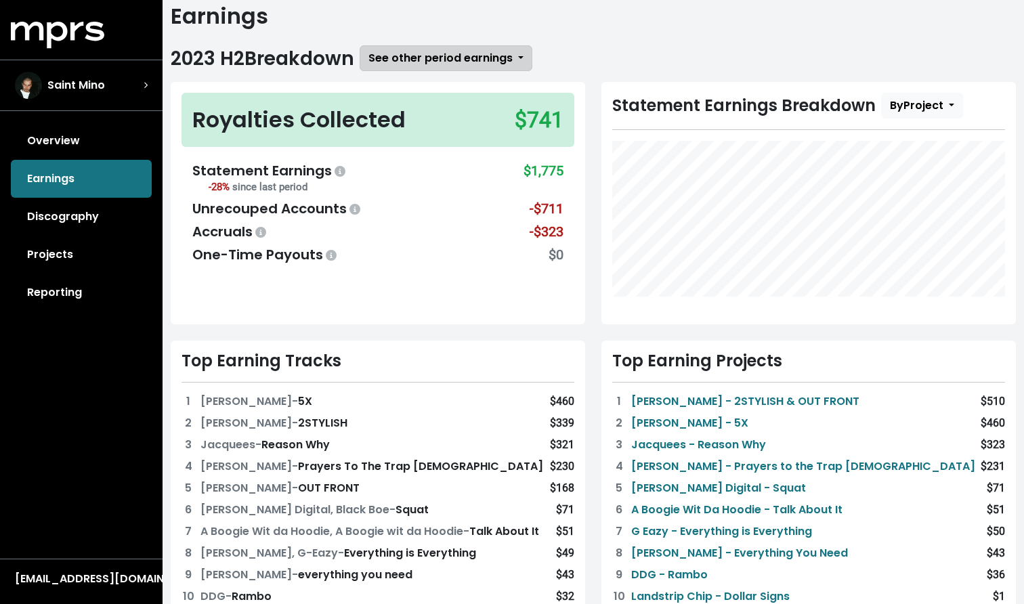
click at [435, 51] on span "See other period earnings" at bounding box center [441, 58] width 144 height 16
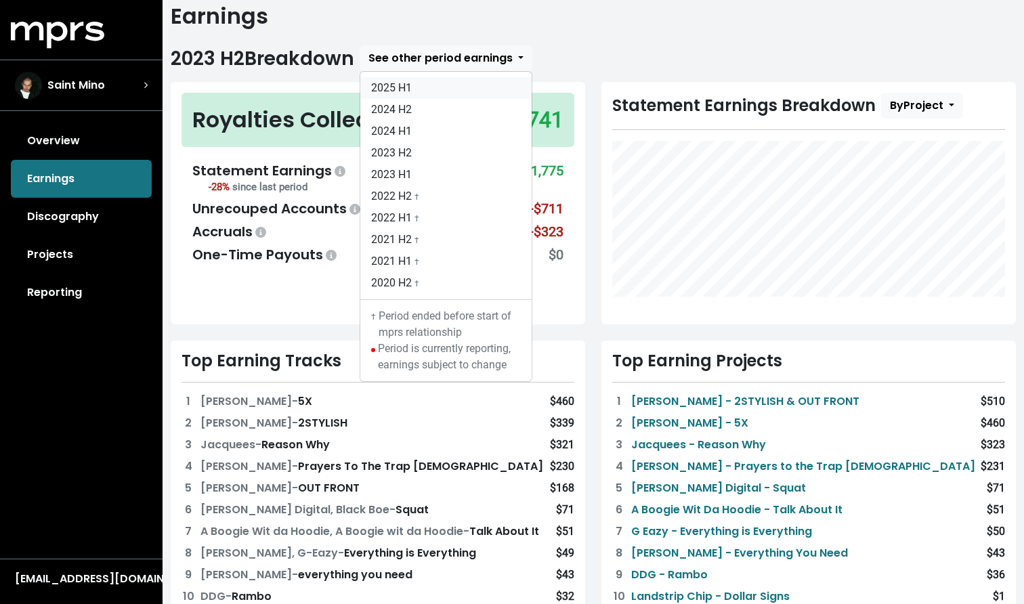
click at [413, 96] on link "2025 H1" at bounding box center [445, 88] width 171 height 22
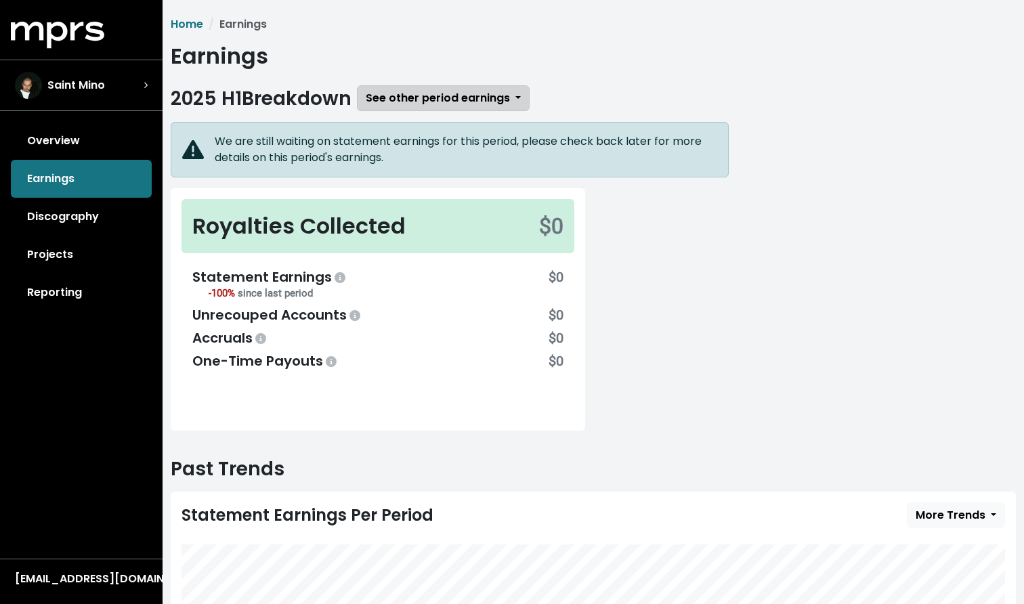
click at [416, 98] on span "See other period earnings" at bounding box center [438, 98] width 144 height 16
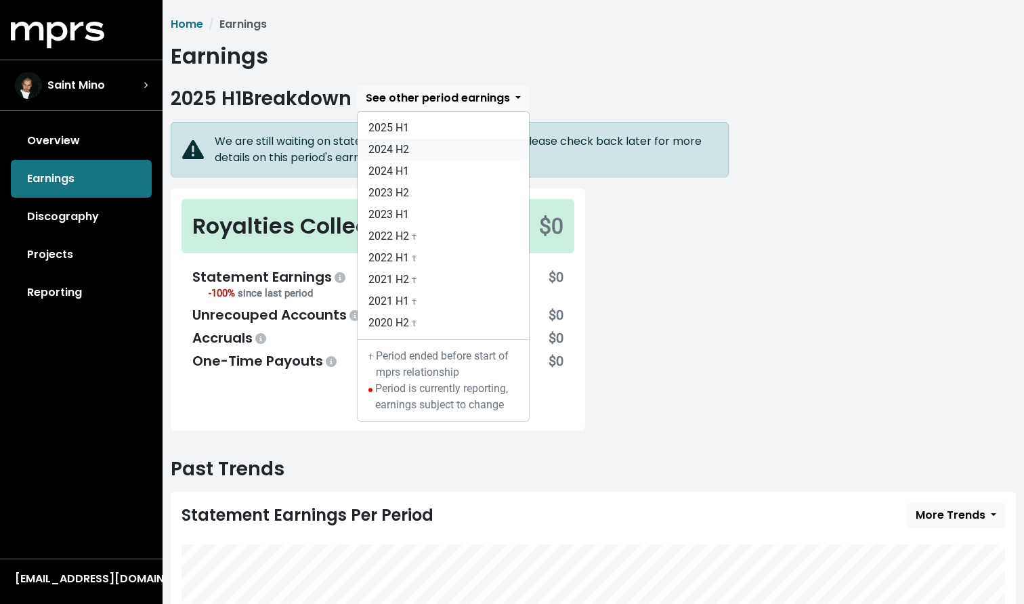
click at [427, 159] on link "2024 H2" at bounding box center [443, 150] width 171 height 22
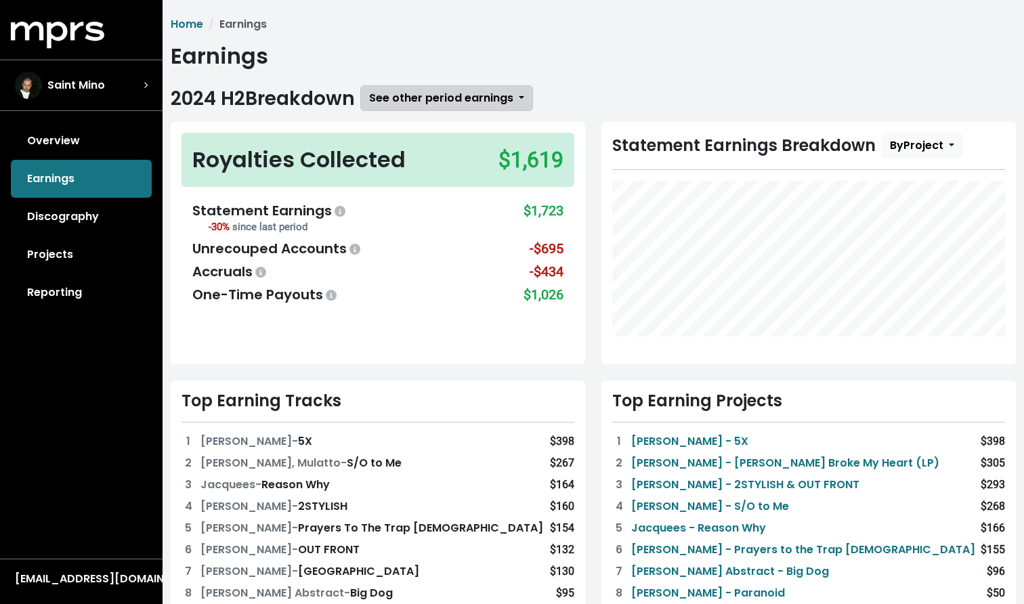
click at [468, 93] on span "See other period earnings" at bounding box center [441, 98] width 144 height 16
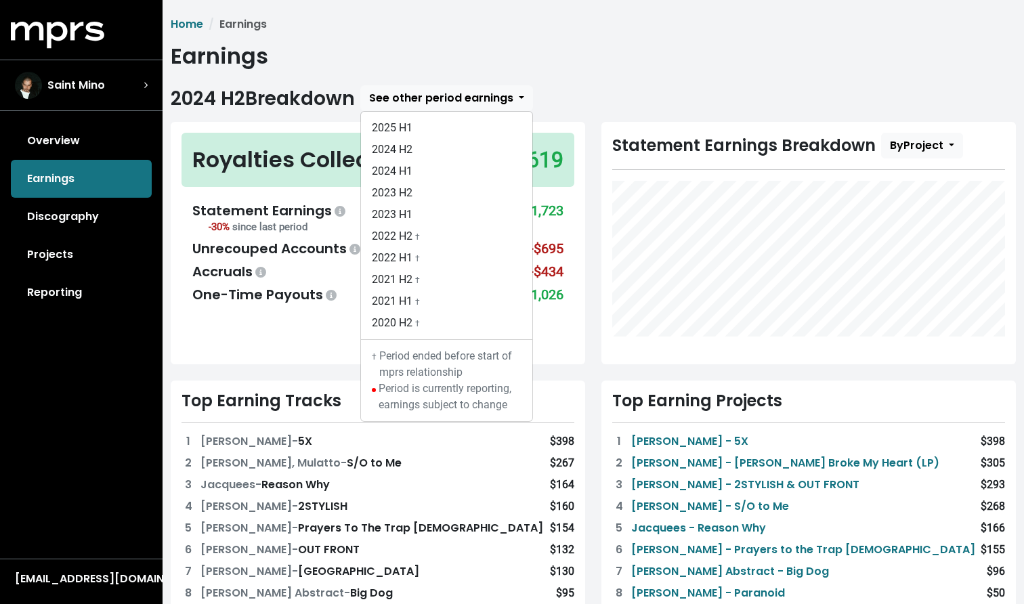
click at [207, 114] on span "2024 H2 Breakdown See other period earnings 2025 H1 2024 H2 2024 H1 2023 H2 202…" at bounding box center [594, 597] width 846 height 1024
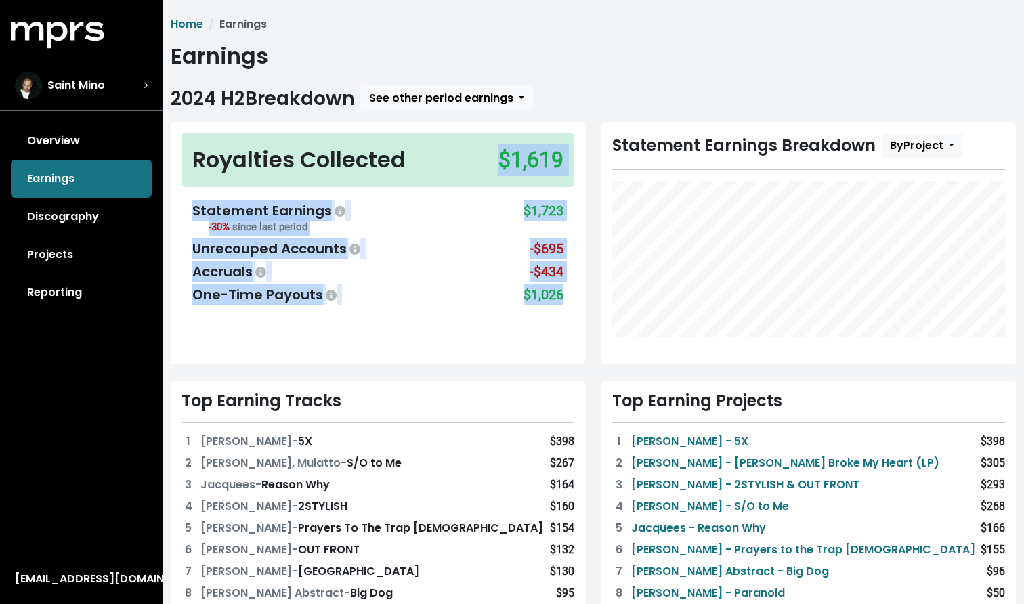
drag, startPoint x: 493, startPoint y: 157, endPoint x: 570, endPoint y: 295, distance: 158.1
click at [570, 296] on div "Royalties Collected $1,619 Statement Earnings -30% since last period $1,723 Unr…" at bounding box center [378, 243] width 415 height 243
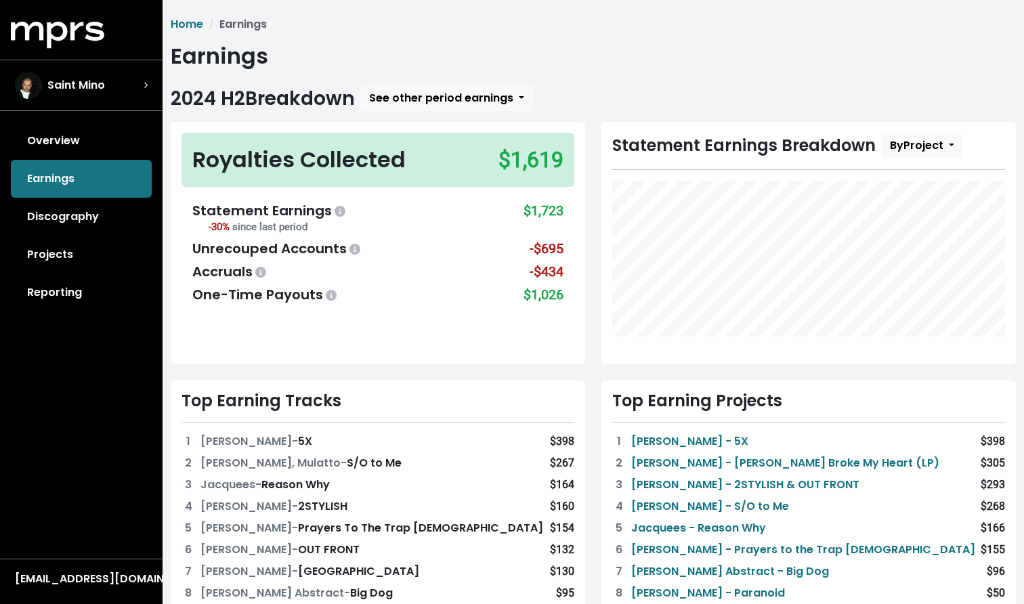
click at [519, 375] on div "Royalties Collected $1,619 Statement Earnings -30% since last period $1,723 Unr…" at bounding box center [594, 418] width 862 height 592
click at [478, 106] on span "See other period earnings" at bounding box center [441, 98] width 144 height 16
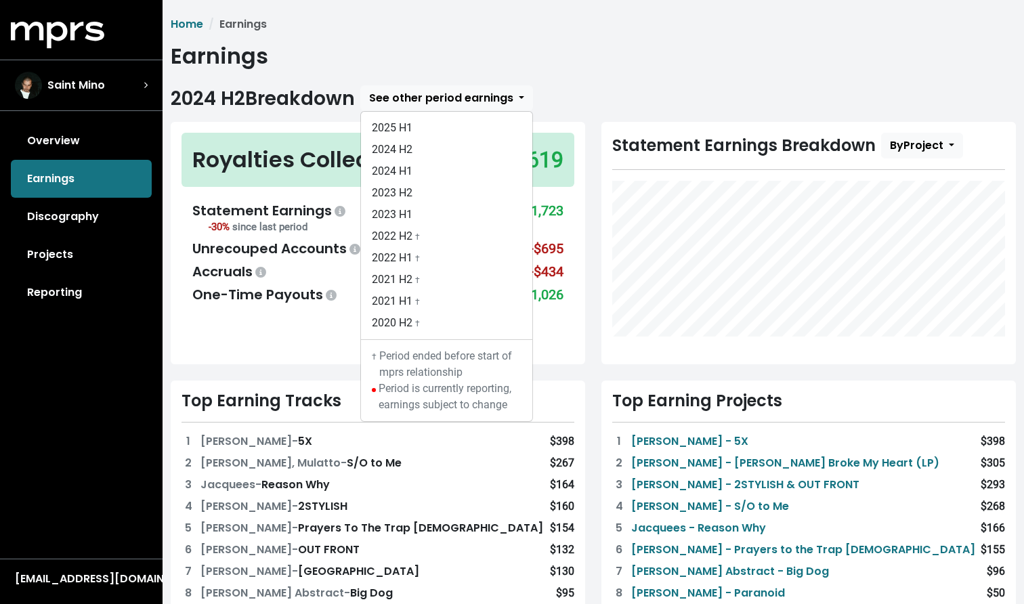
click at [356, 67] on h1 "Earnings" at bounding box center [594, 56] width 846 height 26
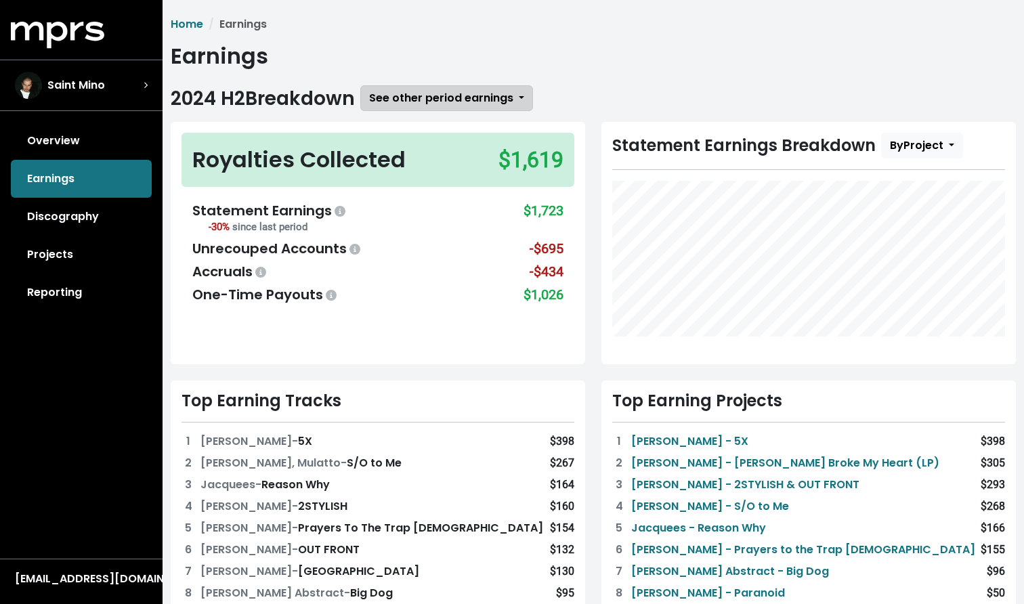
click at [411, 100] on span "See other period earnings" at bounding box center [441, 98] width 144 height 16
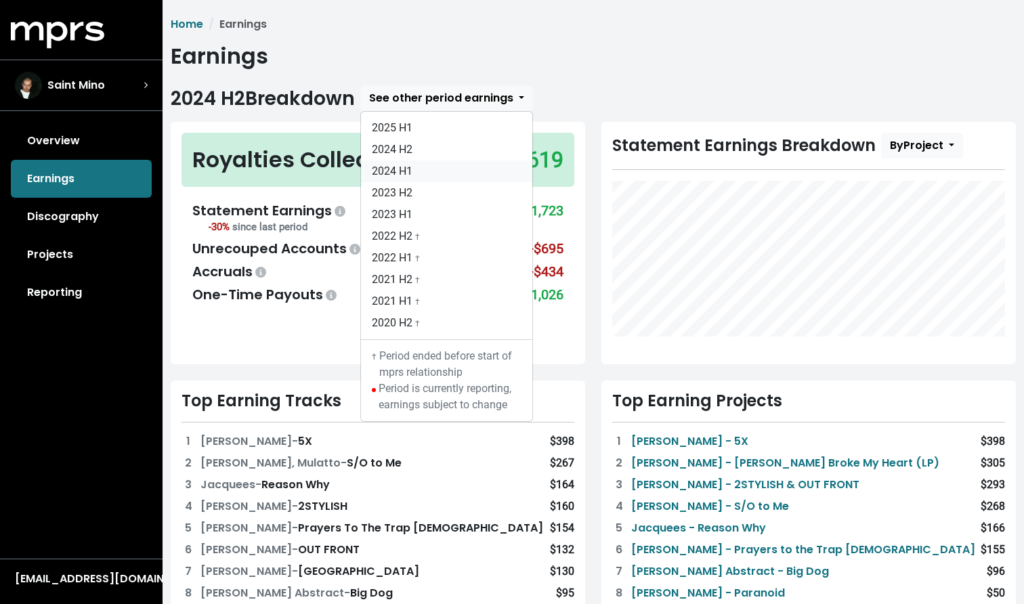
click at [411, 173] on link "2024 H1" at bounding box center [446, 172] width 171 height 22
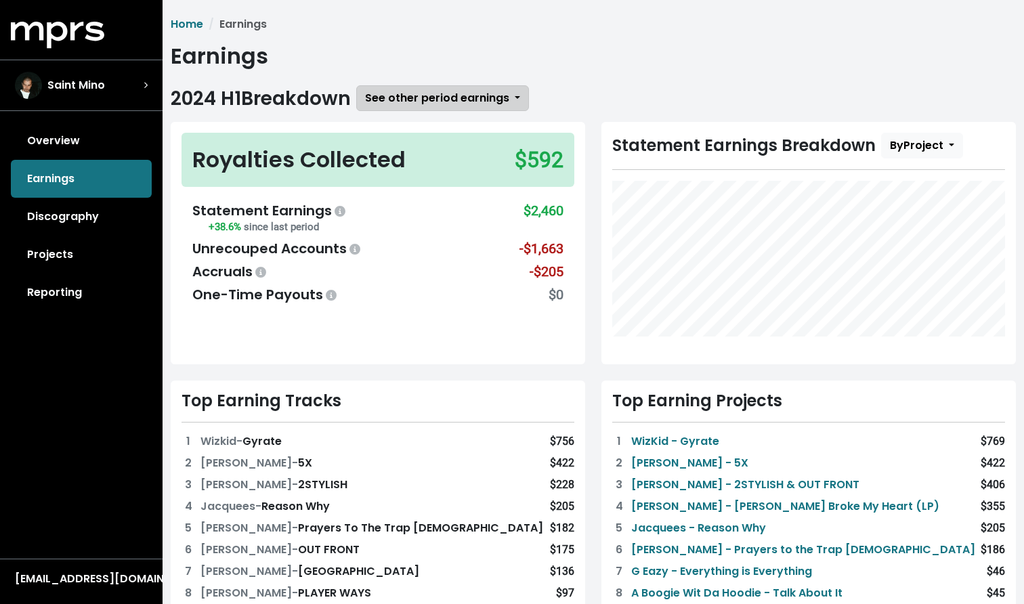
click at [396, 96] on span "See other period earnings" at bounding box center [437, 98] width 144 height 16
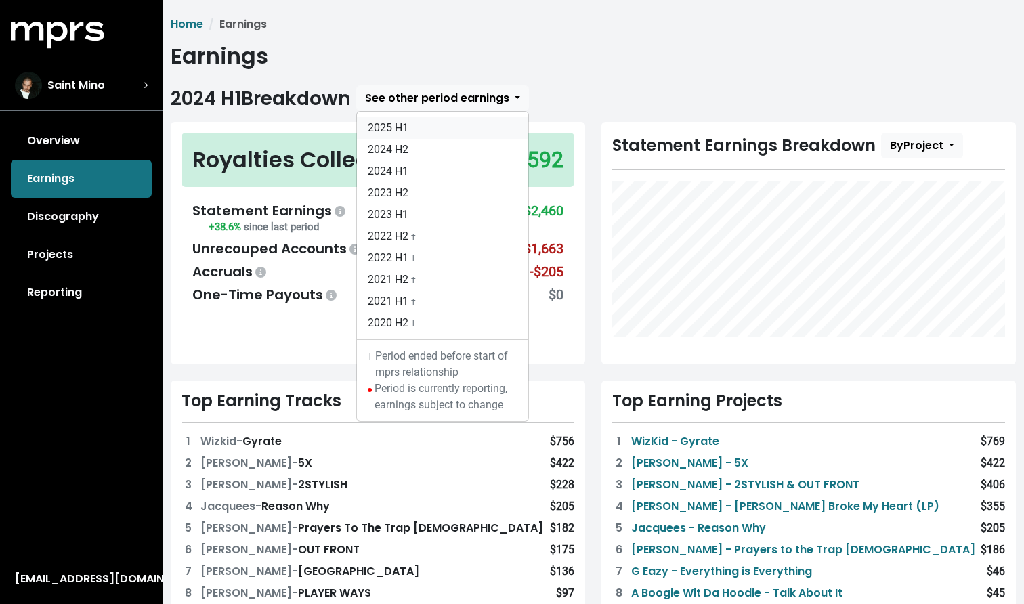
click at [390, 124] on link "2025 H1" at bounding box center [442, 128] width 171 height 22
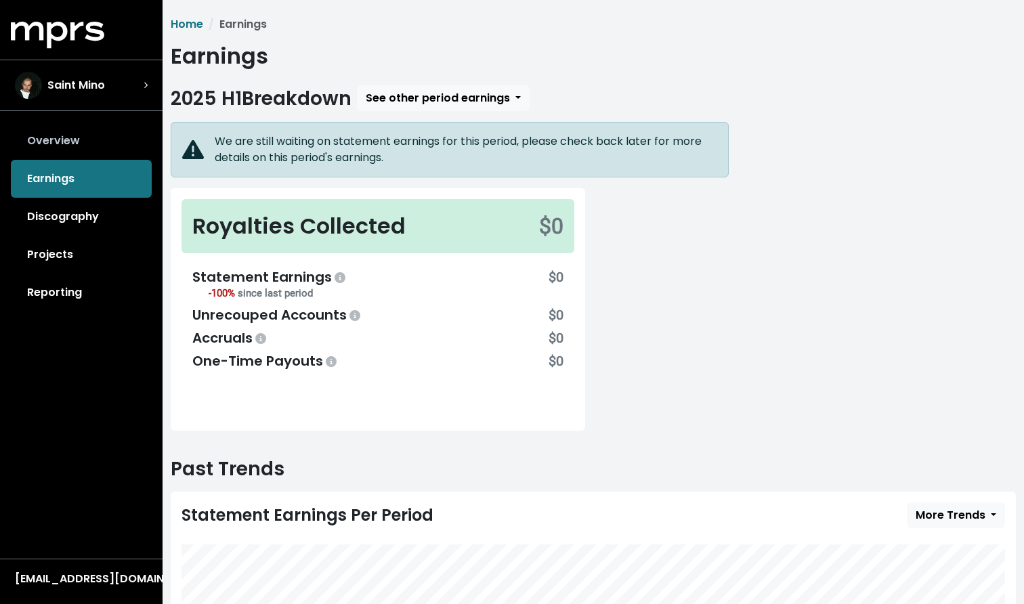
click at [66, 135] on link "Overview" at bounding box center [81, 141] width 141 height 38
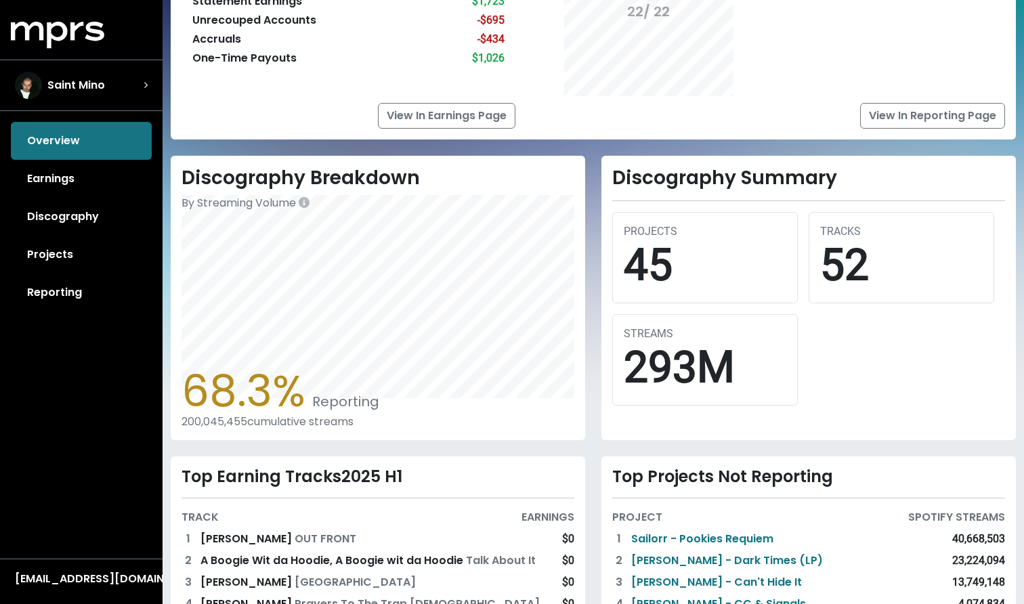
scroll to position [170, 0]
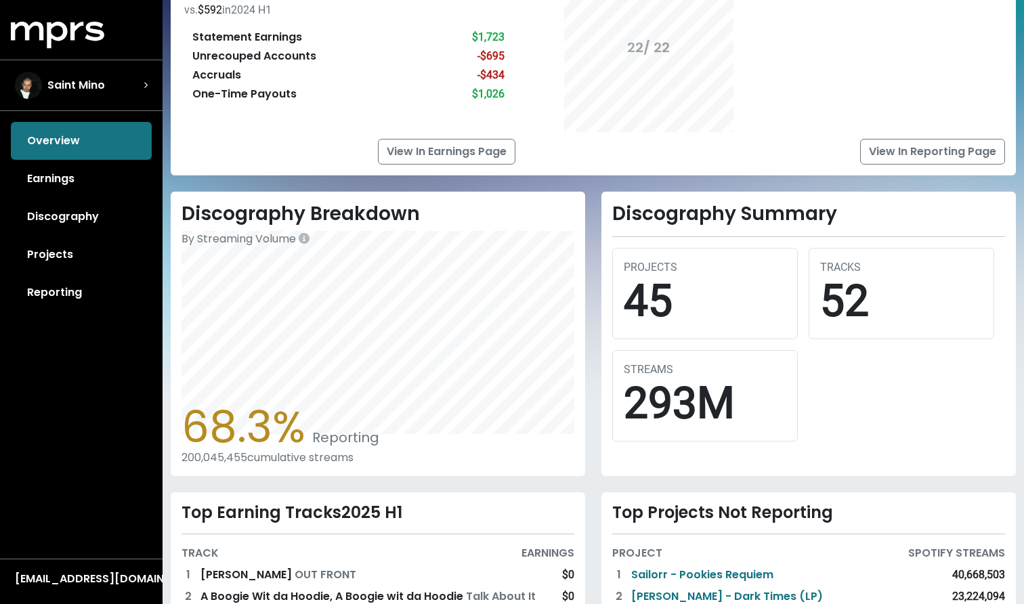
click at [659, 402] on div "293M" at bounding box center [705, 404] width 163 height 52
click at [655, 309] on div "45" at bounding box center [705, 302] width 163 height 52
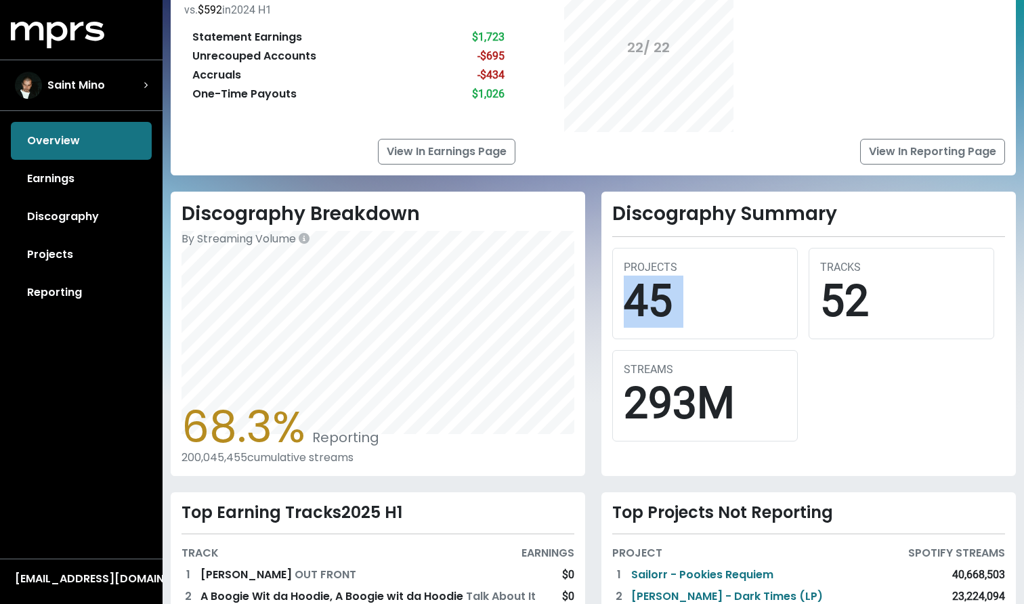
click at [655, 309] on div "45" at bounding box center [705, 302] width 163 height 52
click at [828, 306] on div "52" at bounding box center [901, 302] width 163 height 52
click at [828, 305] on div "52" at bounding box center [901, 302] width 163 height 52
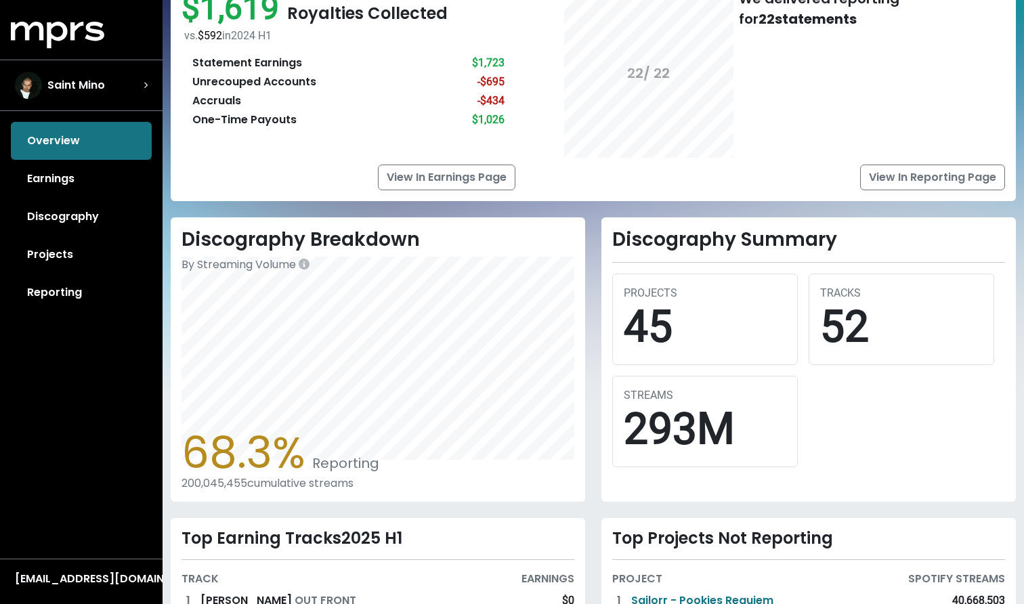
click at [684, 430] on div "293M" at bounding box center [705, 430] width 163 height 52
click at [667, 331] on div "45" at bounding box center [705, 327] width 163 height 52
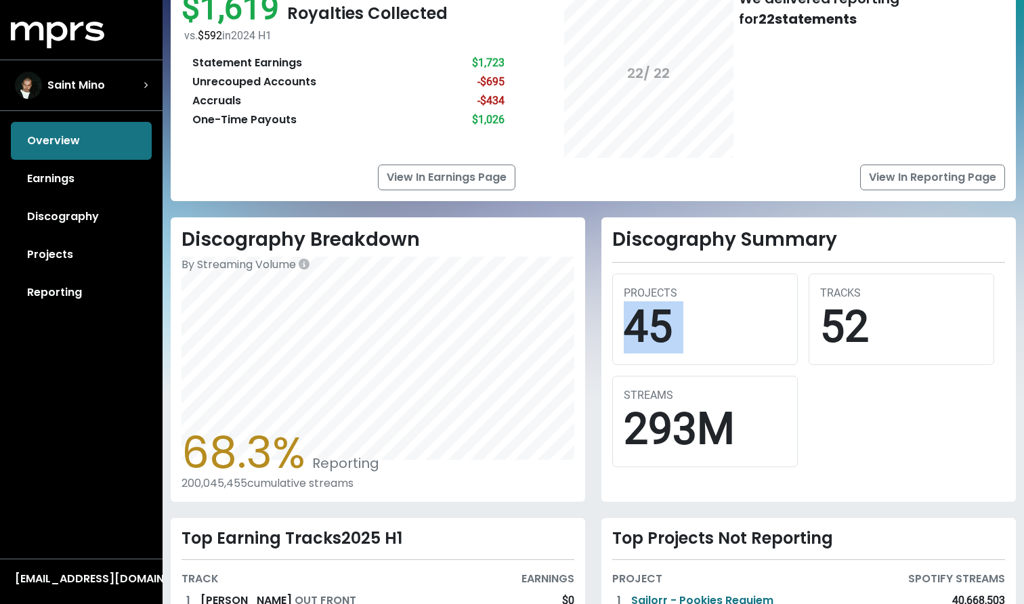
click at [667, 331] on div "45" at bounding box center [705, 327] width 163 height 52
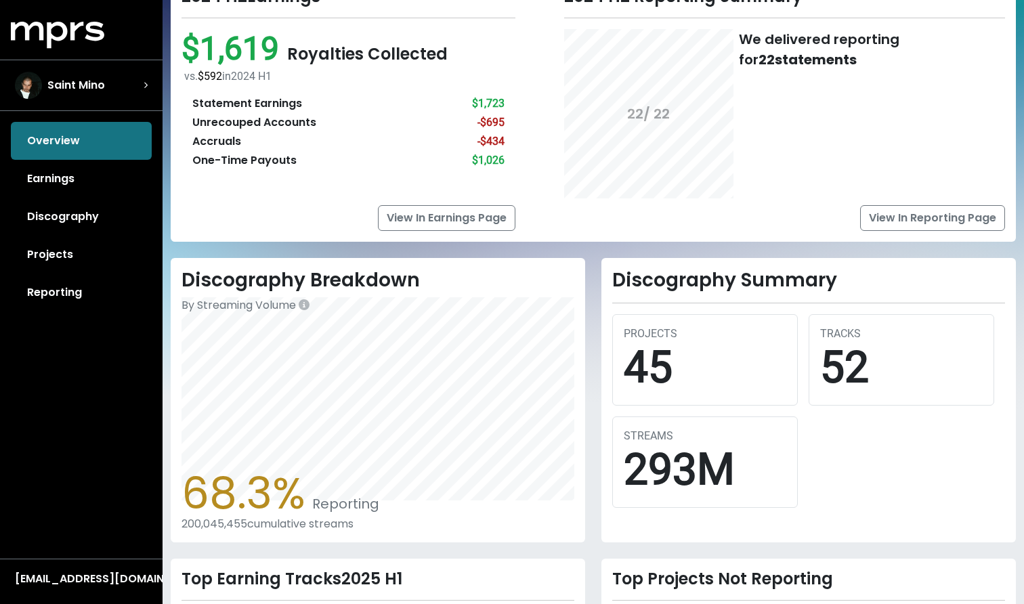
click at [815, 369] on div "TRACKS 52" at bounding box center [902, 359] width 186 height 91
click at [833, 369] on div "52" at bounding box center [901, 368] width 163 height 52
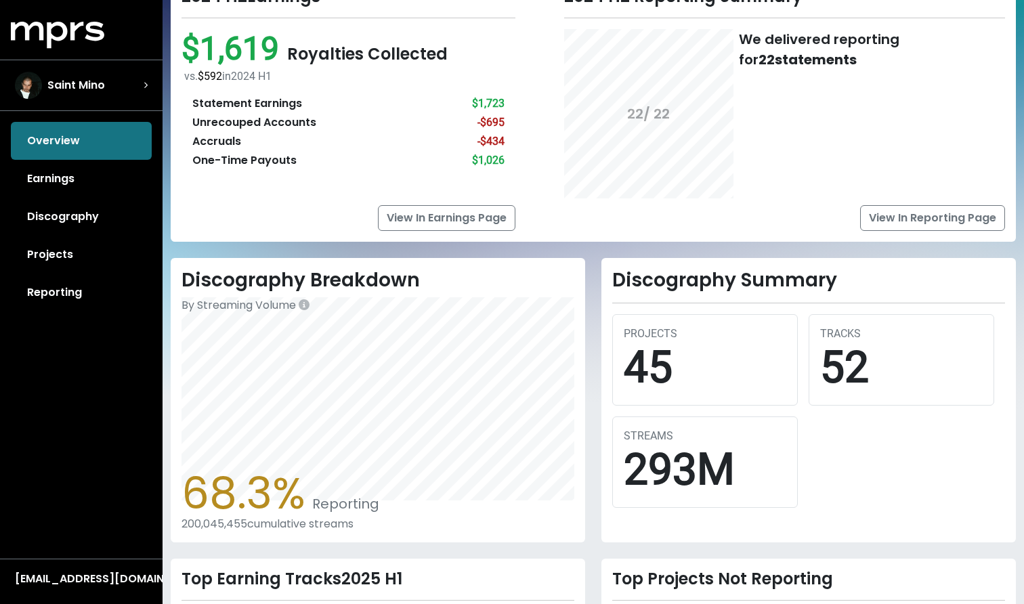
click at [656, 373] on div "45" at bounding box center [705, 368] width 163 height 52
click at [651, 457] on div "293M" at bounding box center [705, 470] width 163 height 52
click at [650, 457] on div "293M" at bounding box center [705, 470] width 163 height 52
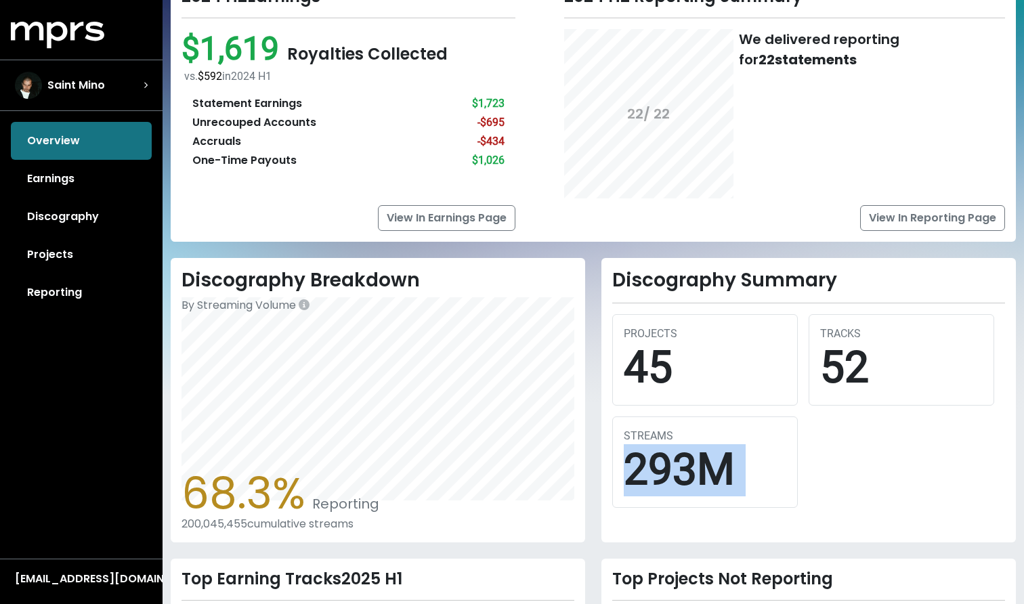
click at [650, 457] on div "293M" at bounding box center [705, 470] width 163 height 52
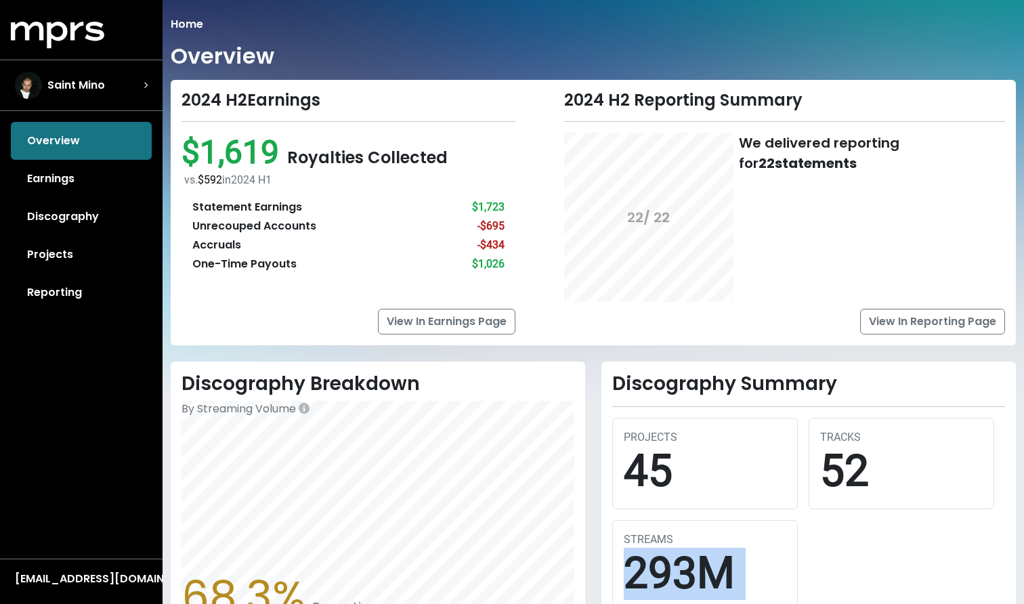
scroll to position [41, 0]
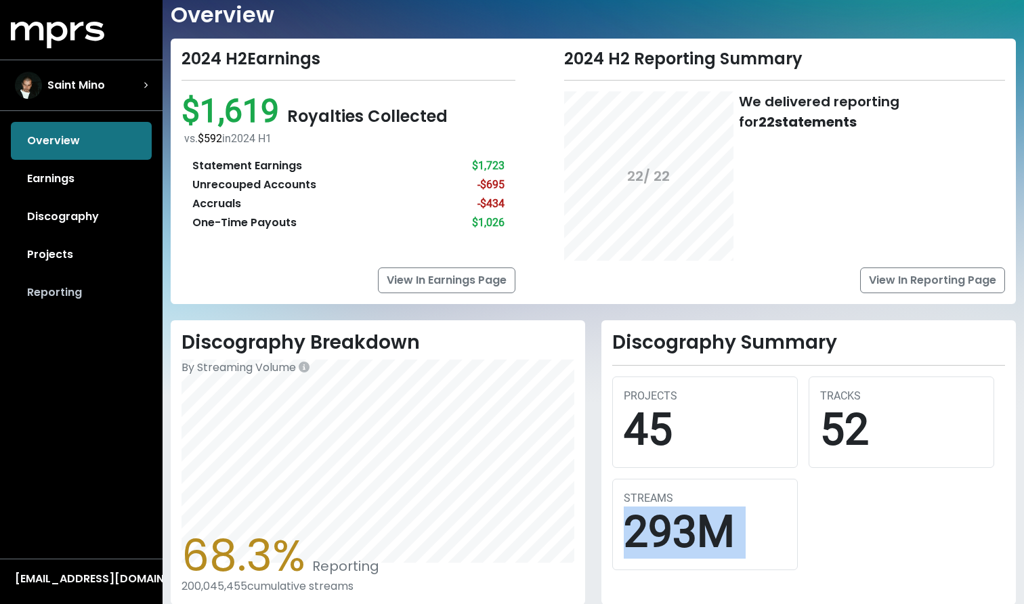
click at [47, 294] on link "Reporting" at bounding box center [81, 293] width 141 height 38
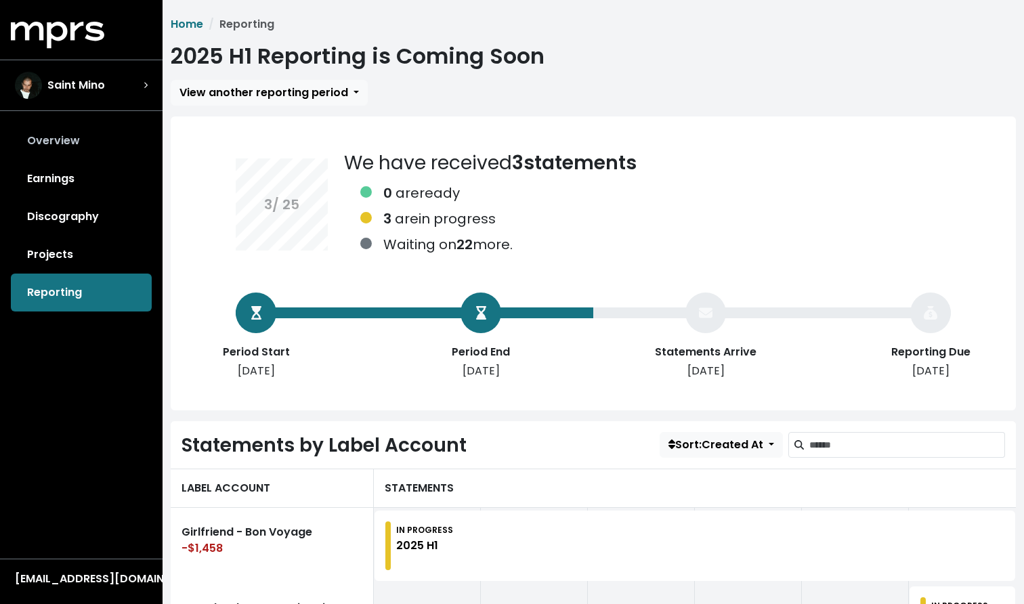
click at [70, 147] on link "Overview" at bounding box center [81, 141] width 141 height 38
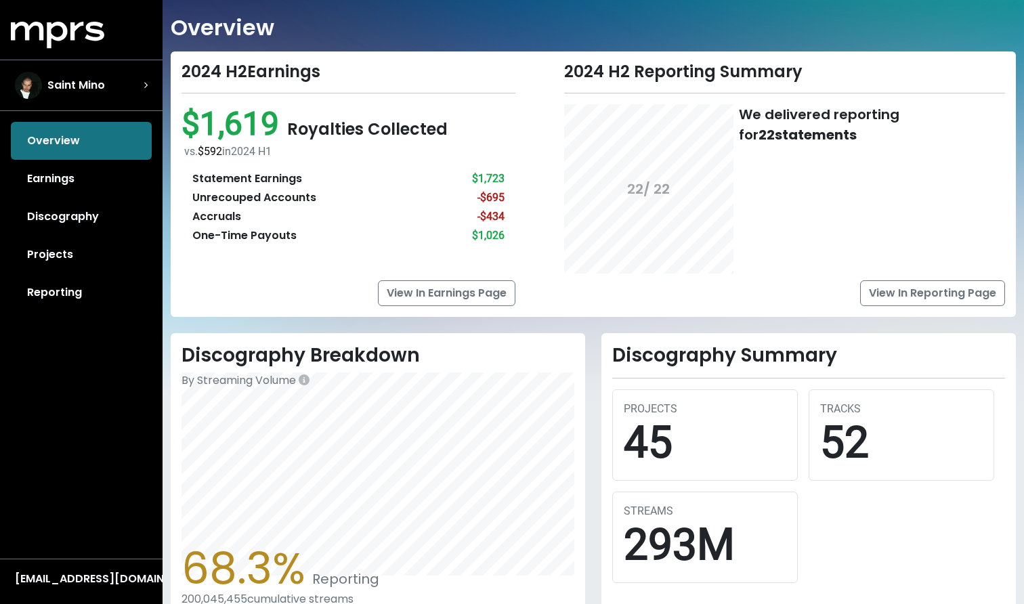
scroll to position [30, 0]
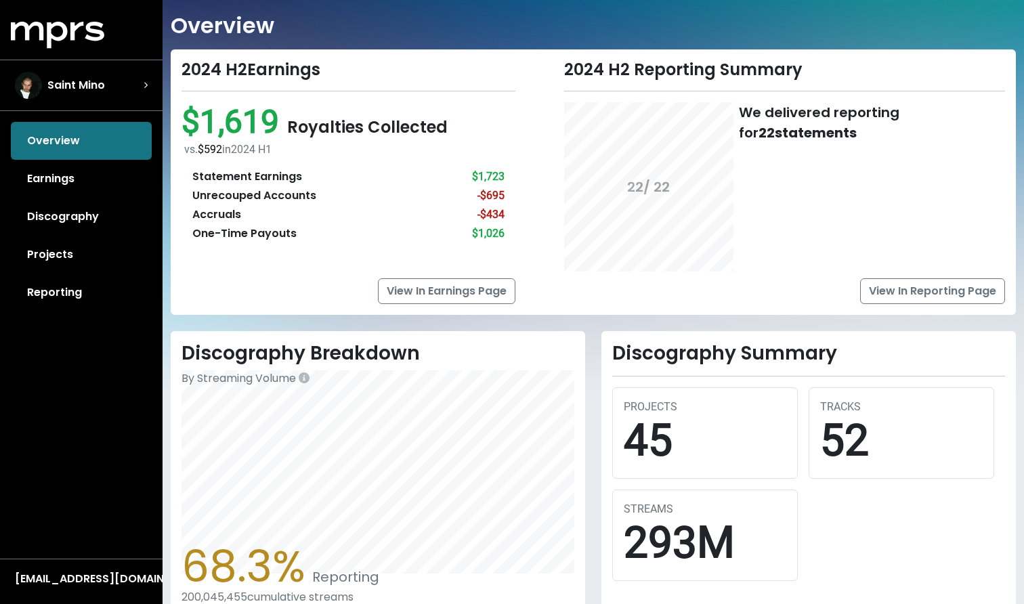
click at [791, 104] on div "We delivered reporting for 22 statements" at bounding box center [872, 122] width 266 height 41
click at [725, 295] on div "View In Reporting Page" at bounding box center [784, 291] width 441 height 26
click at [754, 115] on div "We delivered reporting for 22 statements" at bounding box center [872, 122] width 266 height 41
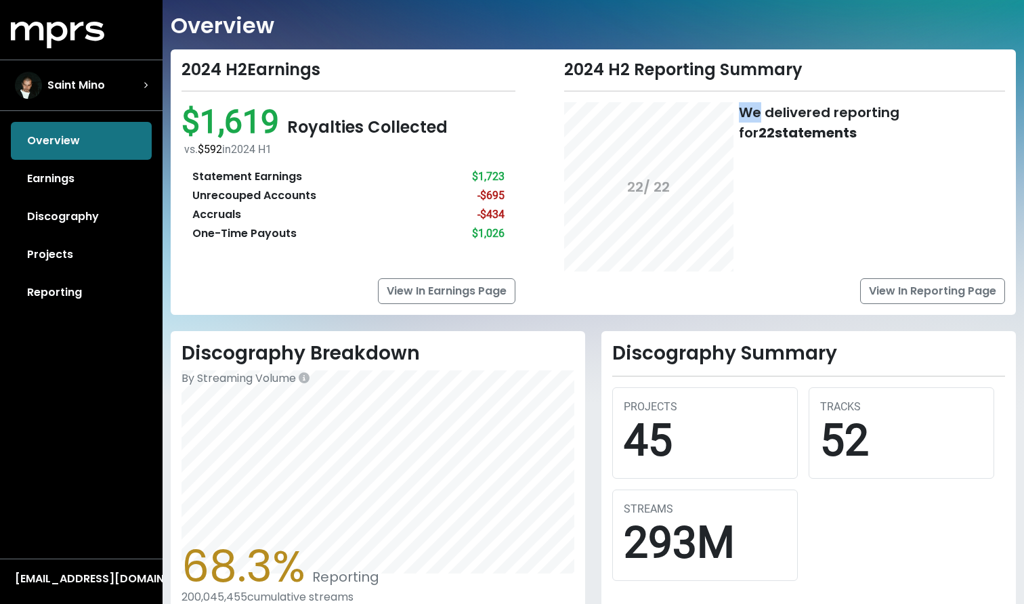
click at [754, 115] on div "We delivered reporting for 22 statements" at bounding box center [872, 122] width 266 height 41
click at [379, 150] on div "vs. $592 in 2024 H1" at bounding box center [349, 150] width 331 height 16
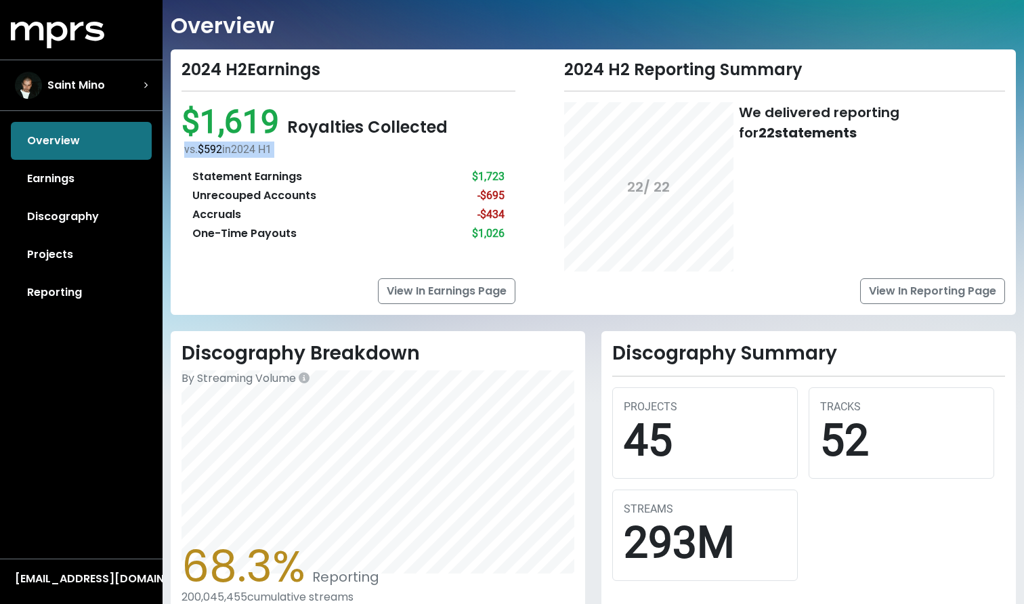
click at [379, 150] on div "vs. $592 in 2024 H1" at bounding box center [349, 150] width 331 height 16
click at [377, 112] on div "$1,619 Royalties Collected vs. $592 in 2024 H1 Statement Earnings $1,723 Unreco…" at bounding box center [349, 177] width 334 height 150
click at [370, 129] on span "Royalties Collected" at bounding box center [367, 127] width 161 height 22
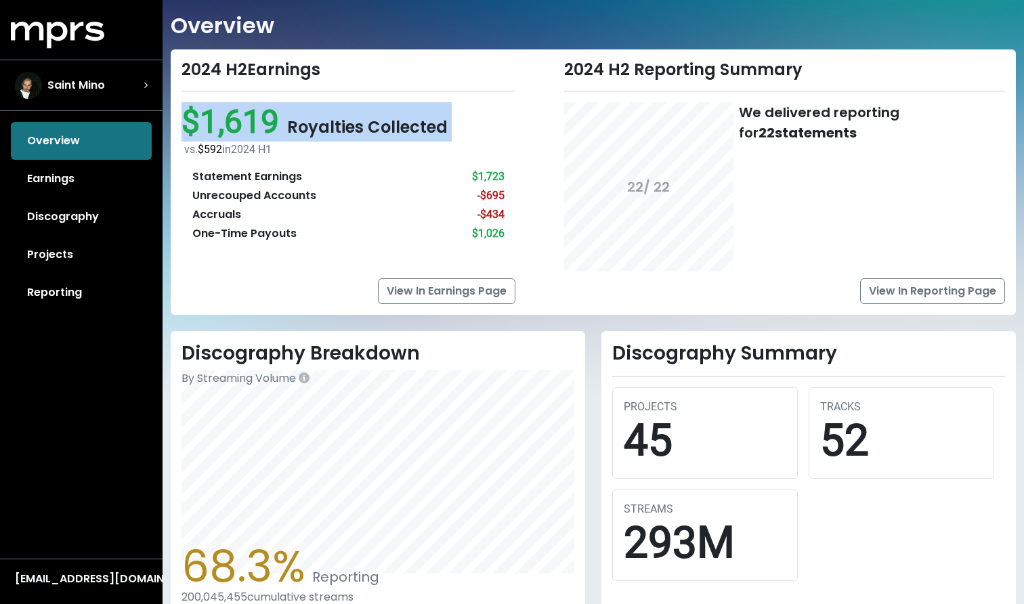
click at [370, 129] on span "Royalties Collected" at bounding box center [367, 127] width 161 height 22
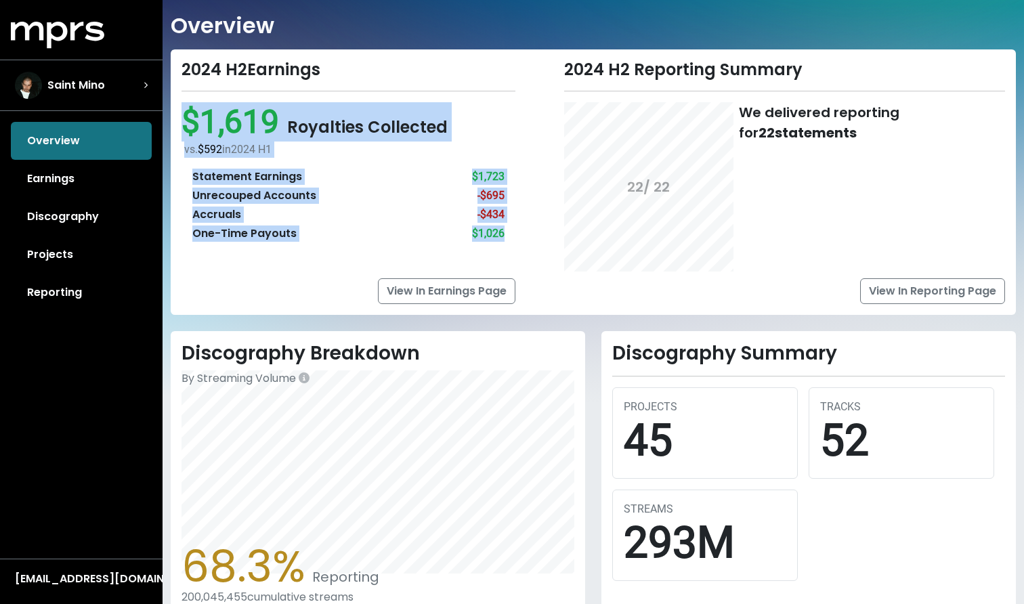
drag, startPoint x: 506, startPoint y: 236, endPoint x: 186, endPoint y: 125, distance: 338.3
click at [186, 125] on div "$1,619 Royalties Collected vs. $592 in 2024 H1 Statement Earnings $1,723 Unreco…" at bounding box center [349, 177] width 334 height 150
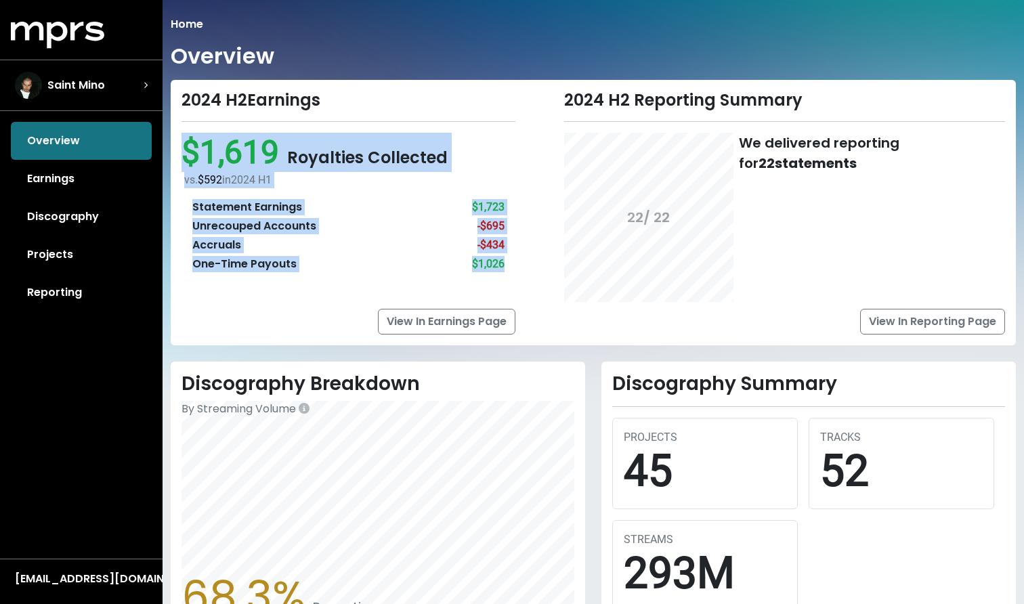
scroll to position [0, 0]
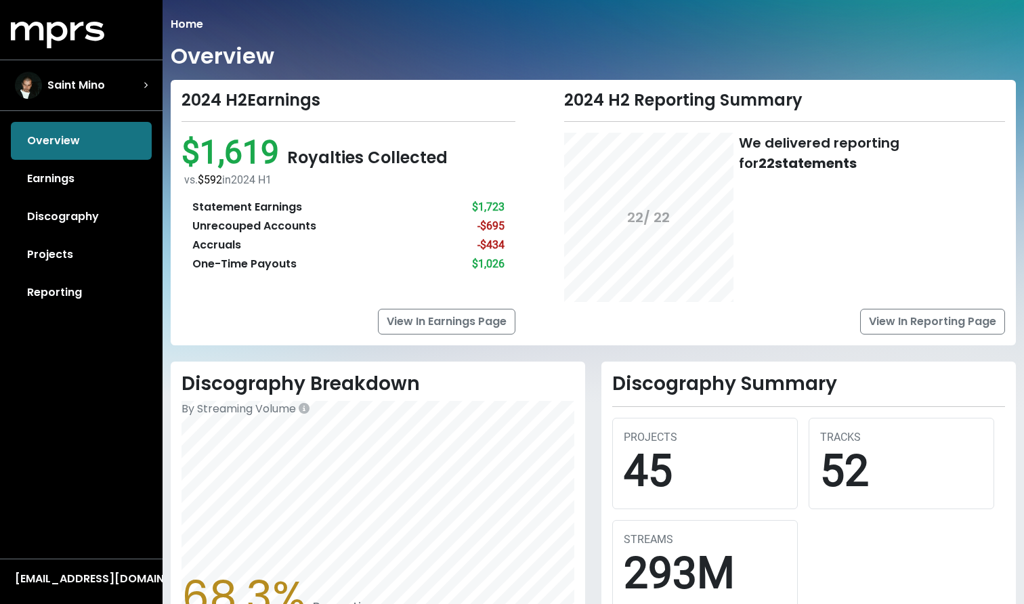
click at [796, 140] on div "We delivered reporting for 22 statements" at bounding box center [872, 153] width 266 height 41
click at [827, 201] on div "We delivered reporting for 22 statements" at bounding box center [872, 217] width 266 height 169
click at [875, 286] on div "We delivered reporting for 22 statements" at bounding box center [872, 217] width 266 height 169
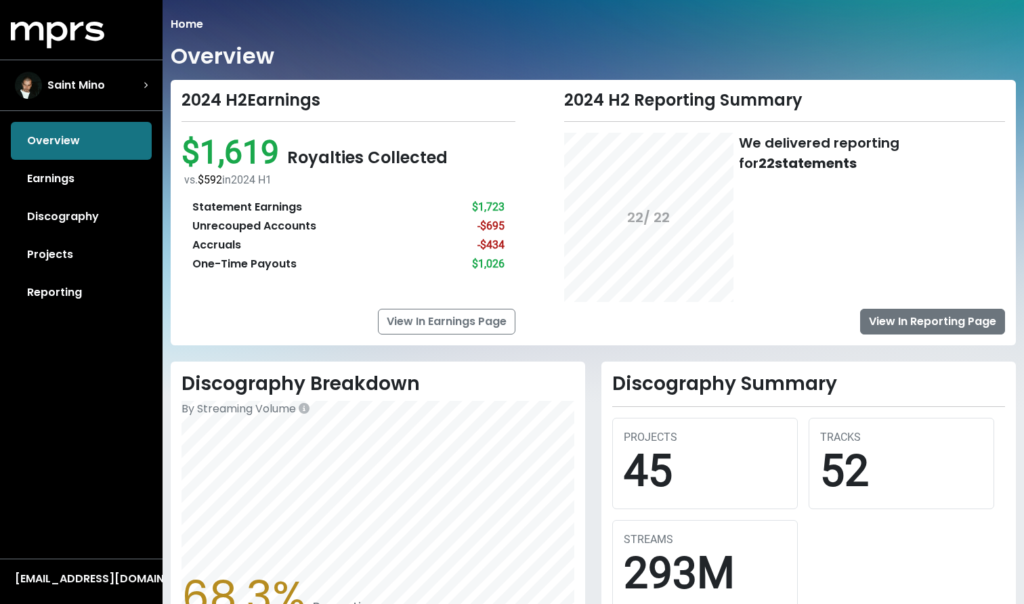
click at [873, 326] on link "View In Reporting Page" at bounding box center [932, 322] width 145 height 26
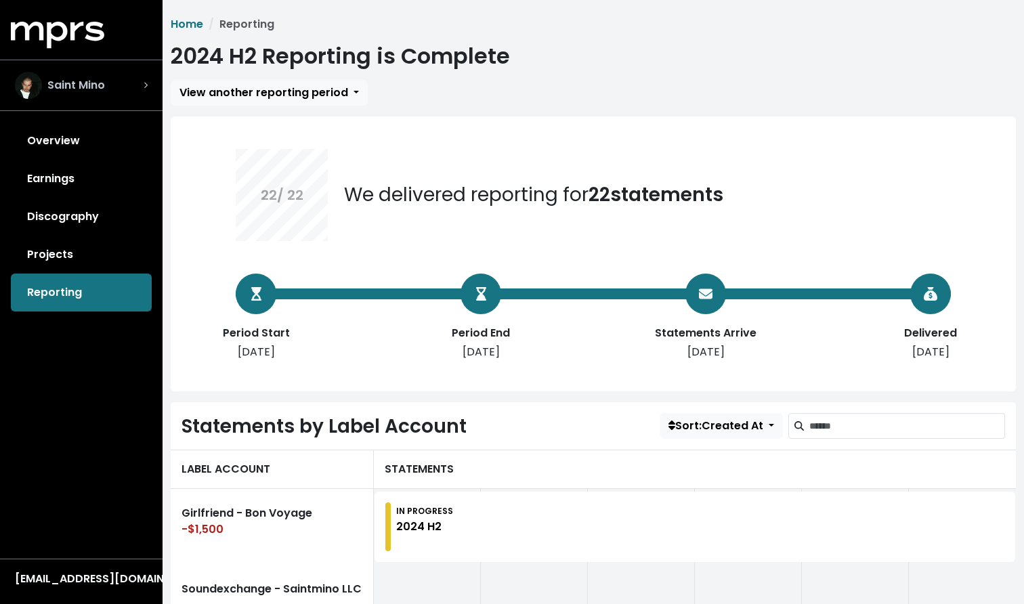
click at [118, 84] on div "Saint Mino" at bounding box center [81, 85] width 133 height 27
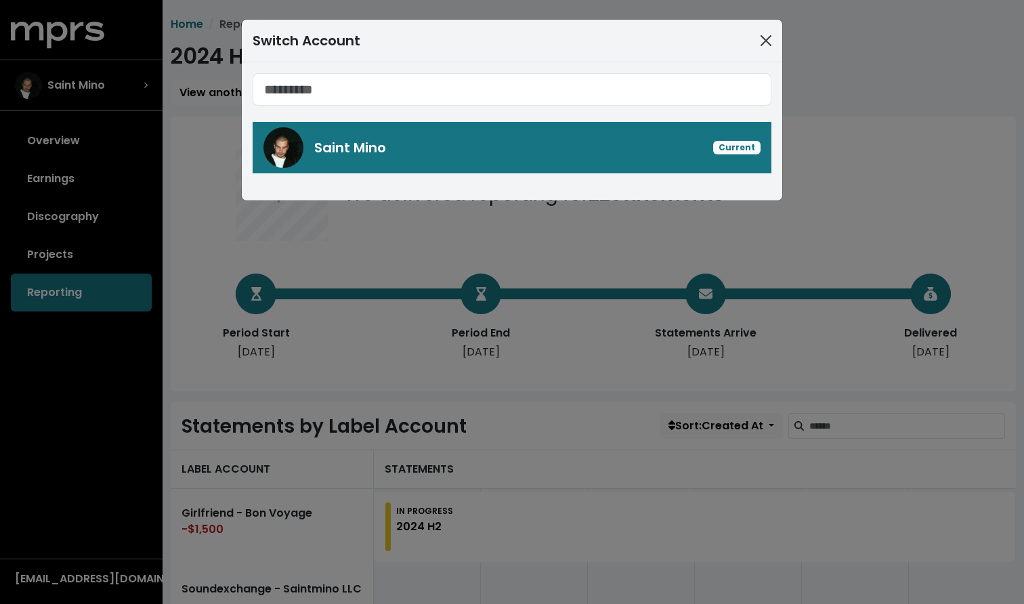
click at [762, 39] on button "Close" at bounding box center [766, 41] width 22 height 22
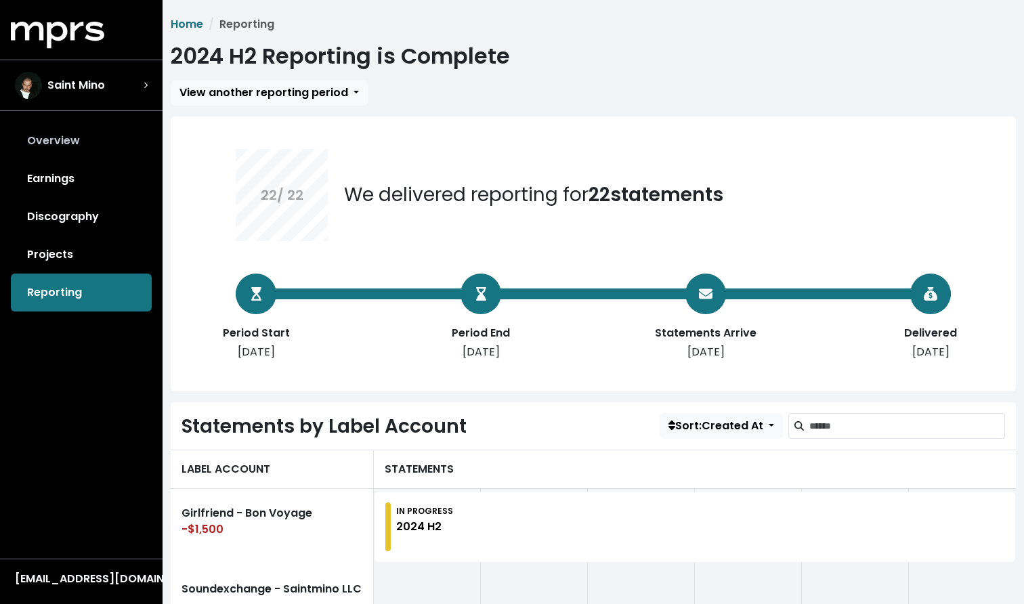
click at [67, 147] on link "Overview" at bounding box center [81, 141] width 141 height 38
